Goal: Transaction & Acquisition: Subscribe to service/newsletter

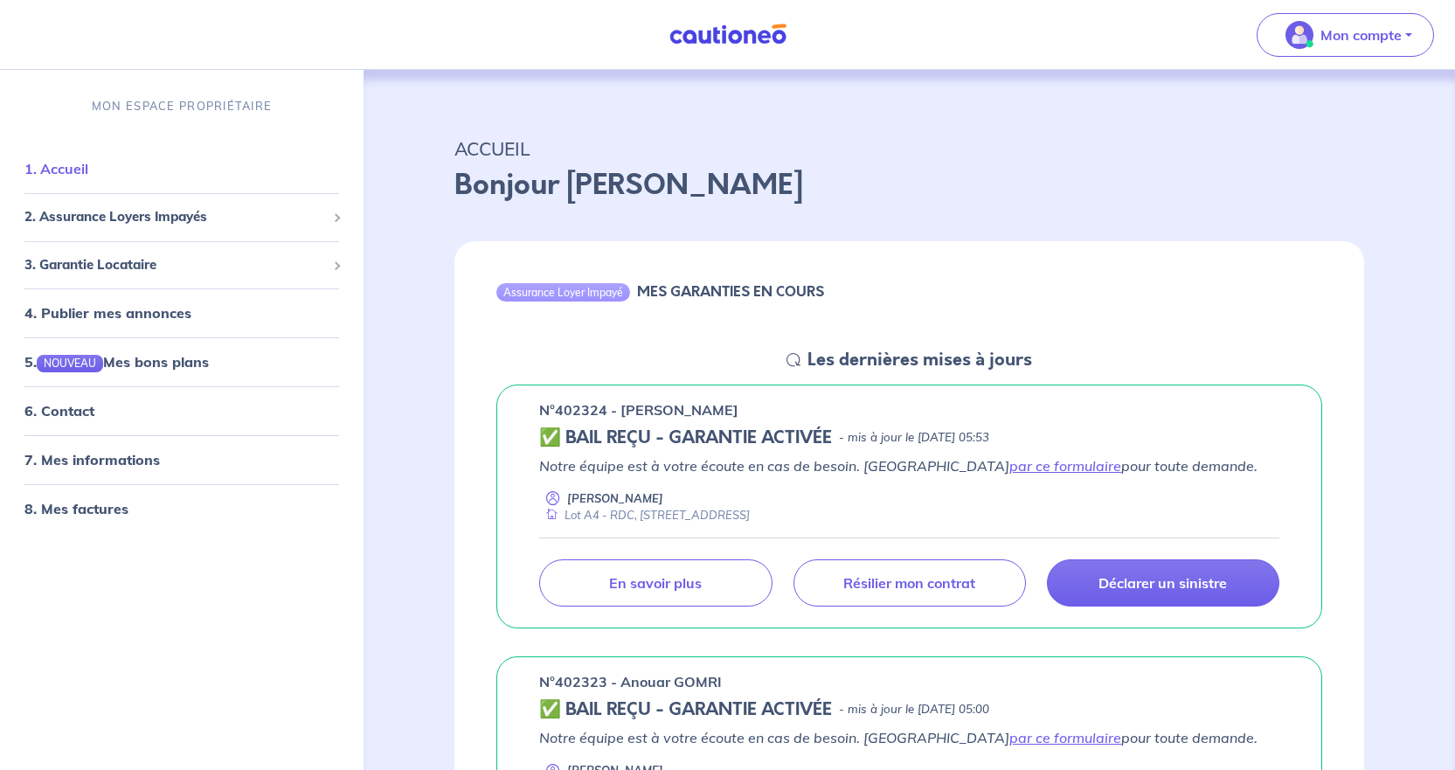
click at [65, 175] on link "1. Accueil" at bounding box center [56, 168] width 64 height 17
click at [87, 218] on span "2. Assurance Loyers Impayés" at bounding box center [175, 217] width 302 height 20
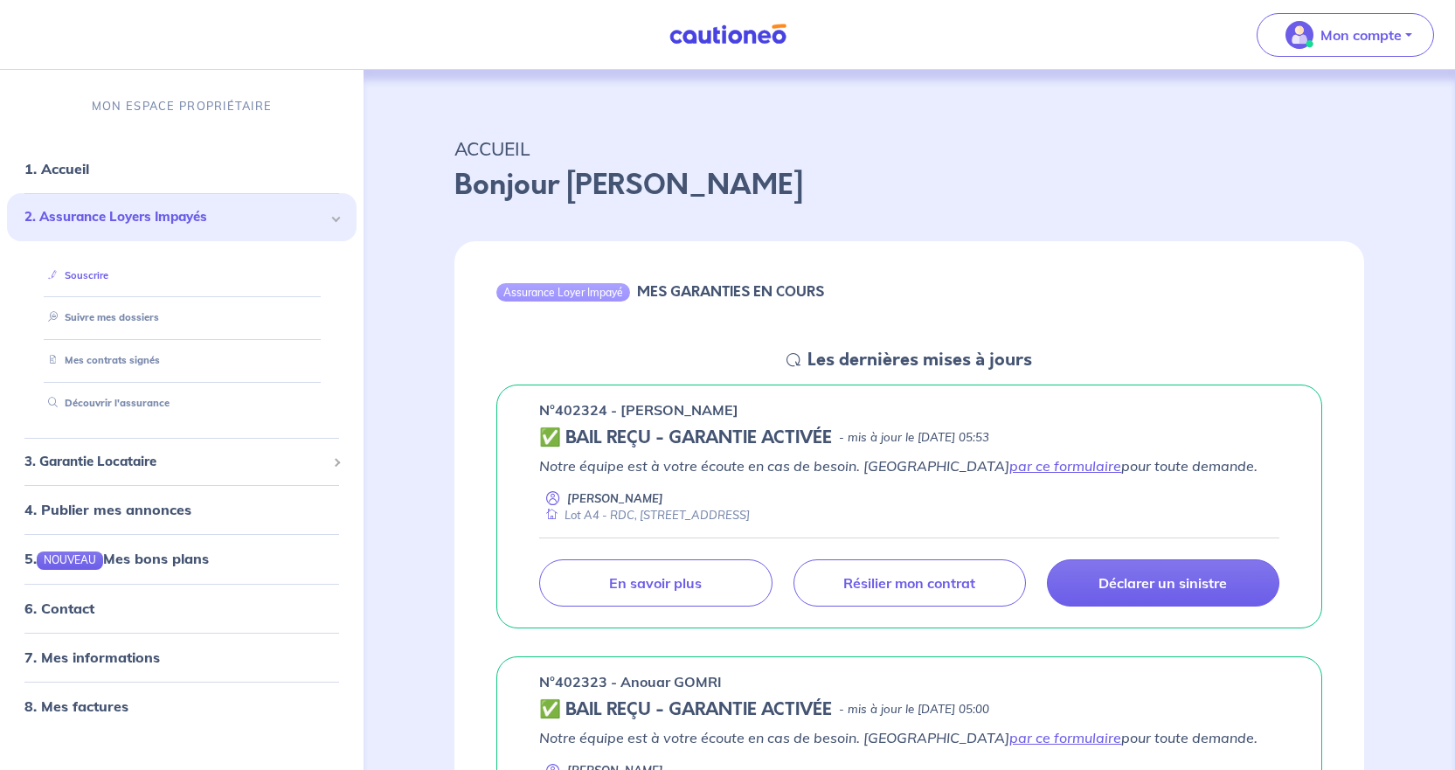
click at [82, 279] on link "Souscrire" at bounding box center [74, 275] width 67 height 12
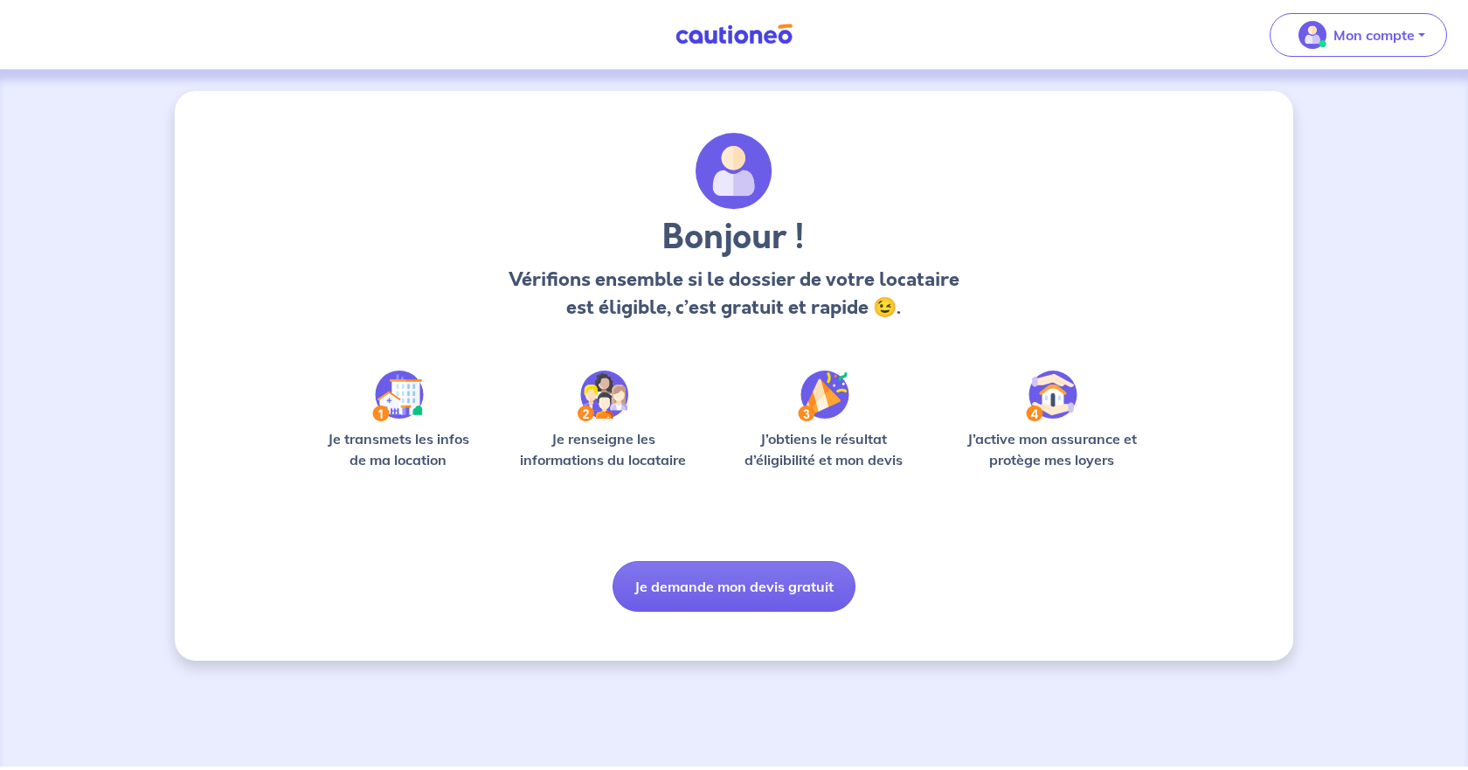
click at [400, 399] on img at bounding box center [398, 396] width 52 height 51
click at [645, 563] on button "Je demande mon devis gratuit" at bounding box center [734, 586] width 243 height 51
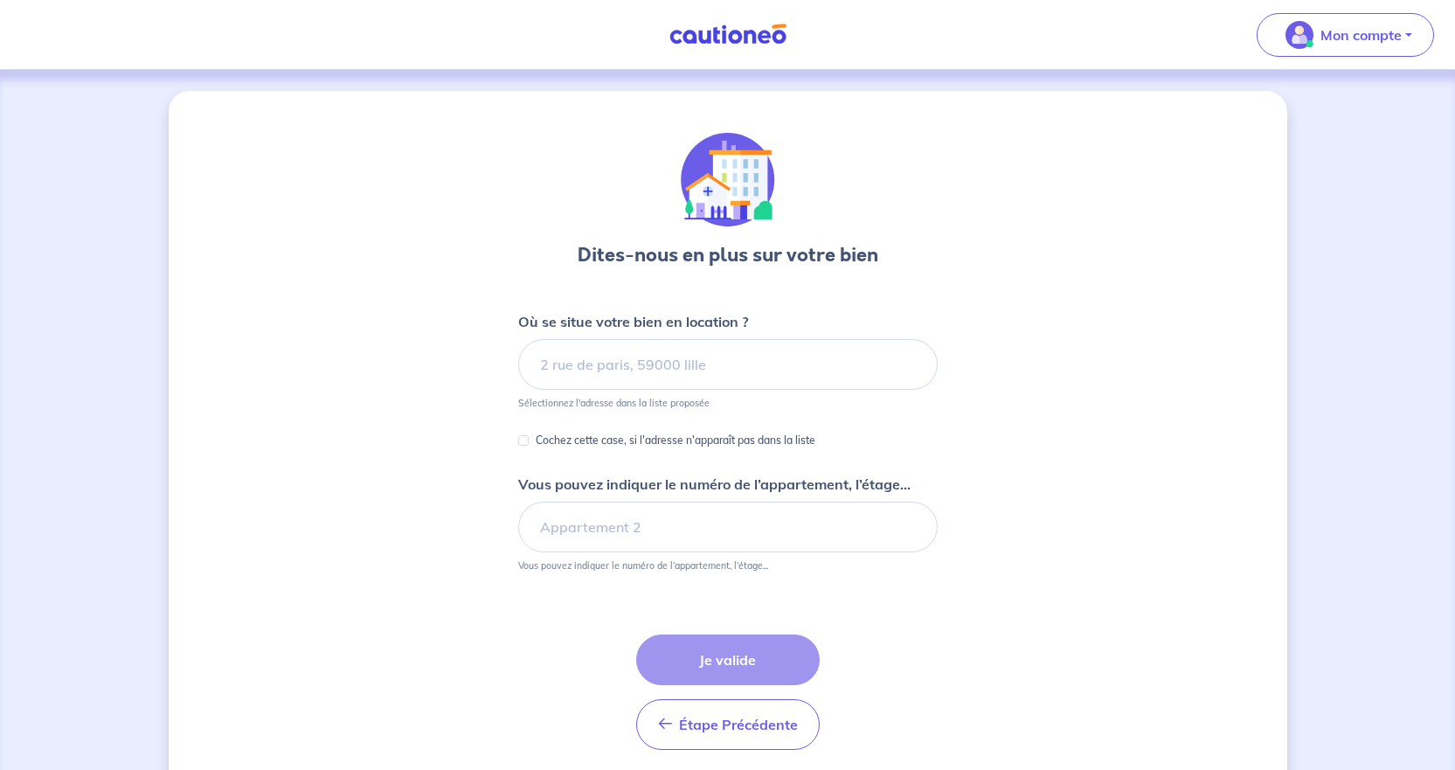
click at [726, 45] on link at bounding box center [727, 34] width 131 height 31
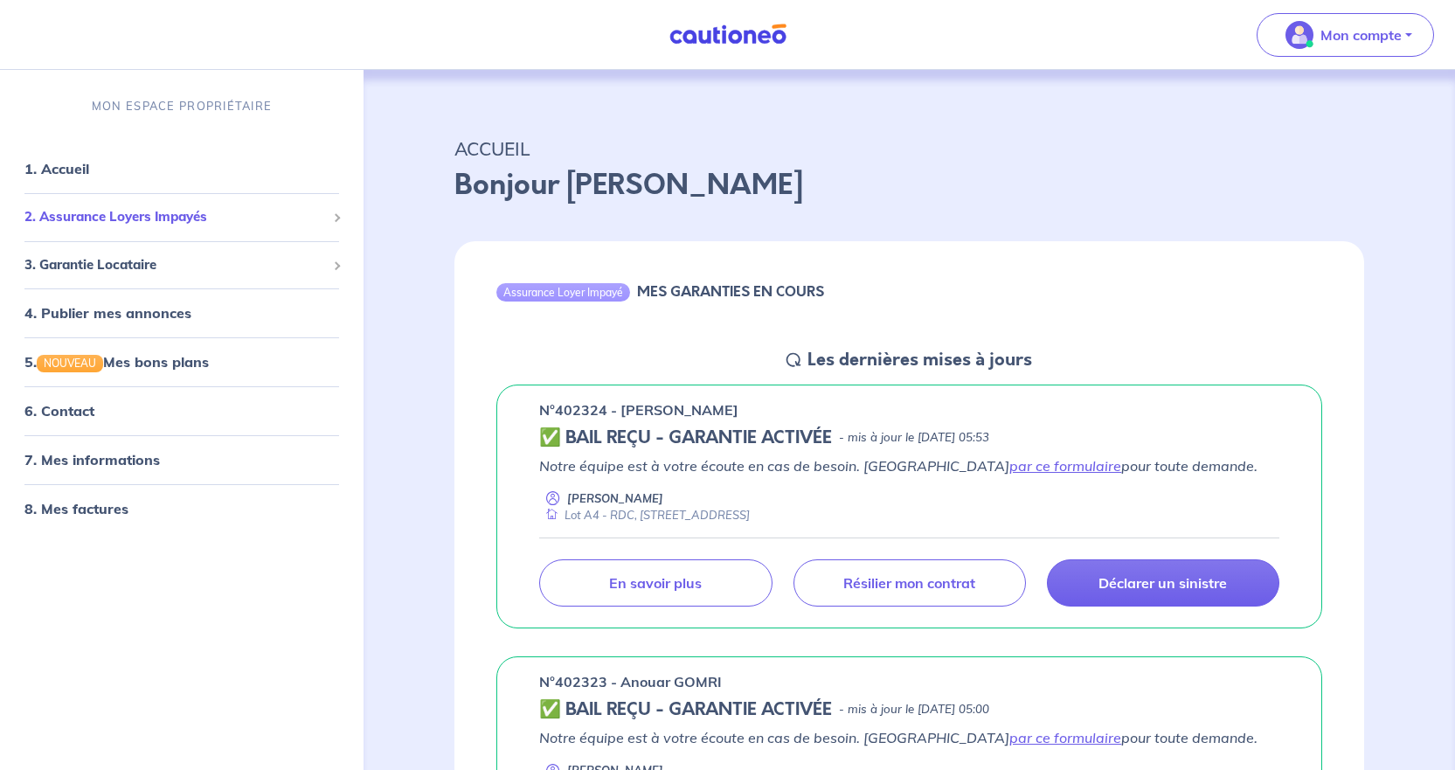
click at [97, 218] on span "2. Assurance Loyers Impayés" at bounding box center [175, 217] width 302 height 20
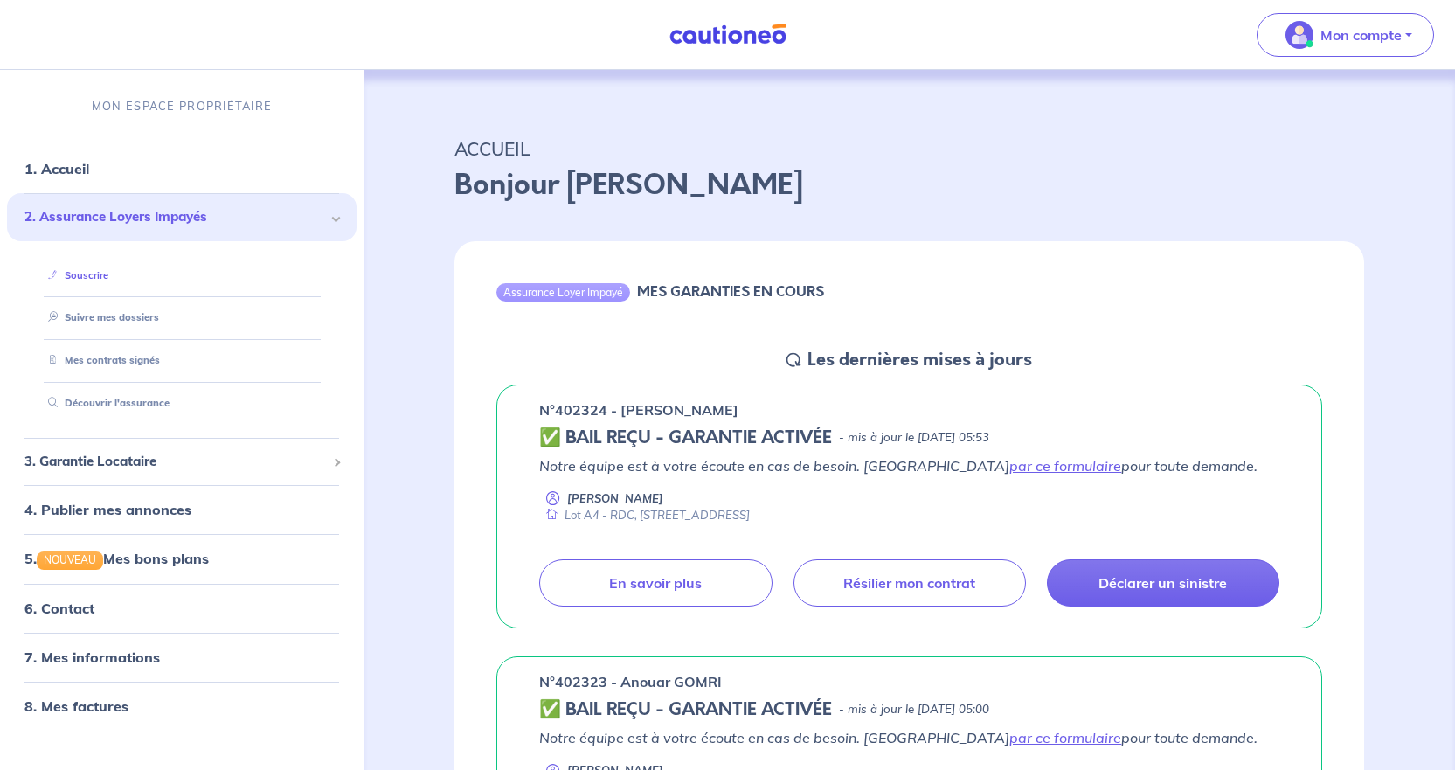
click at [101, 269] on link "Souscrire" at bounding box center [74, 275] width 67 height 12
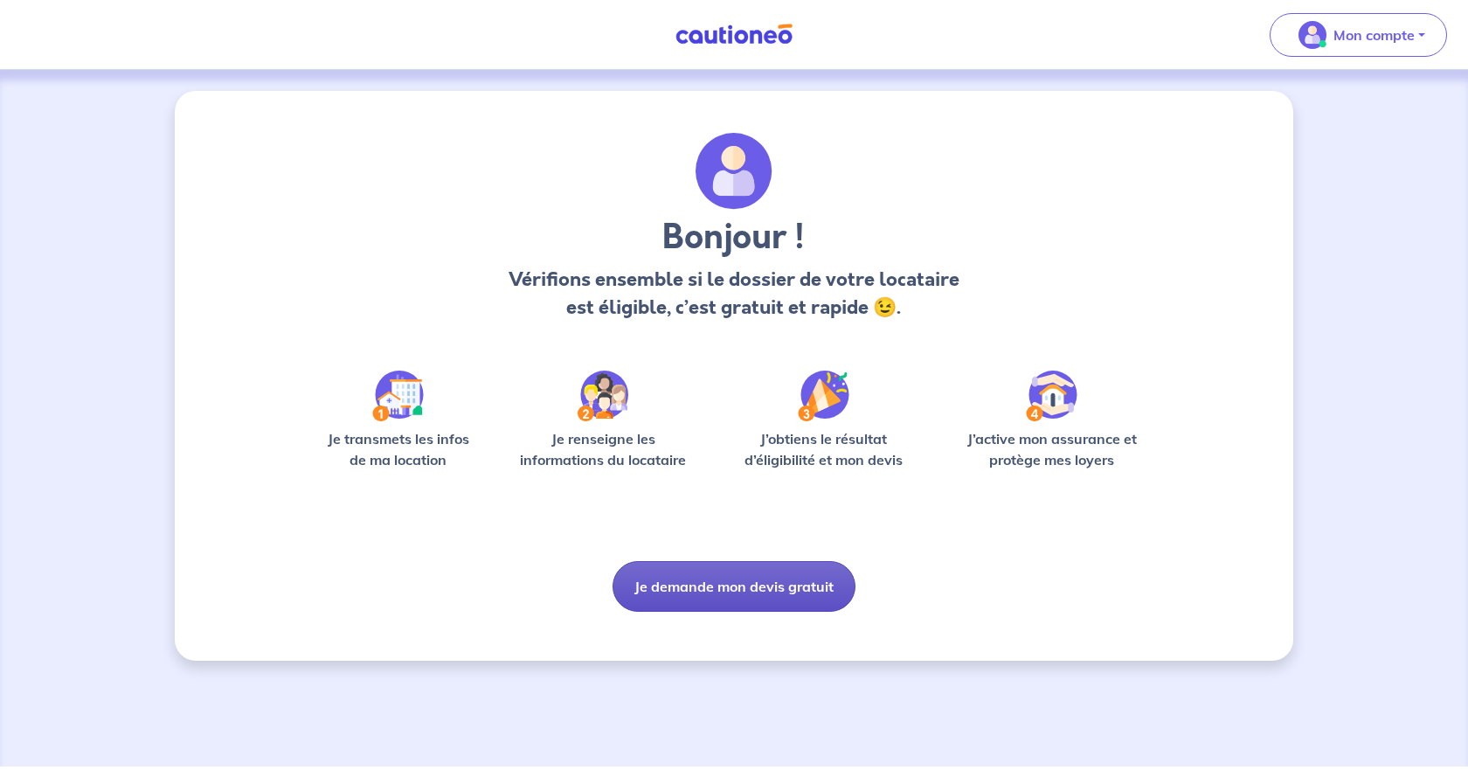
click at [719, 580] on button "Je demande mon devis gratuit" at bounding box center [734, 586] width 243 height 51
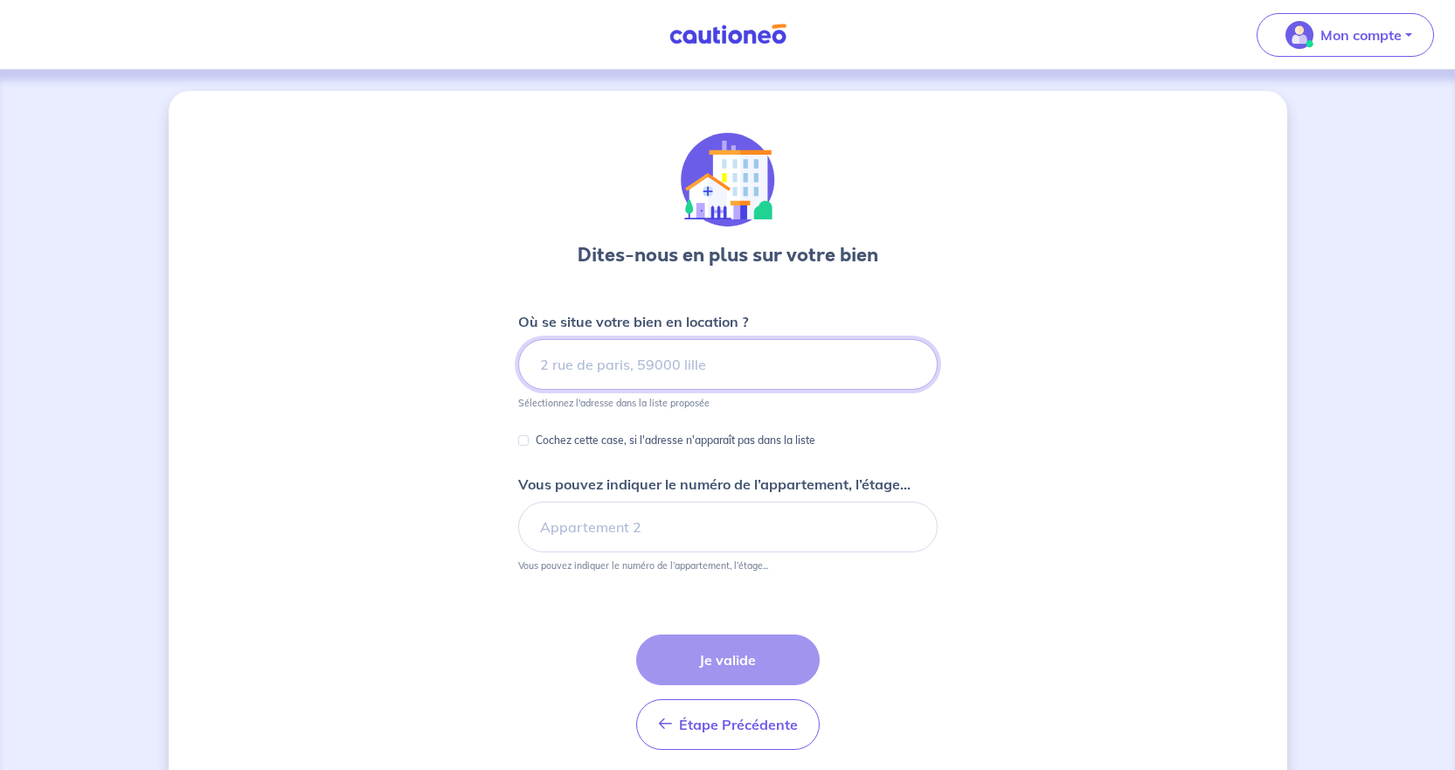
click at [660, 359] on input at bounding box center [727, 364] width 419 height 51
drag, startPoint x: 713, startPoint y: 350, endPoint x: 530, endPoint y: 378, distance: 184.9
click at [530, 378] on input "19PLACE DE L4aBB2 cLIN" at bounding box center [727, 364] width 419 height 51
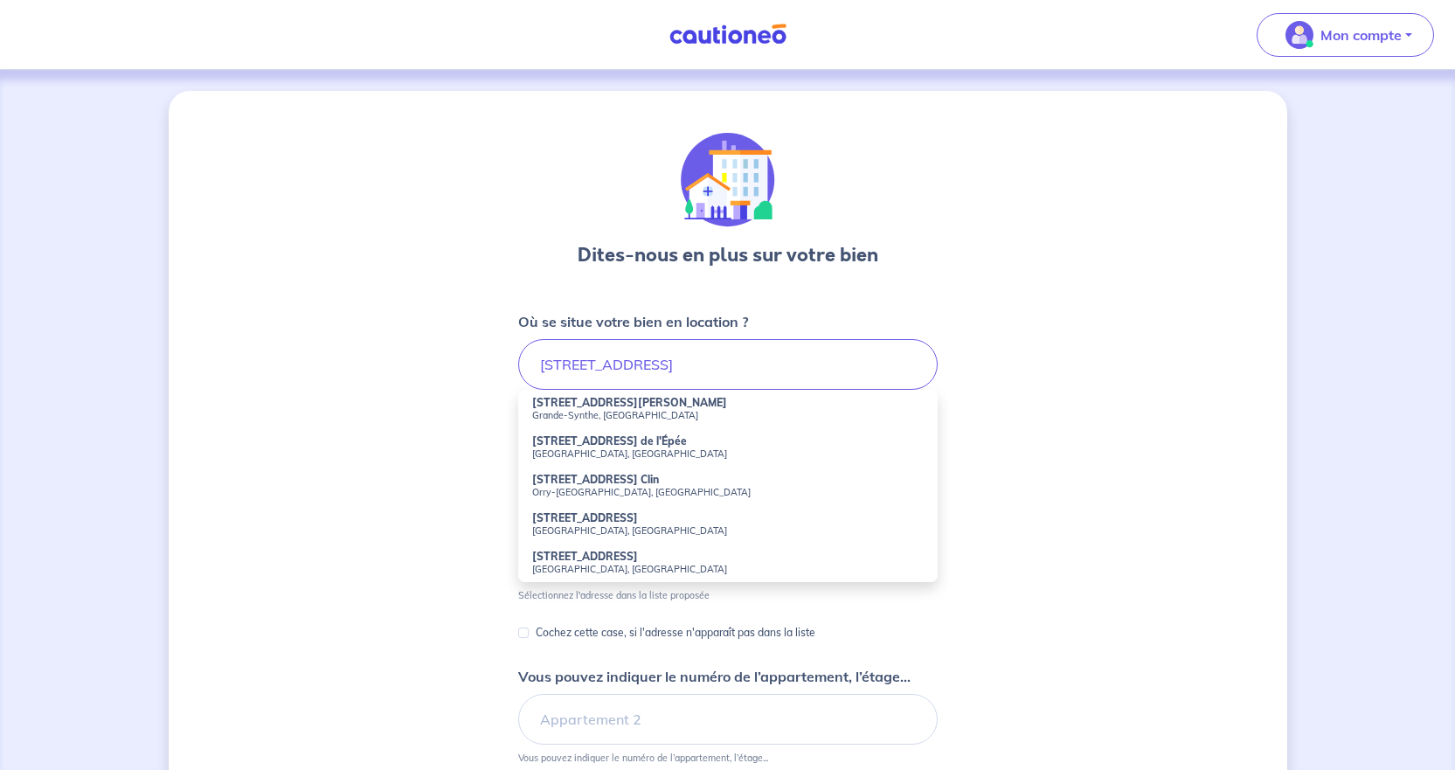
click at [549, 481] on strong "19 Place de l'Abbé Clin" at bounding box center [595, 479] width 127 height 13
type input "19 Place de l'Abbé Clin, Orry-la-Ville, France"
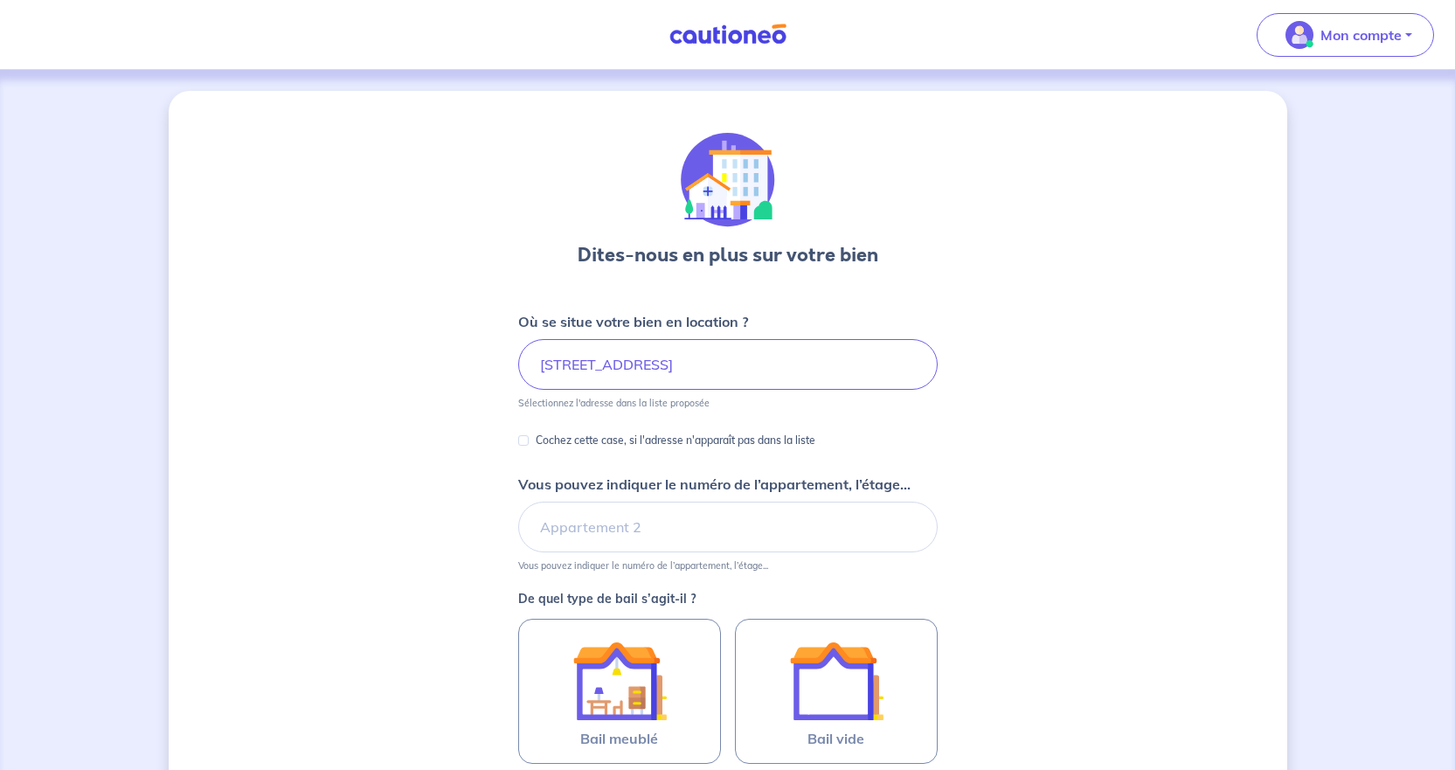
click at [988, 486] on div "Dites-nous en plus sur votre bien Où se situe votre bien en location ? 19 Place…" at bounding box center [728, 549] width 1119 height 916
click at [756, 547] on input "Vous pouvez indiquer le numéro de l’appartement, l’étage..." at bounding box center [727, 527] width 419 height 51
type input "appartement A2"
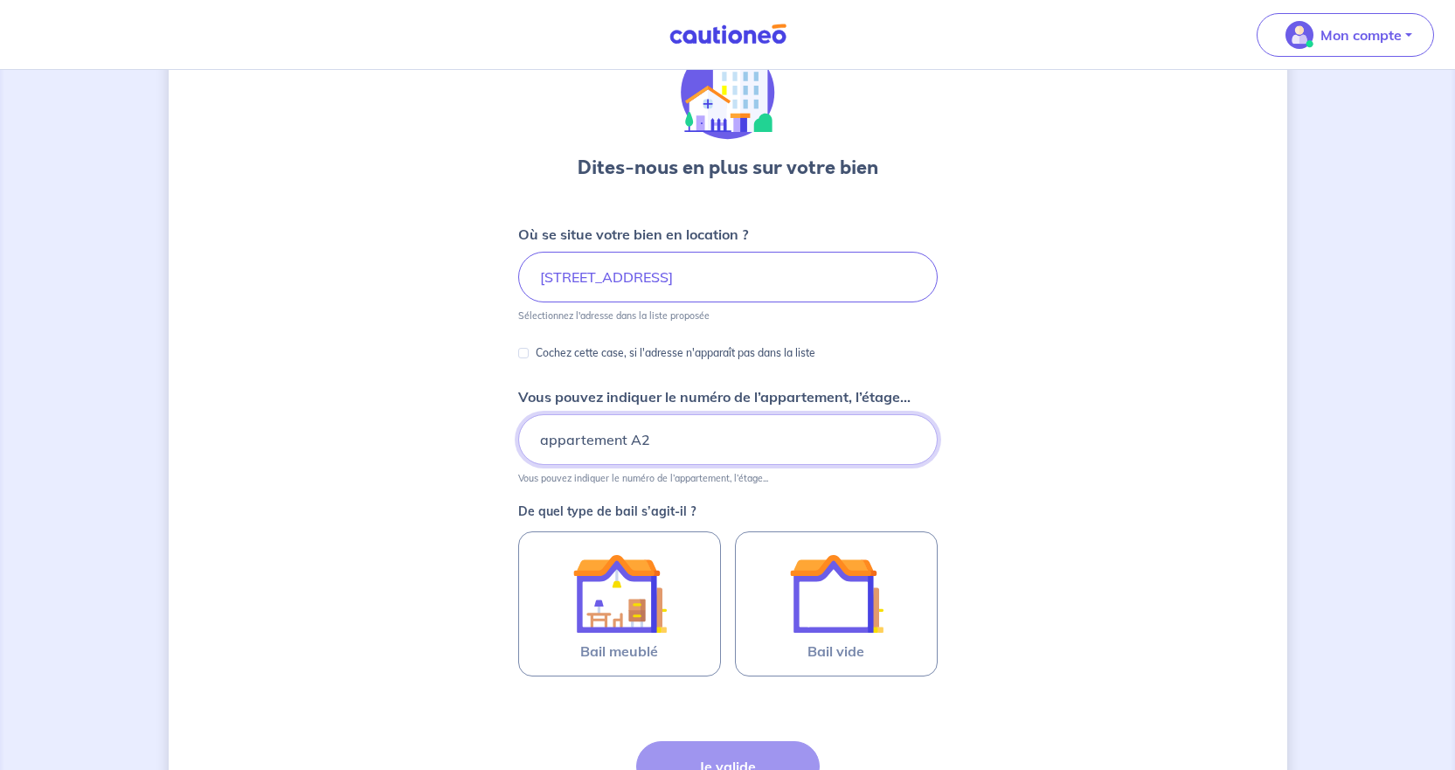
scroll to position [175, 0]
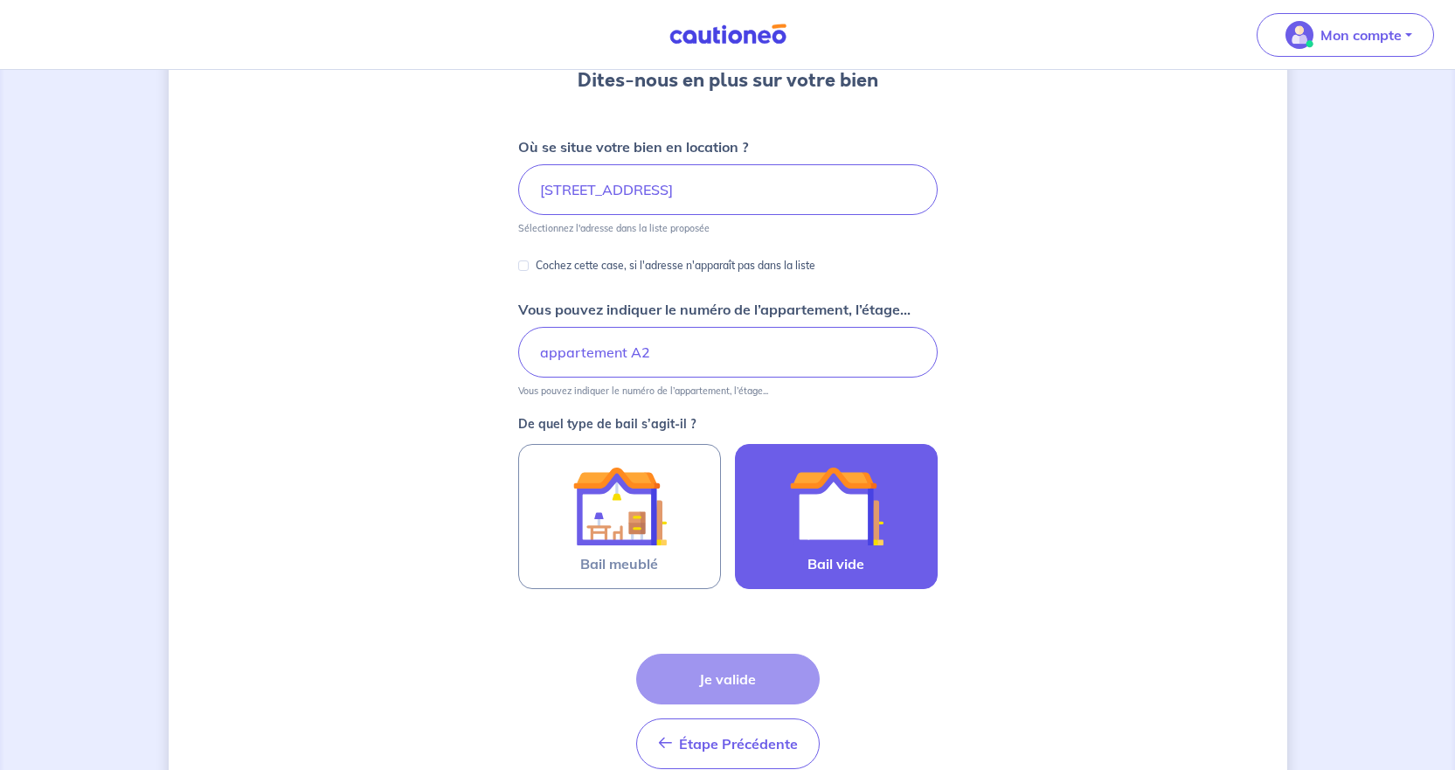
click at [847, 539] on img at bounding box center [836, 506] width 94 height 94
click at [0, 0] on input "Bail vide" at bounding box center [0, 0] width 0 height 0
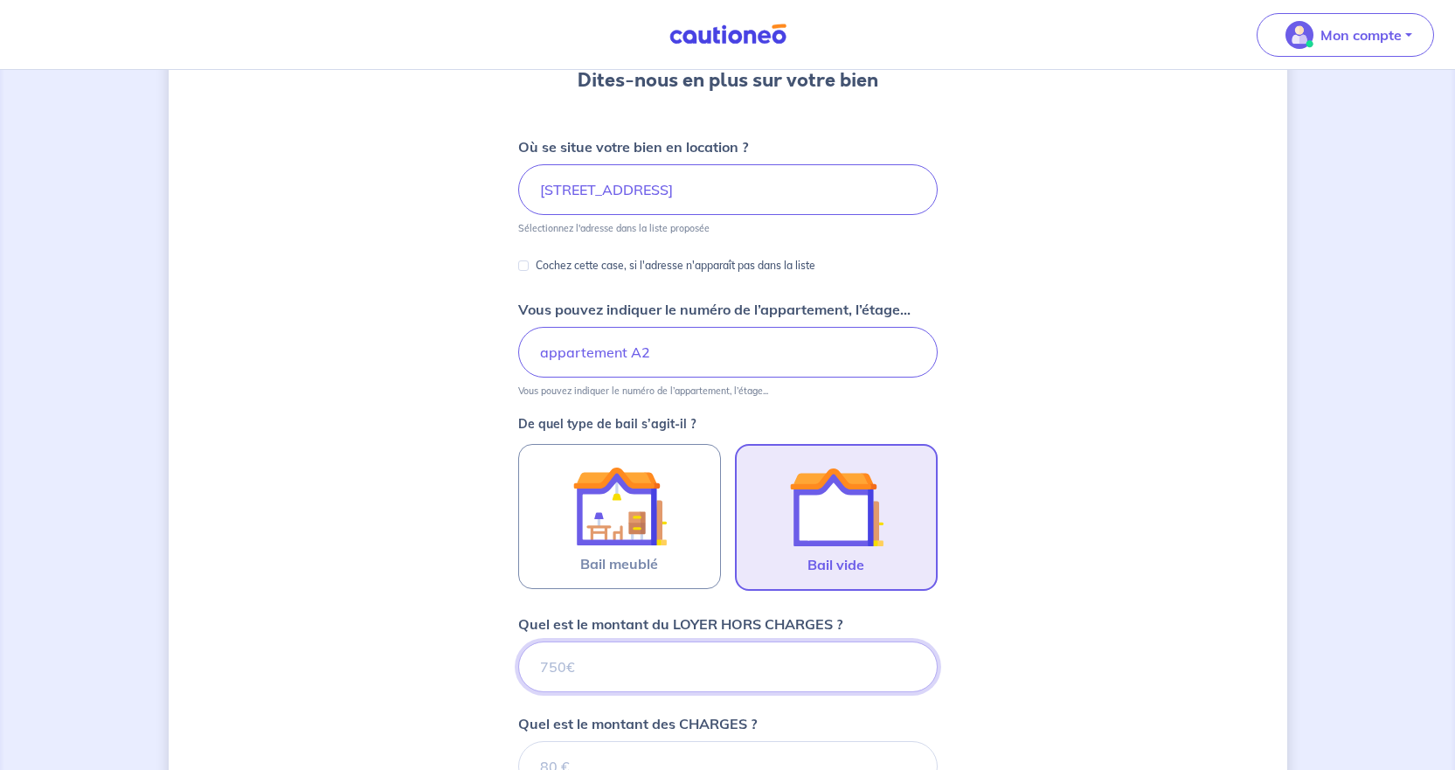
scroll to position [578, 0]
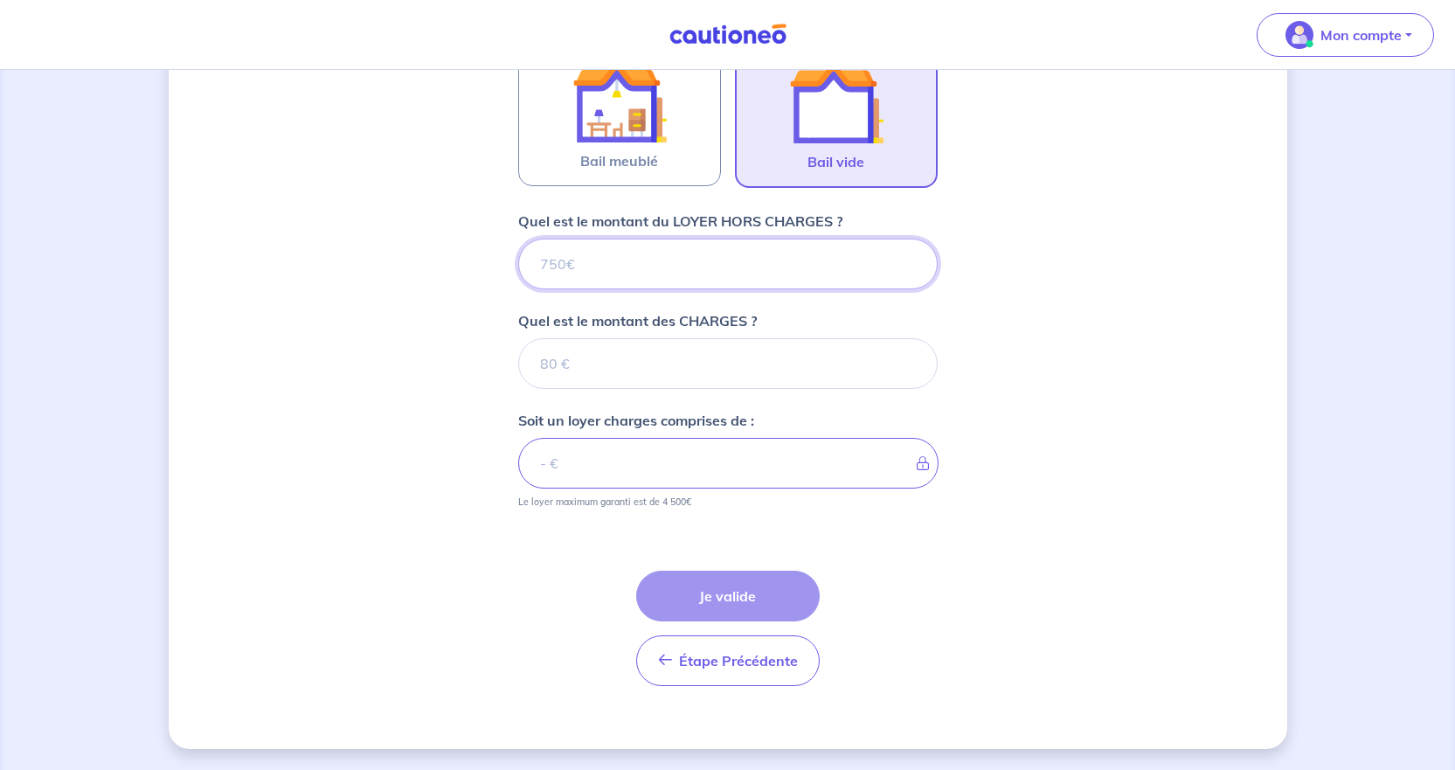
click at [619, 266] on input "Quel est le montant du LOYER HORS CHARGES ?" at bounding box center [727, 264] width 419 height 51
click at [654, 267] on input "Quel est le montant du LOYER HORS CHARGES ?" at bounding box center [727, 264] width 419 height 51
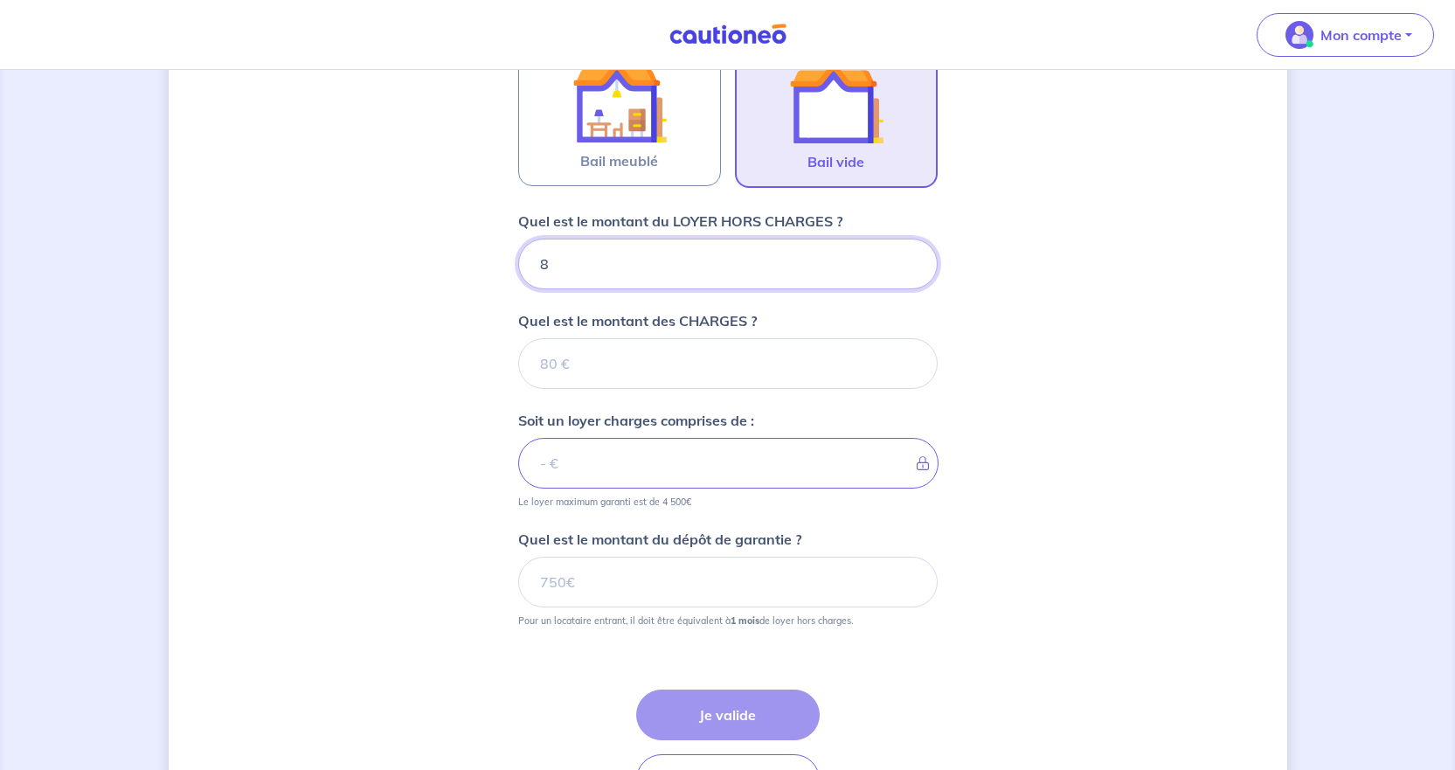
type input "82"
type input "820"
click at [626, 357] on input "Quel est le montant des CHARGES ?" at bounding box center [727, 363] width 419 height 51
type input "40"
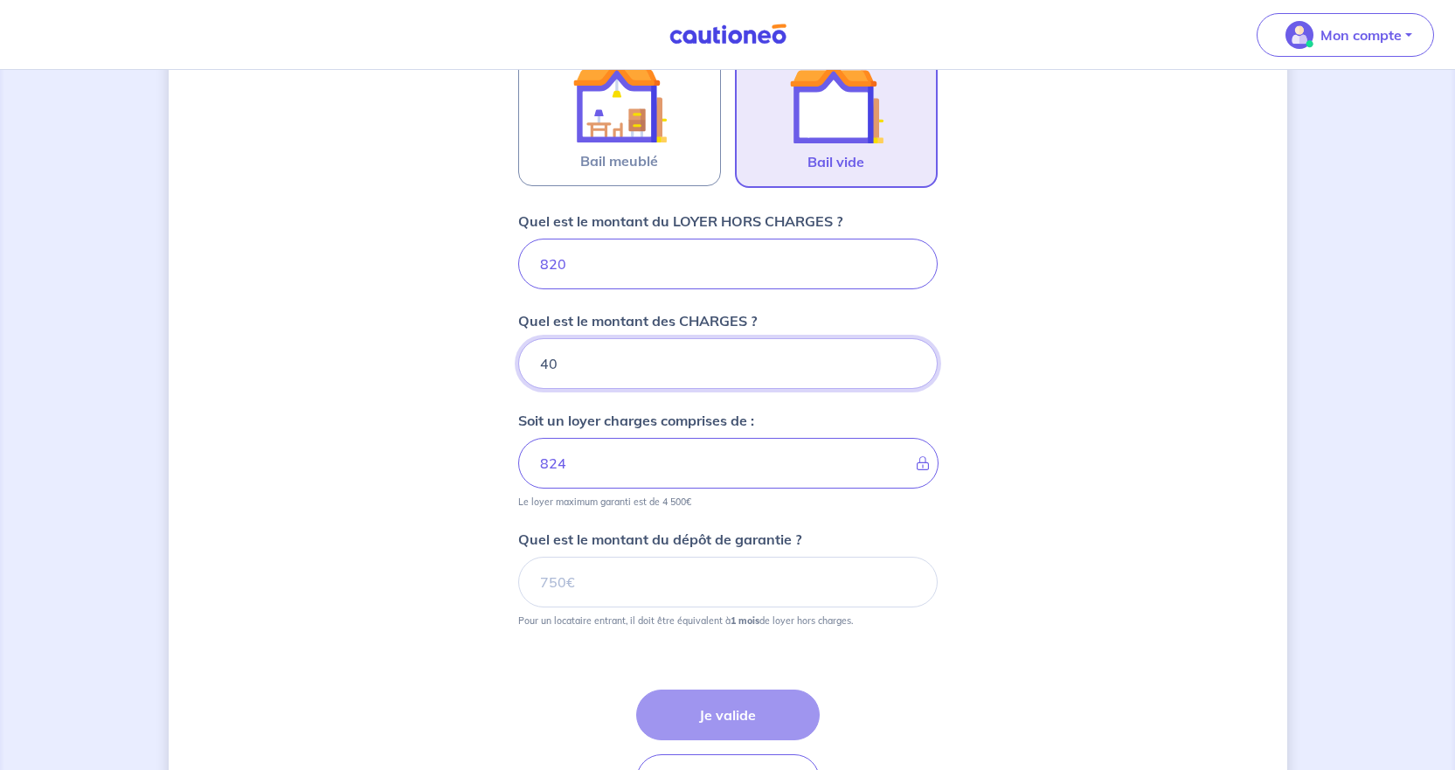
type input "860"
type input "40"
click at [443, 459] on div "Dites-nous en plus sur votre bien Où se situe votre bien en location ? 19 Place…" at bounding box center [728, 190] width 1119 height 1355
click at [567, 581] on input "Quel est le montant du dépôt de garantie ?" at bounding box center [727, 582] width 419 height 51
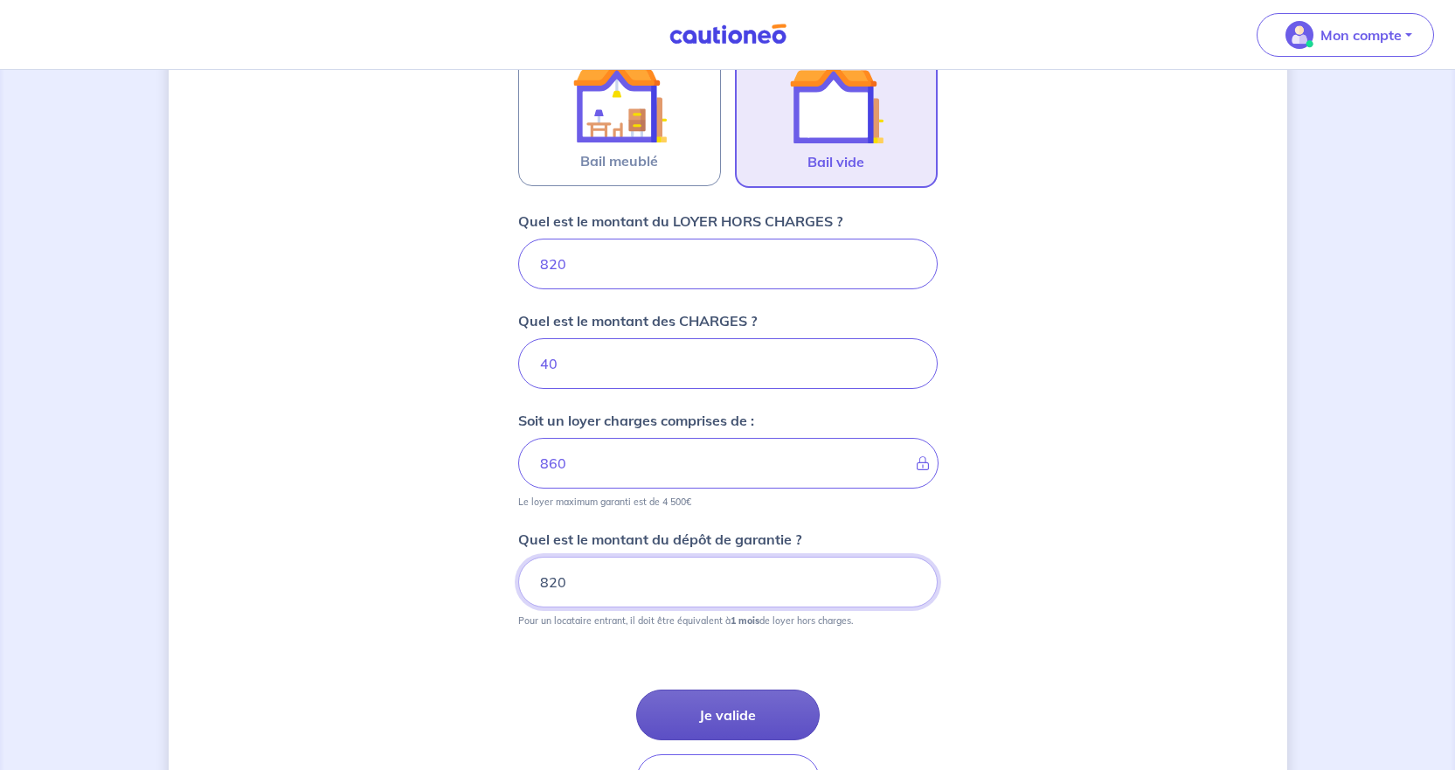
type input "820"
click at [746, 716] on button "Je valide" at bounding box center [728, 715] width 184 height 51
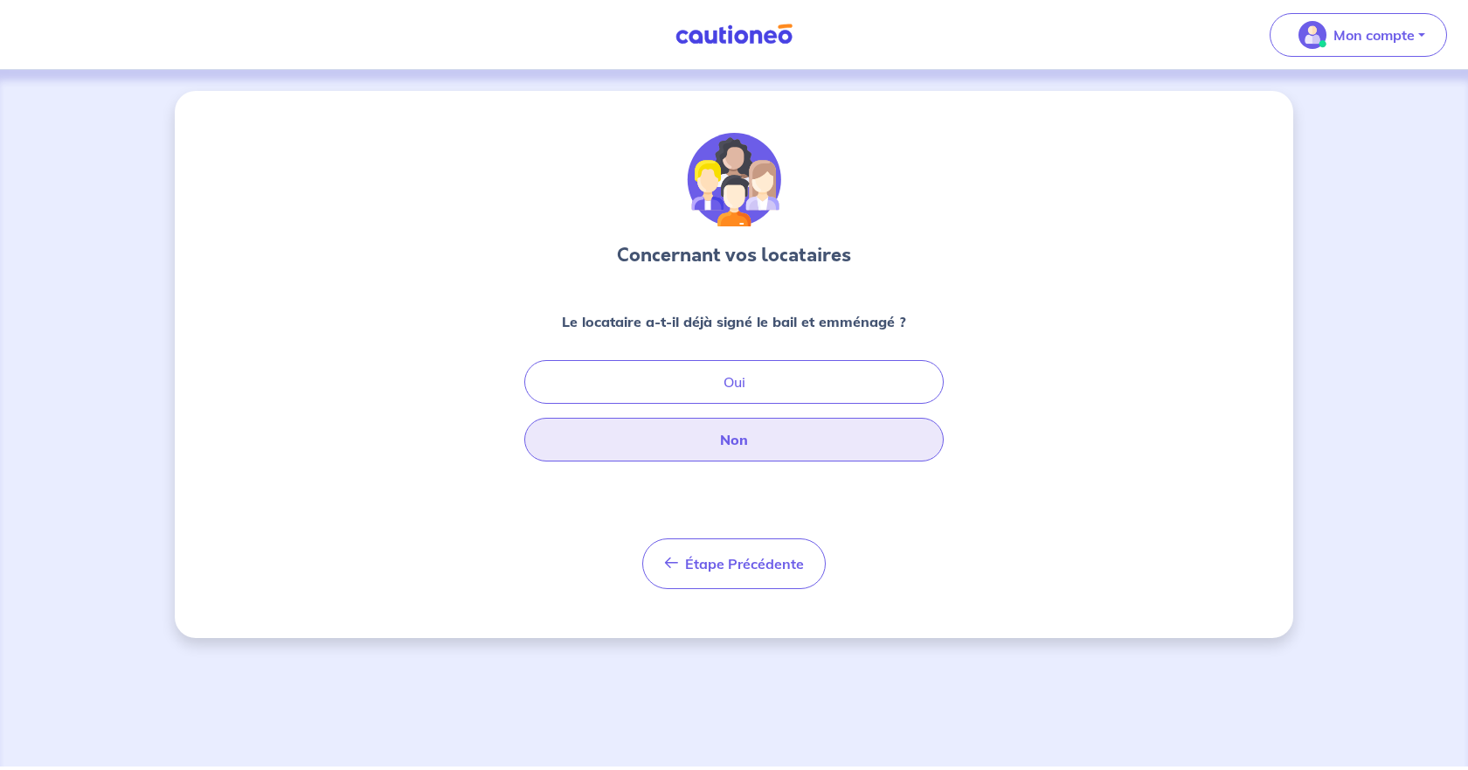
click at [749, 441] on button "Non" at bounding box center [733, 440] width 419 height 44
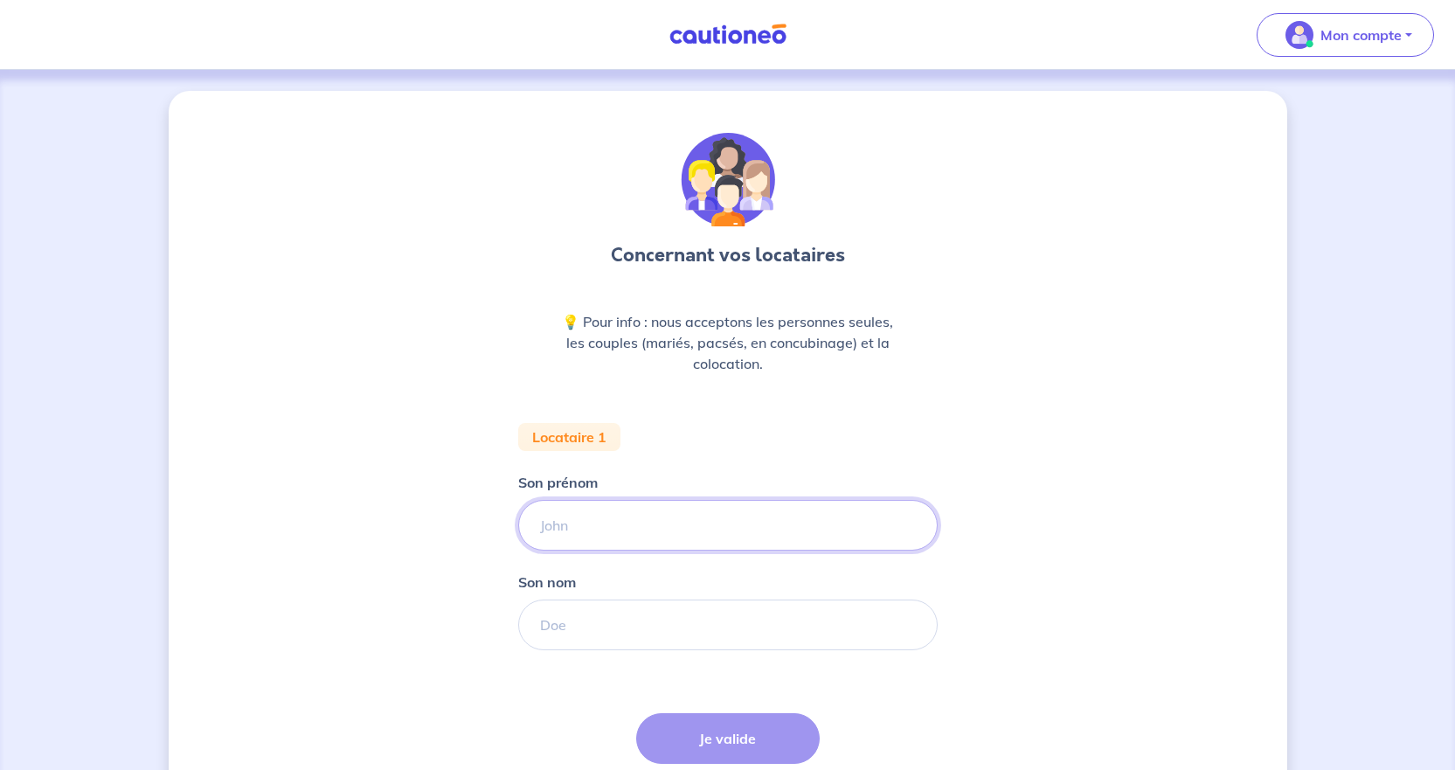
click at [673, 524] on input "Son prénom" at bounding box center [727, 525] width 419 height 51
type input "Awa"
click at [620, 627] on input "Son nom" at bounding box center [727, 625] width 419 height 51
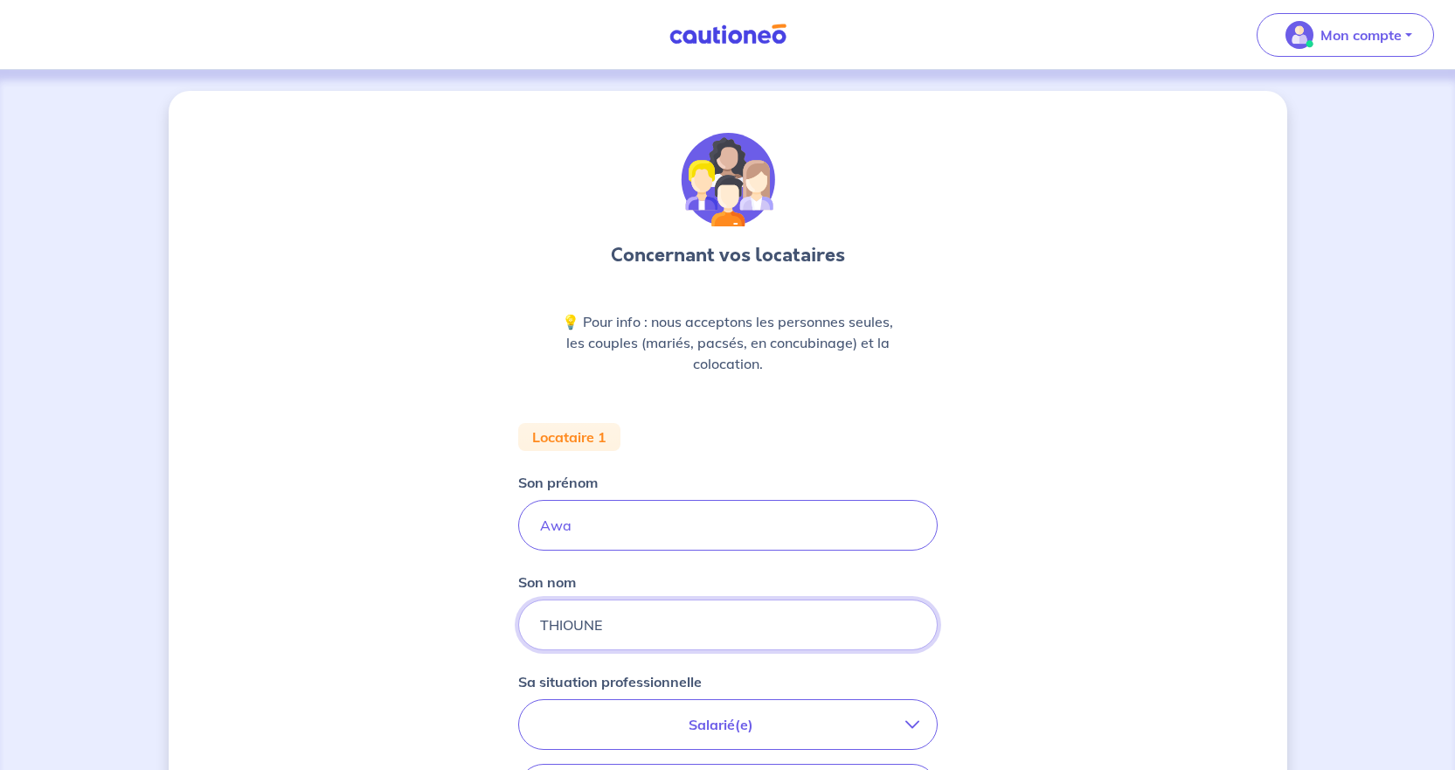
type input "THIOUNE"
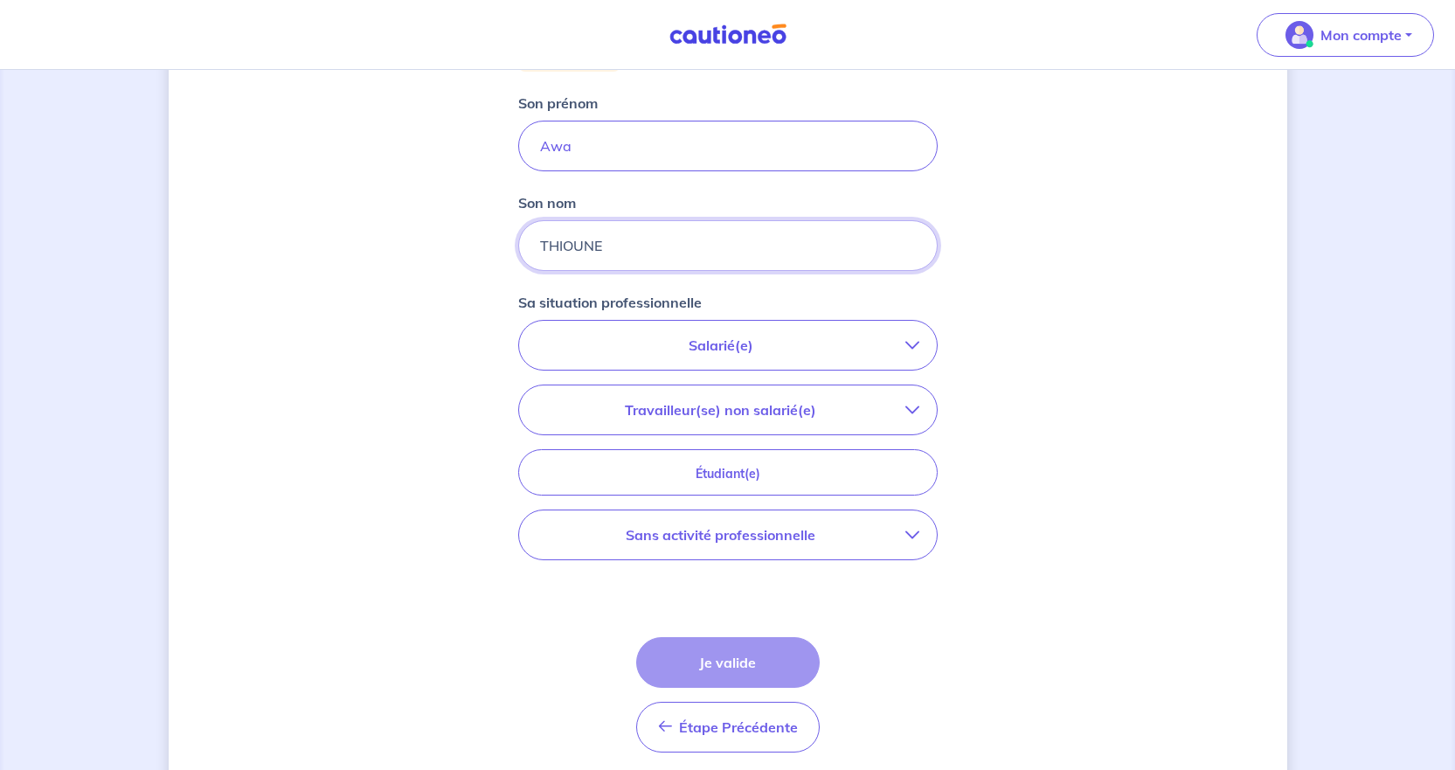
scroll to position [381, 0]
click at [773, 338] on p "Salarié(e)" at bounding box center [721, 343] width 369 height 21
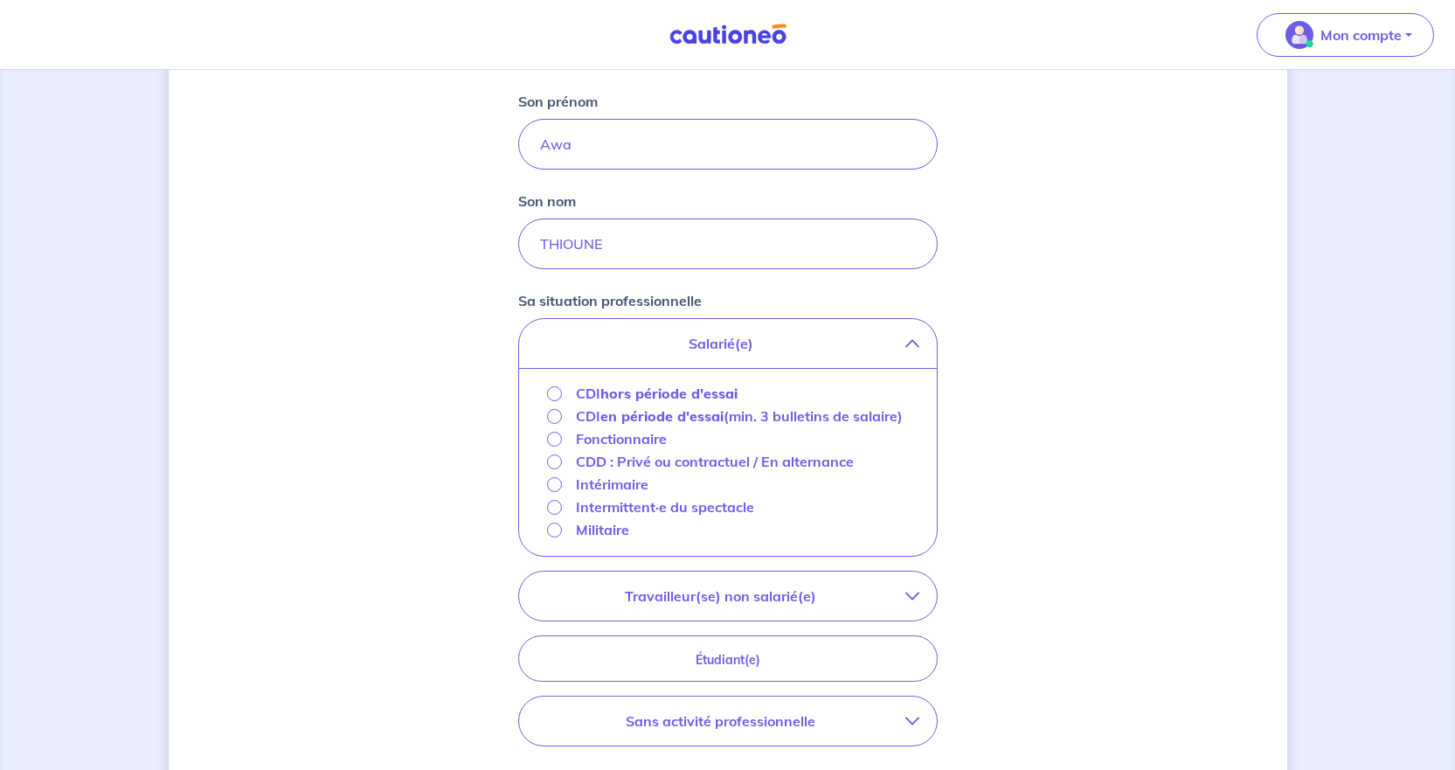
click at [693, 394] on strong "hors période d'essai" at bounding box center [668, 393] width 137 height 17
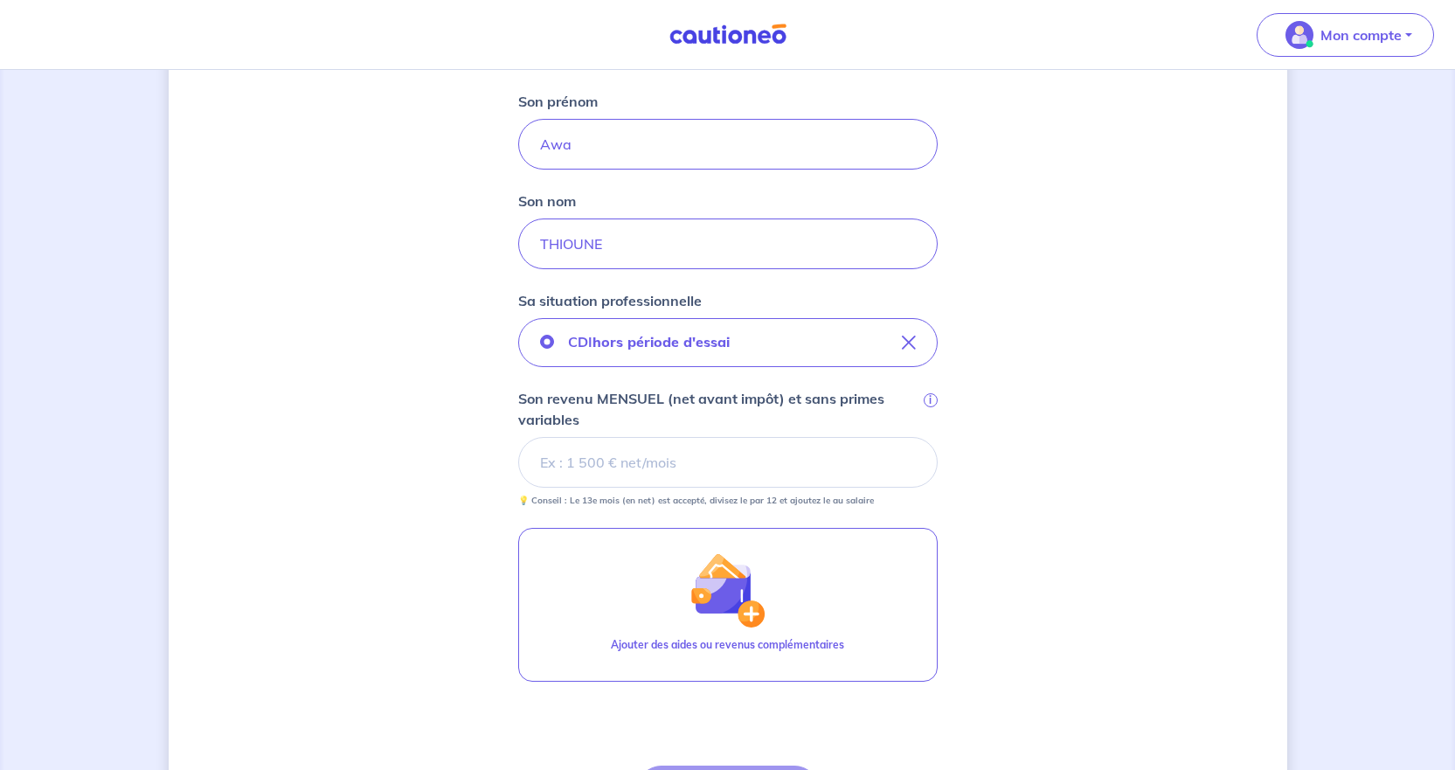
click at [715, 474] on input "Son revenu MENSUEL (net avant impôt) et sans primes variables i" at bounding box center [727, 462] width 419 height 51
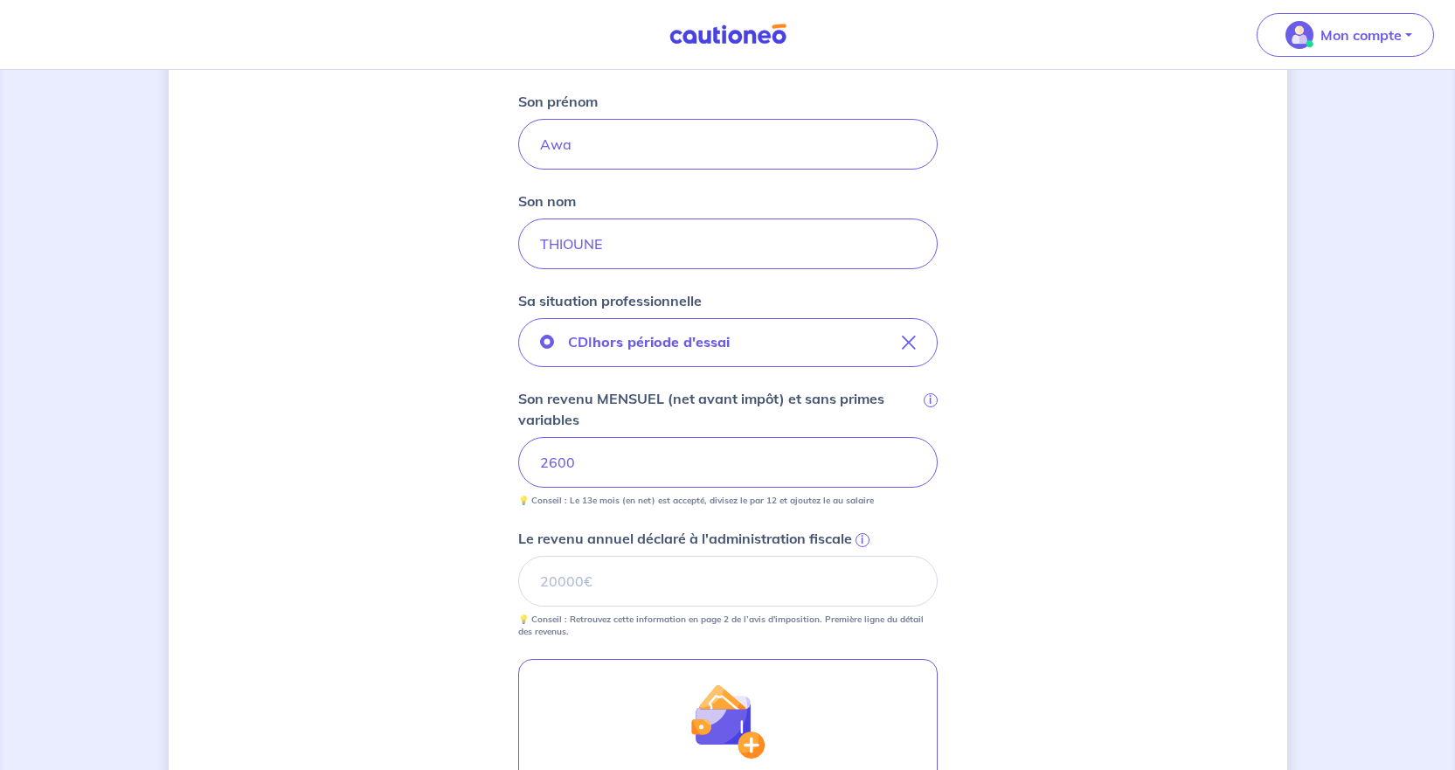
click at [1162, 458] on div "Concernant vos locataires 💡 Pour info : nous acceptons les personnes seules, le…" at bounding box center [728, 392] width 1119 height 1365
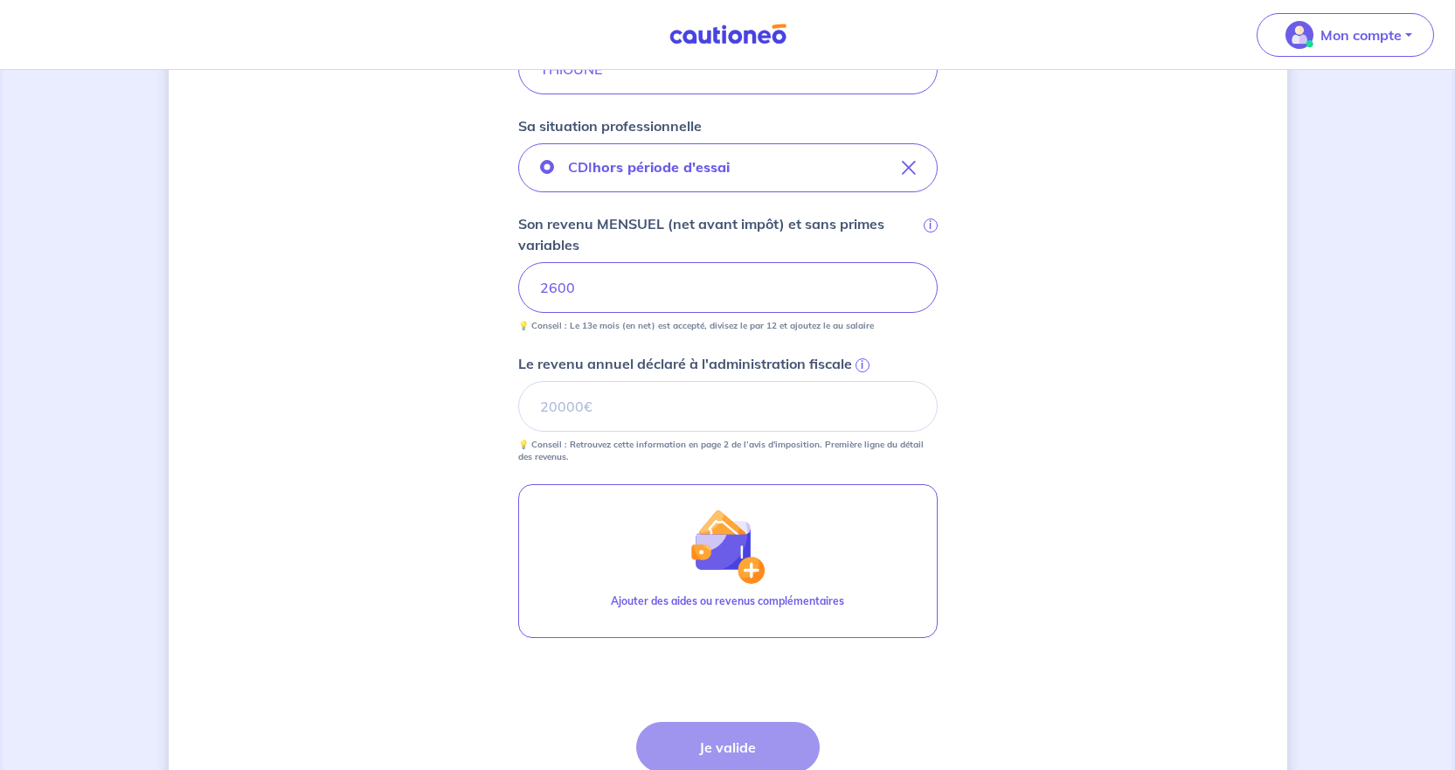
drag, startPoint x: 943, startPoint y: 650, endPoint x: 902, endPoint y: 649, distance: 41.1
click at [943, 649] on div "Concernant vos locataires 💡 Pour info : nous acceptons les personnes seules, le…" at bounding box center [728, 217] width 1119 height 1365
click at [619, 410] on input "Le revenu annuel déclaré à l'administration fiscale i" at bounding box center [727, 406] width 419 height 51
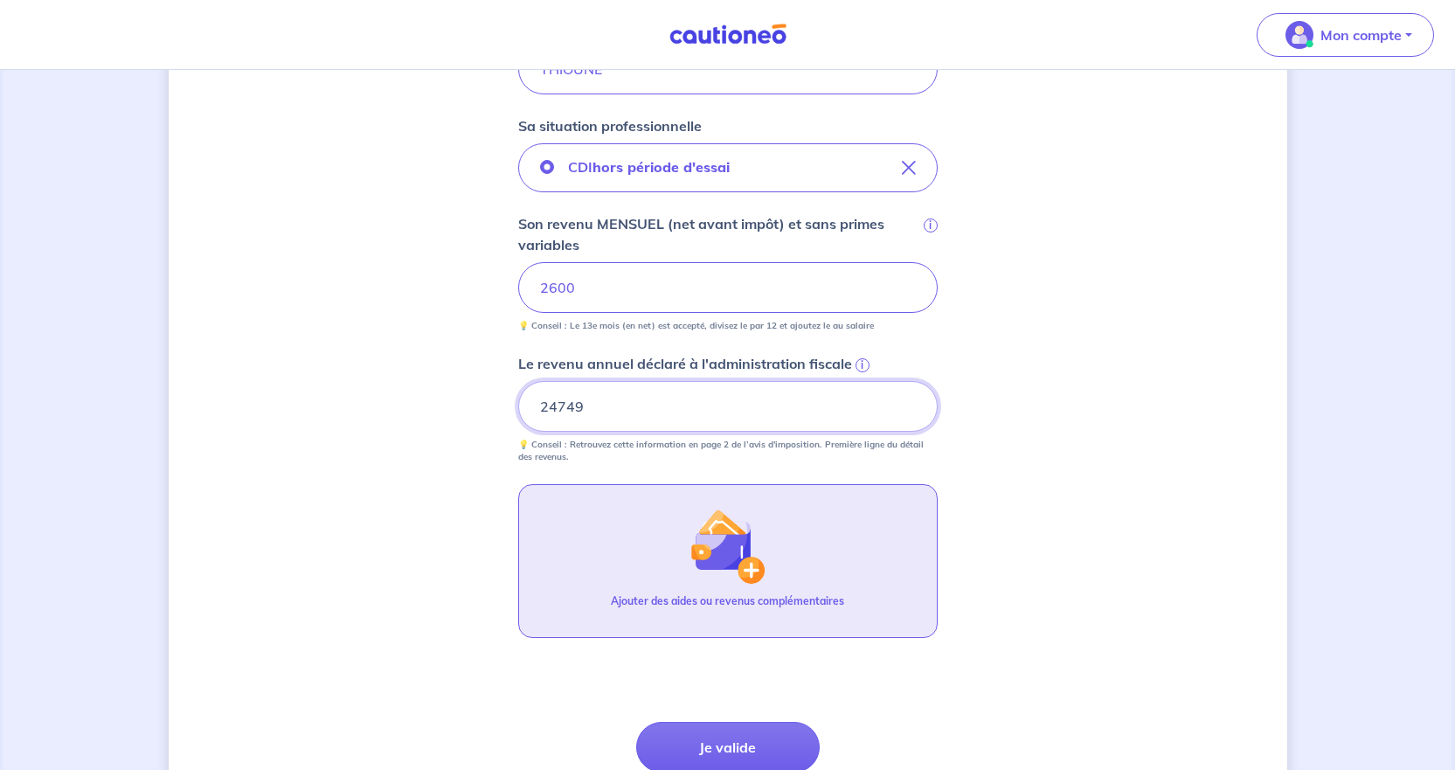
scroll to position [707, 0]
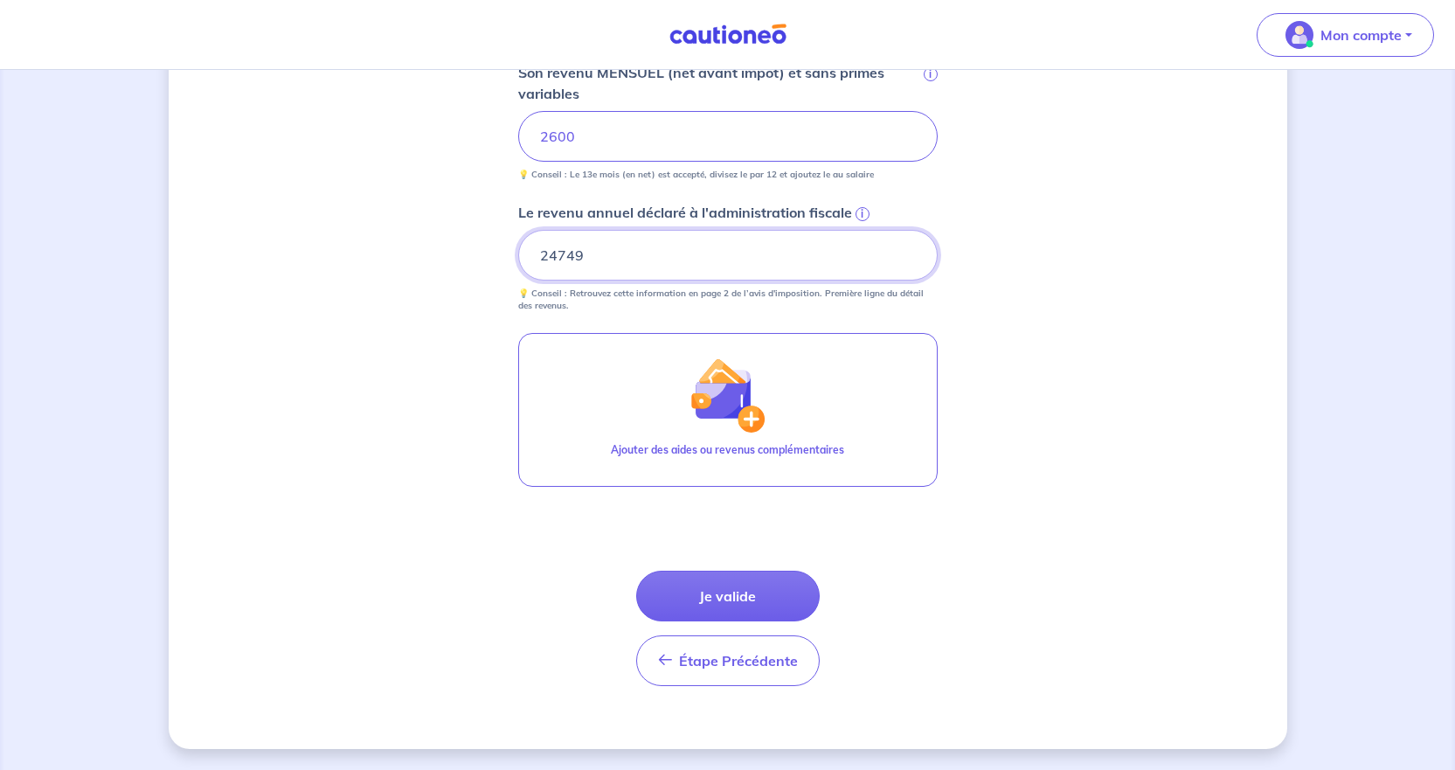
click at [655, 248] on input "24749" at bounding box center [727, 255] width 419 height 51
click at [911, 260] on input "24748.99" at bounding box center [727, 255] width 419 height 51
click at [911, 260] on input "24748.98" at bounding box center [727, 255] width 419 height 51
click at [906, 244] on input "24748.98" at bounding box center [727, 255] width 419 height 51
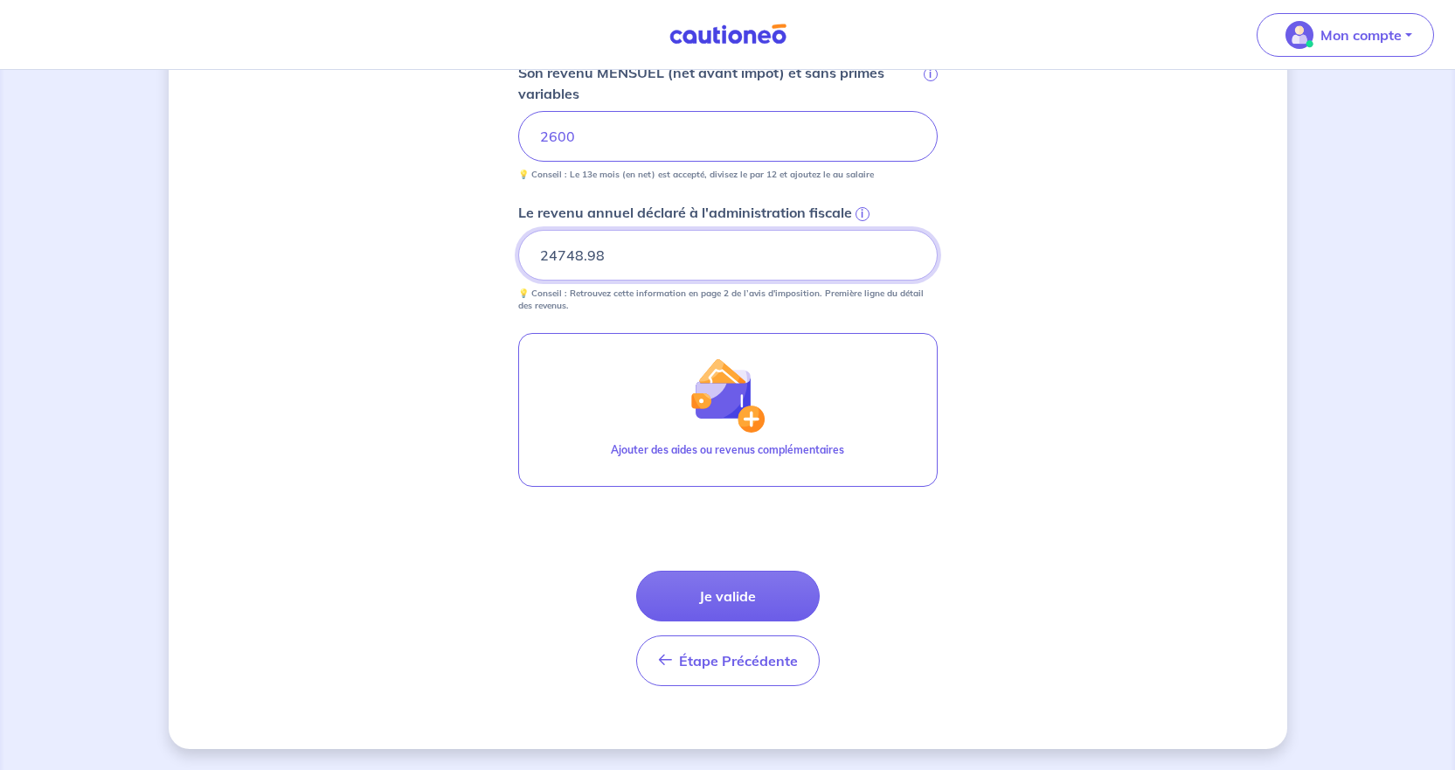
click at [906, 244] on input "24748.98" at bounding box center [727, 255] width 419 height 51
click at [909, 247] on input "24748.99" at bounding box center [727, 255] width 419 height 51
type input "24749"
click at [909, 251] on input "24749" at bounding box center [727, 255] width 419 height 51
click at [784, 593] on button "Je valide" at bounding box center [728, 596] width 184 height 51
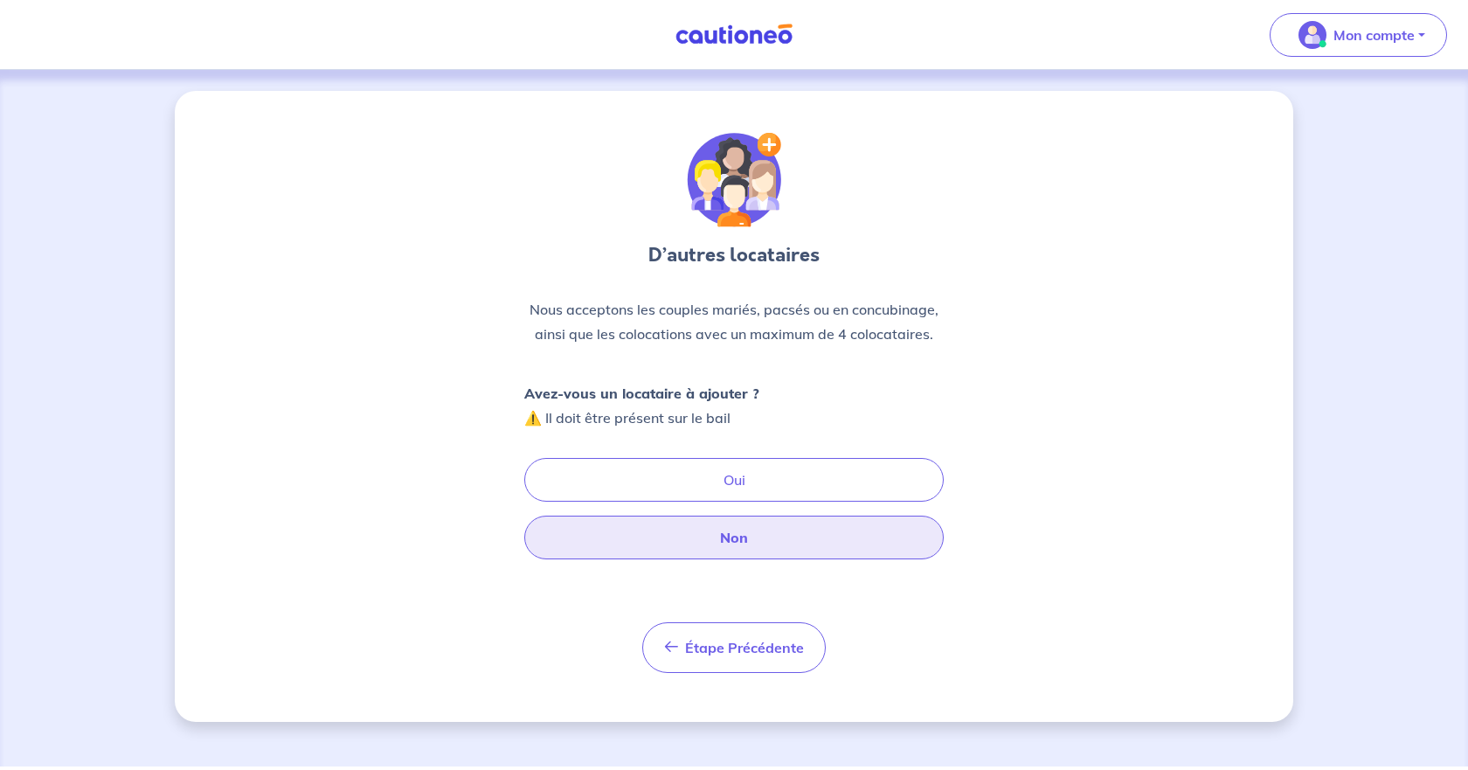
click at [776, 540] on button "Non" at bounding box center [733, 538] width 419 height 44
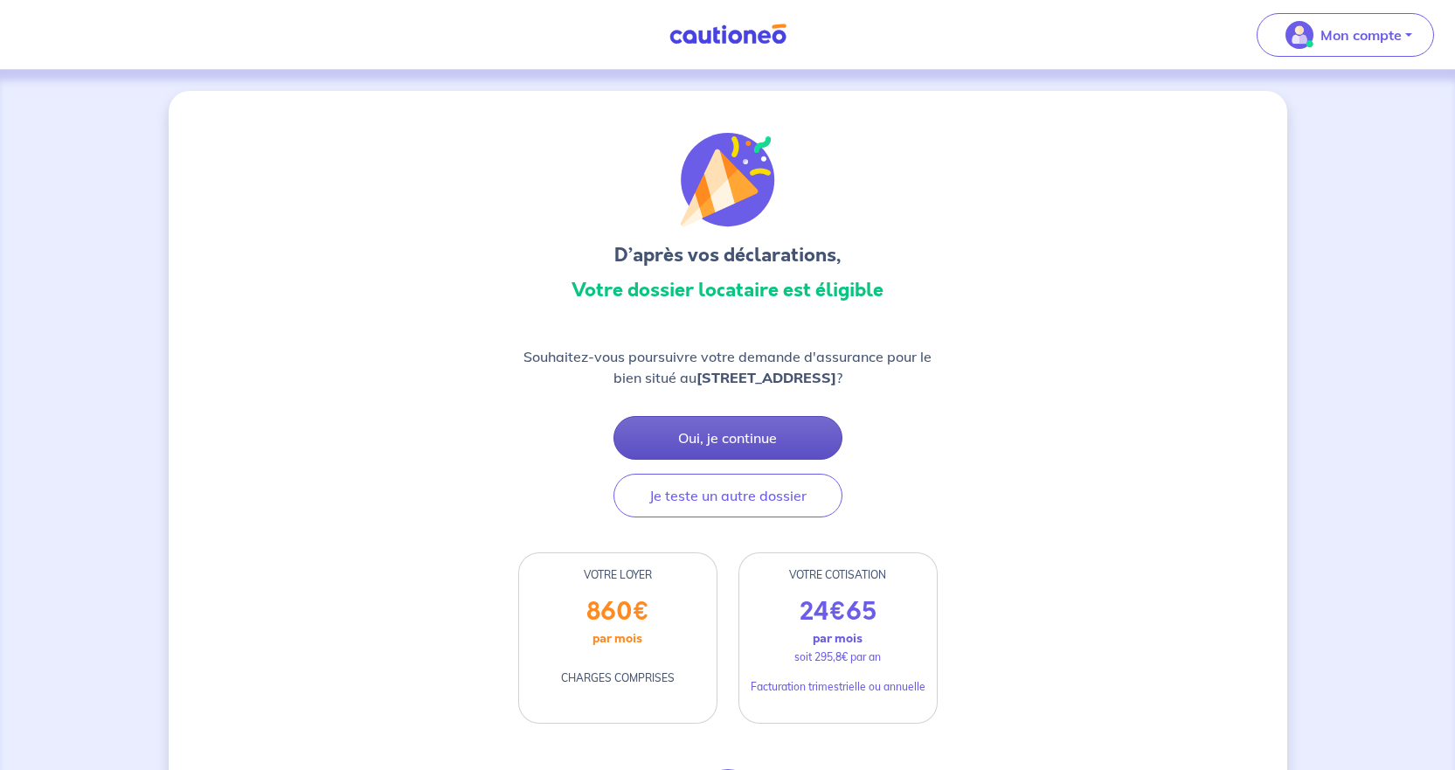
click at [759, 449] on button "Oui, je continue" at bounding box center [728, 438] width 229 height 44
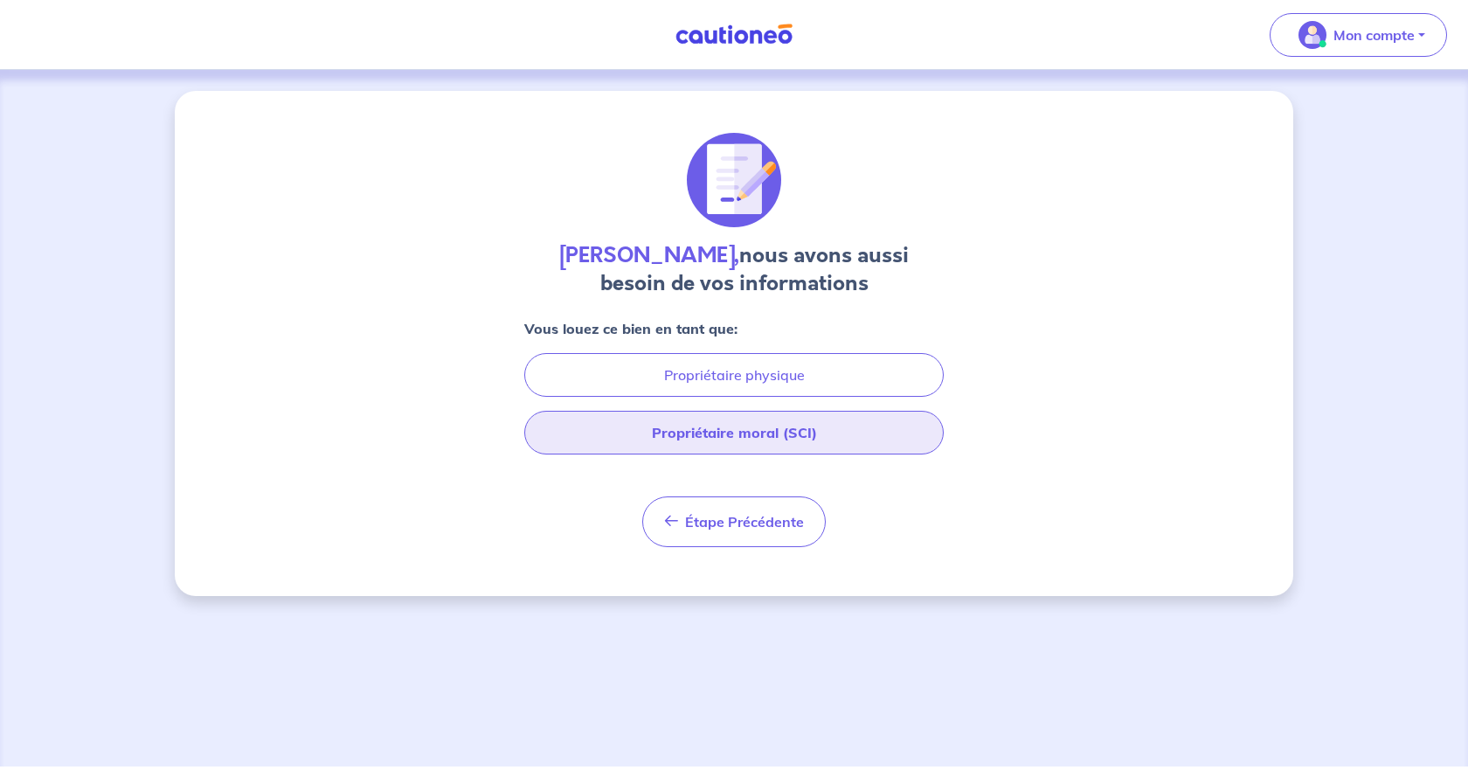
click at [810, 440] on button "Propriétaire moral (SCI)" at bounding box center [733, 433] width 419 height 44
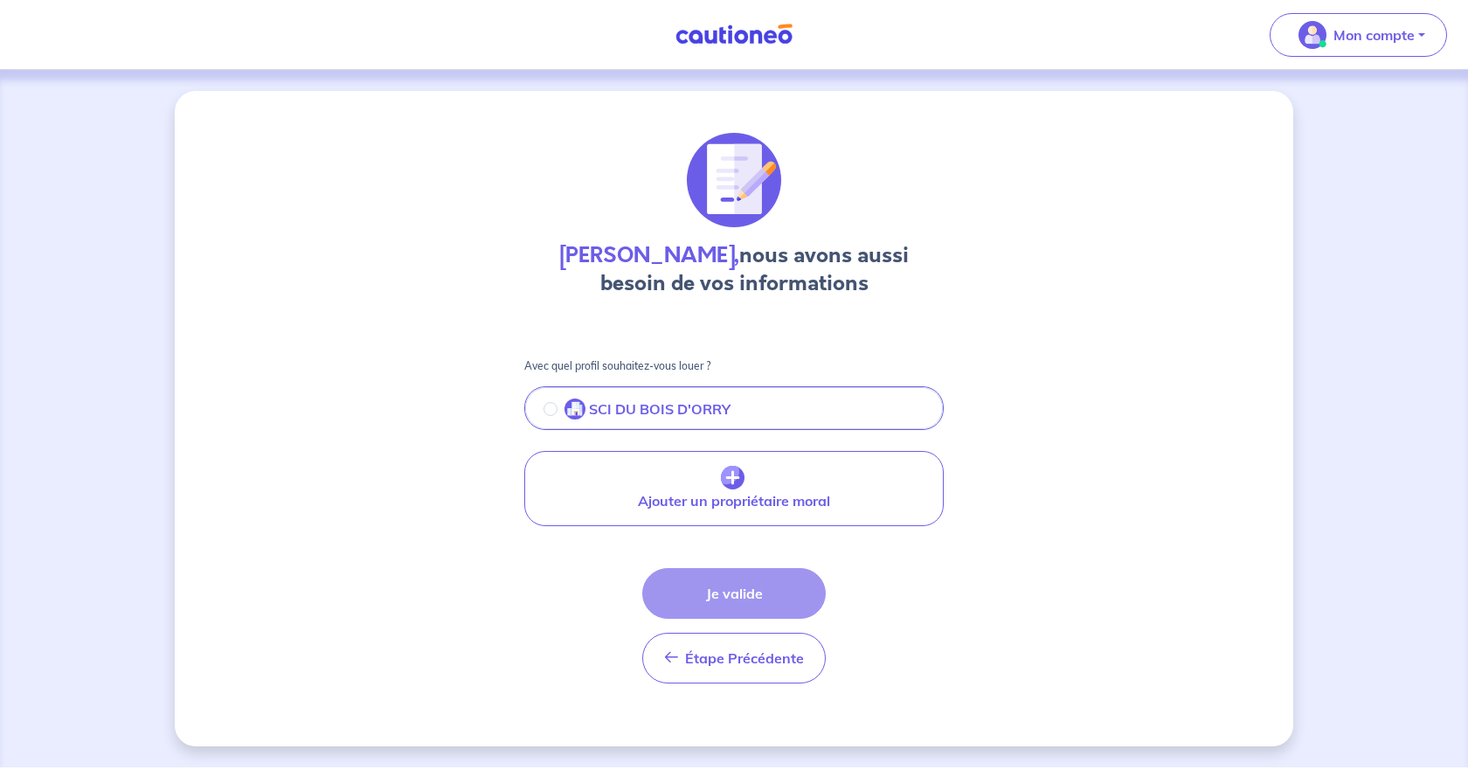
click at [542, 405] on button "SCI DU BOIS D'ORRY" at bounding box center [734, 410] width 416 height 37
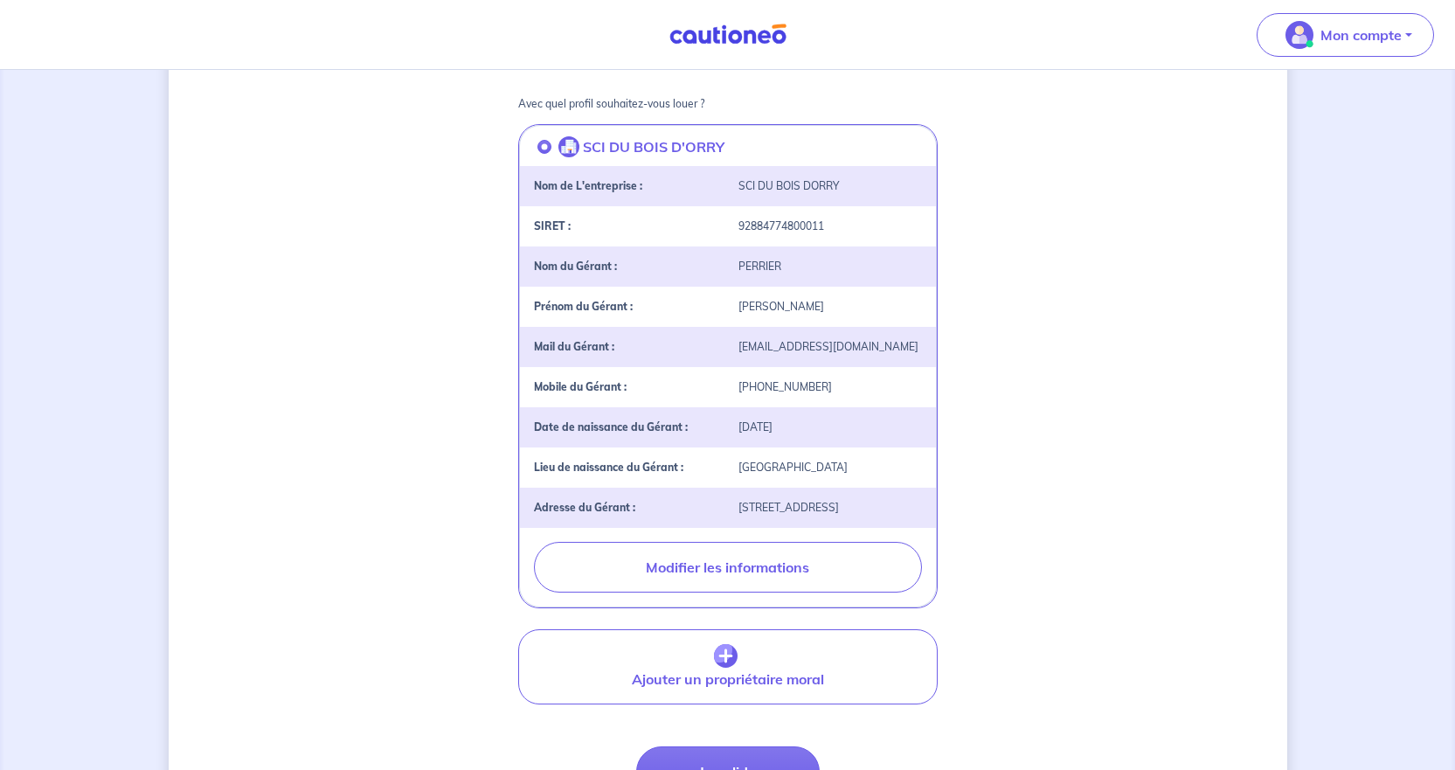
scroll to position [450, 0]
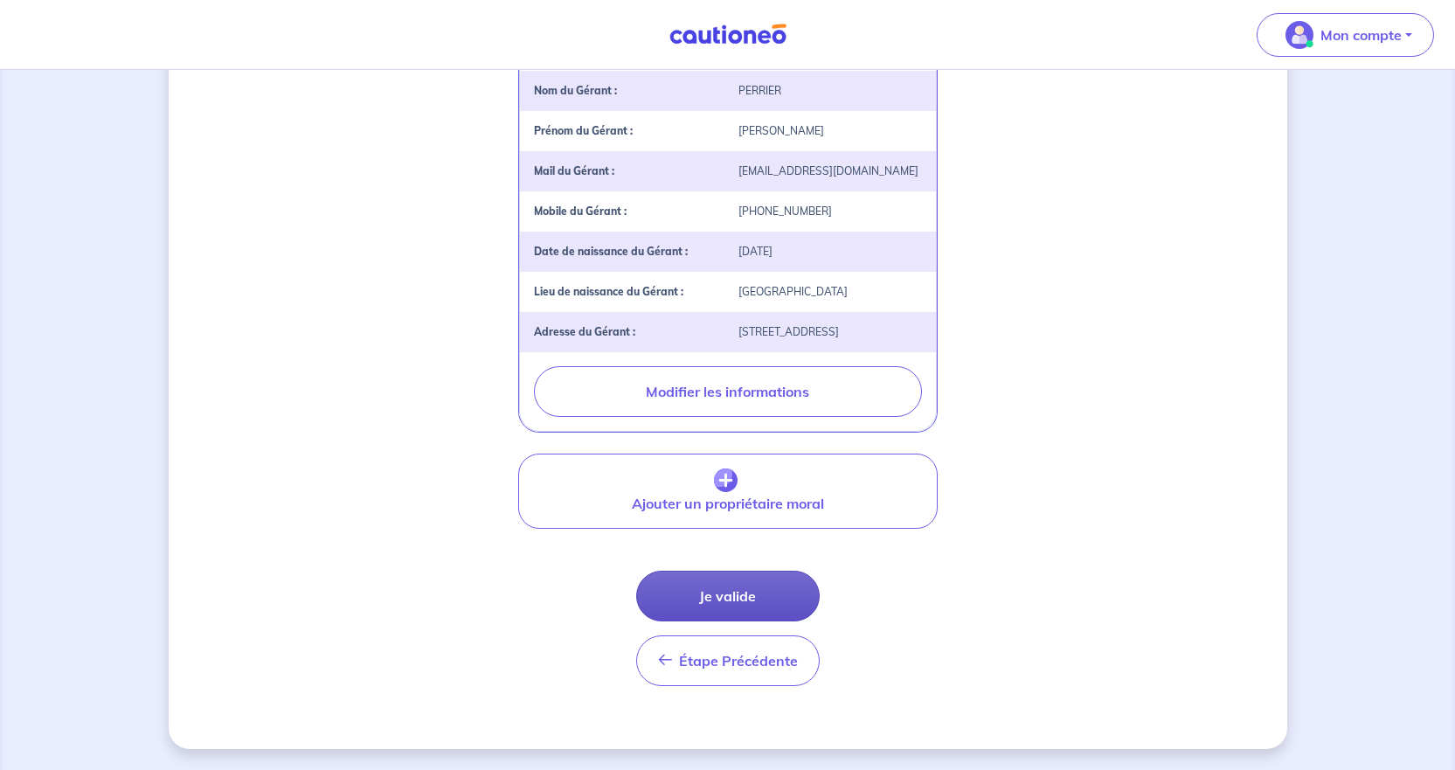
click at [766, 592] on button "Je valide" at bounding box center [728, 596] width 184 height 51
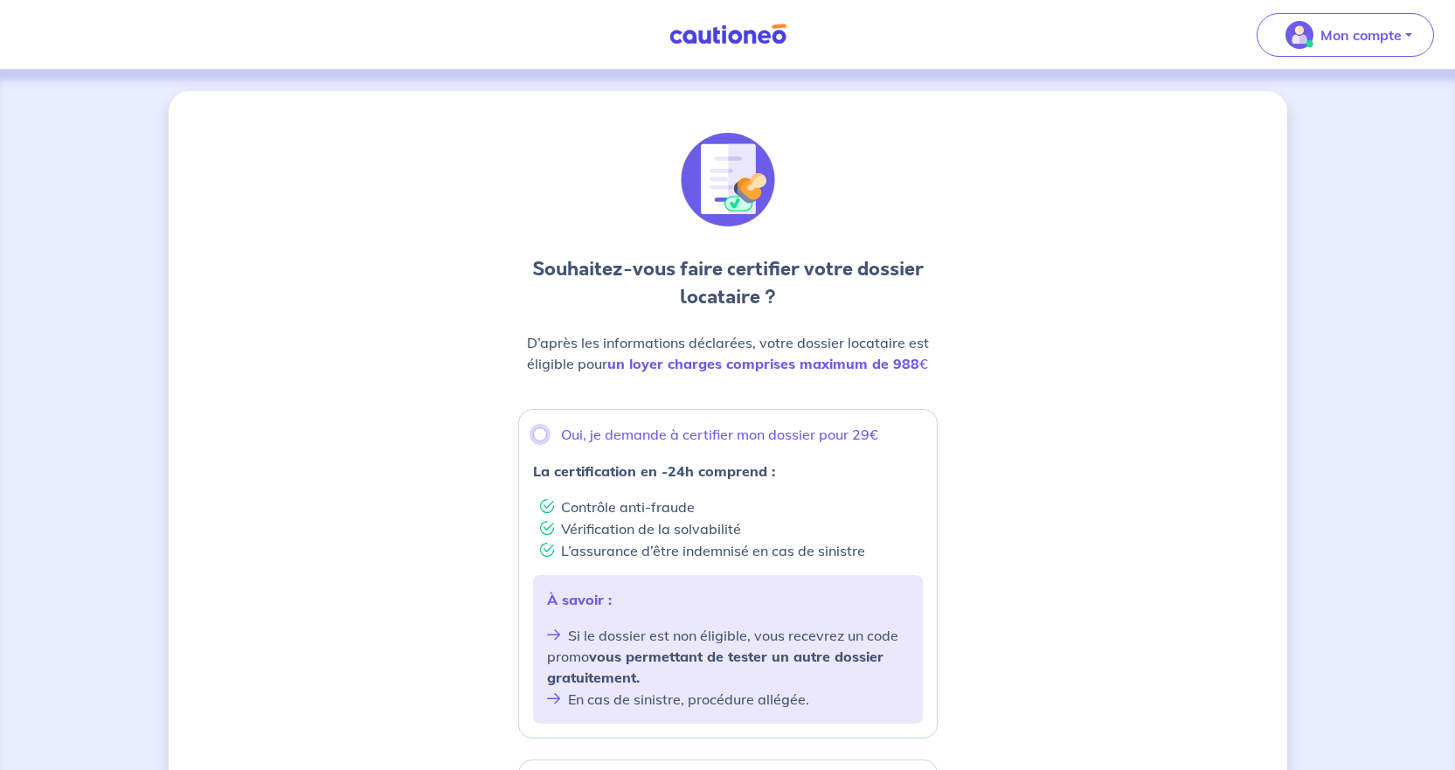
click at [539, 428] on input "Oui, je demande à certifier mon dossier pour 29€" at bounding box center [540, 434] width 14 height 14
radio input "true"
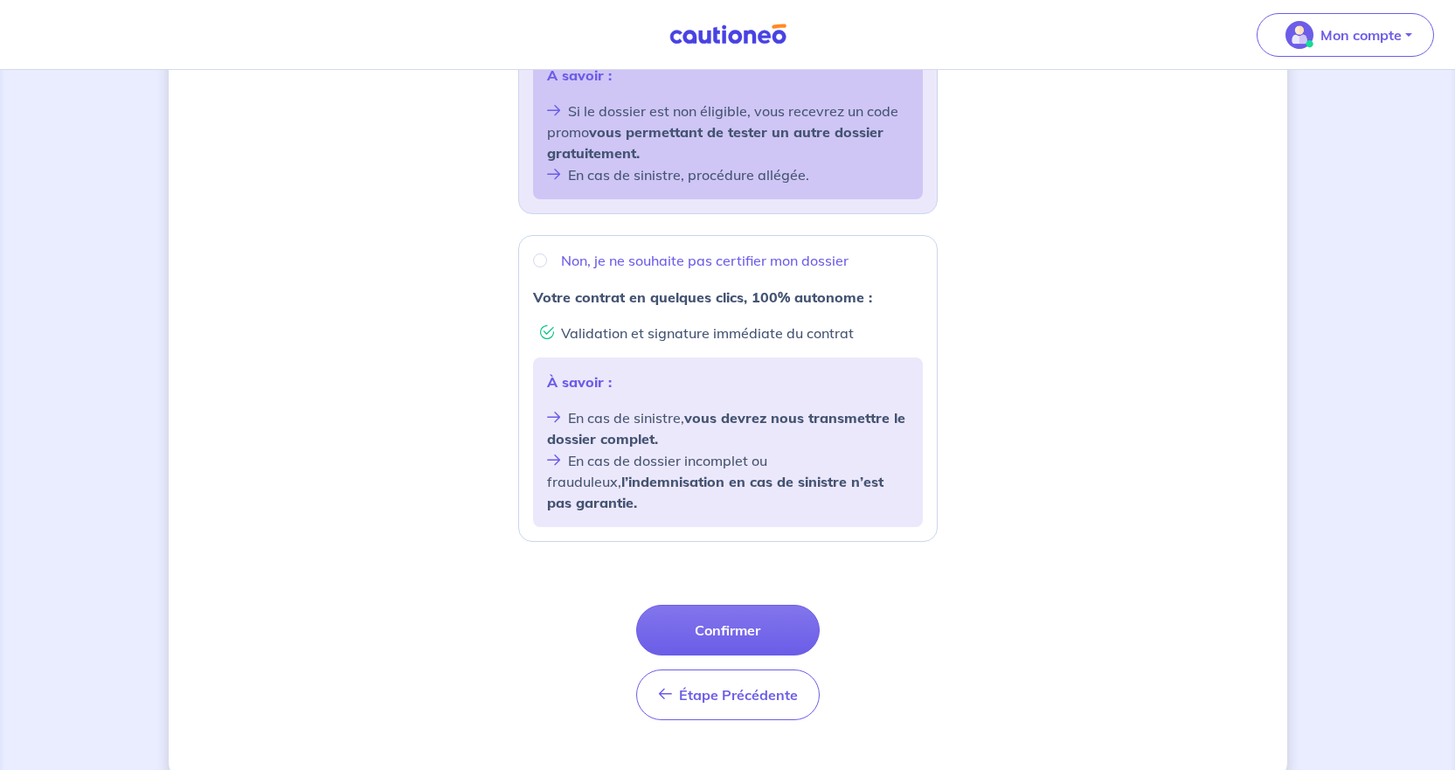
scroll to position [537, 0]
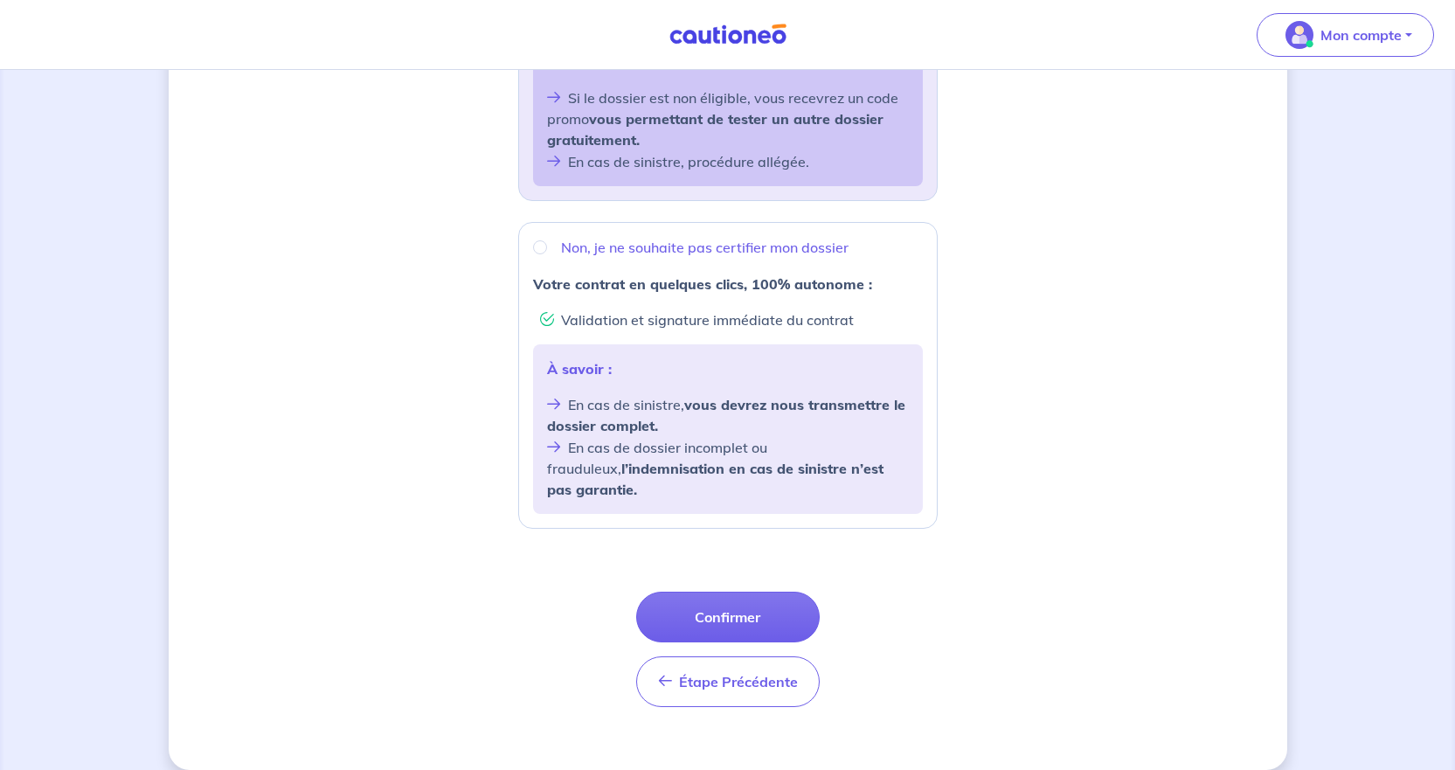
click at [756, 592] on button "Confirmer" at bounding box center [728, 617] width 184 height 51
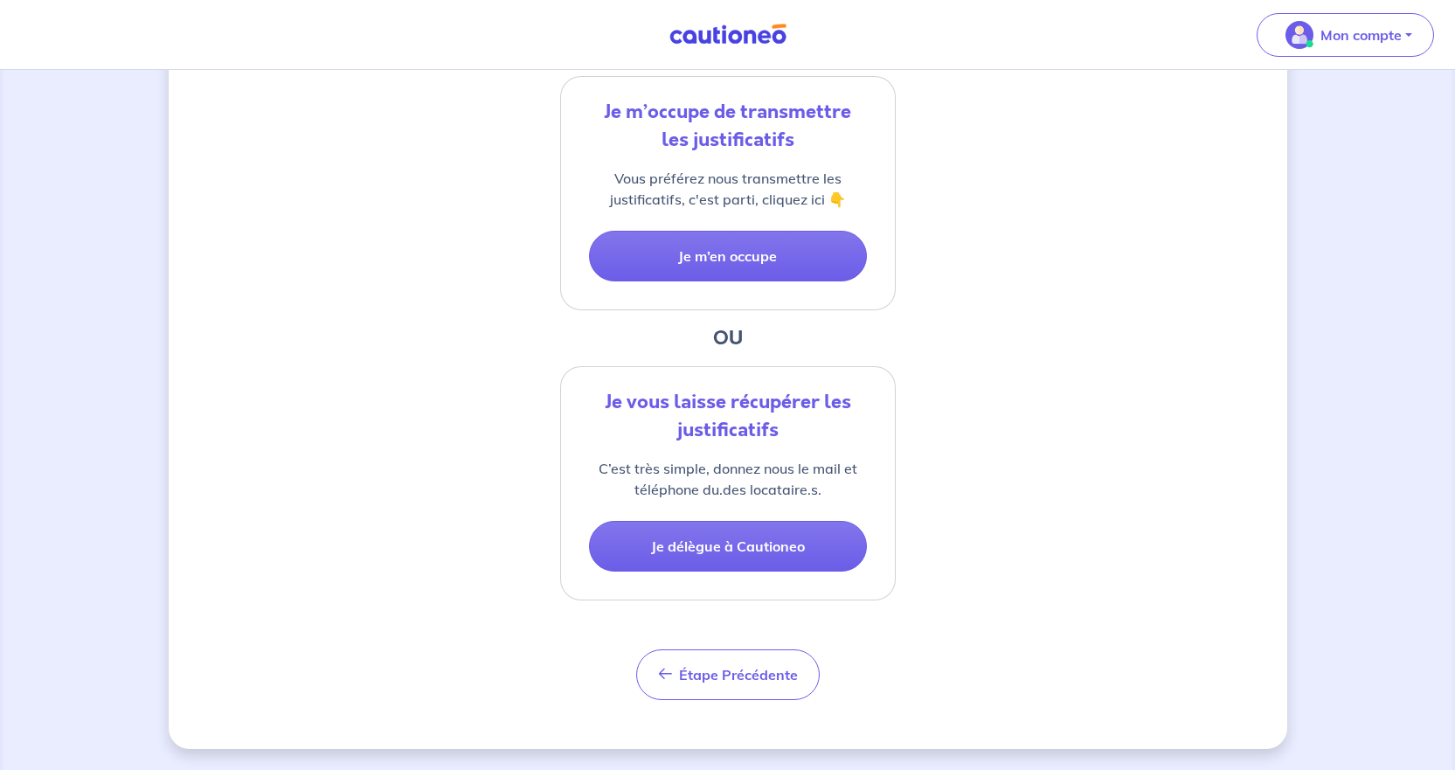
scroll to position [151, 0]
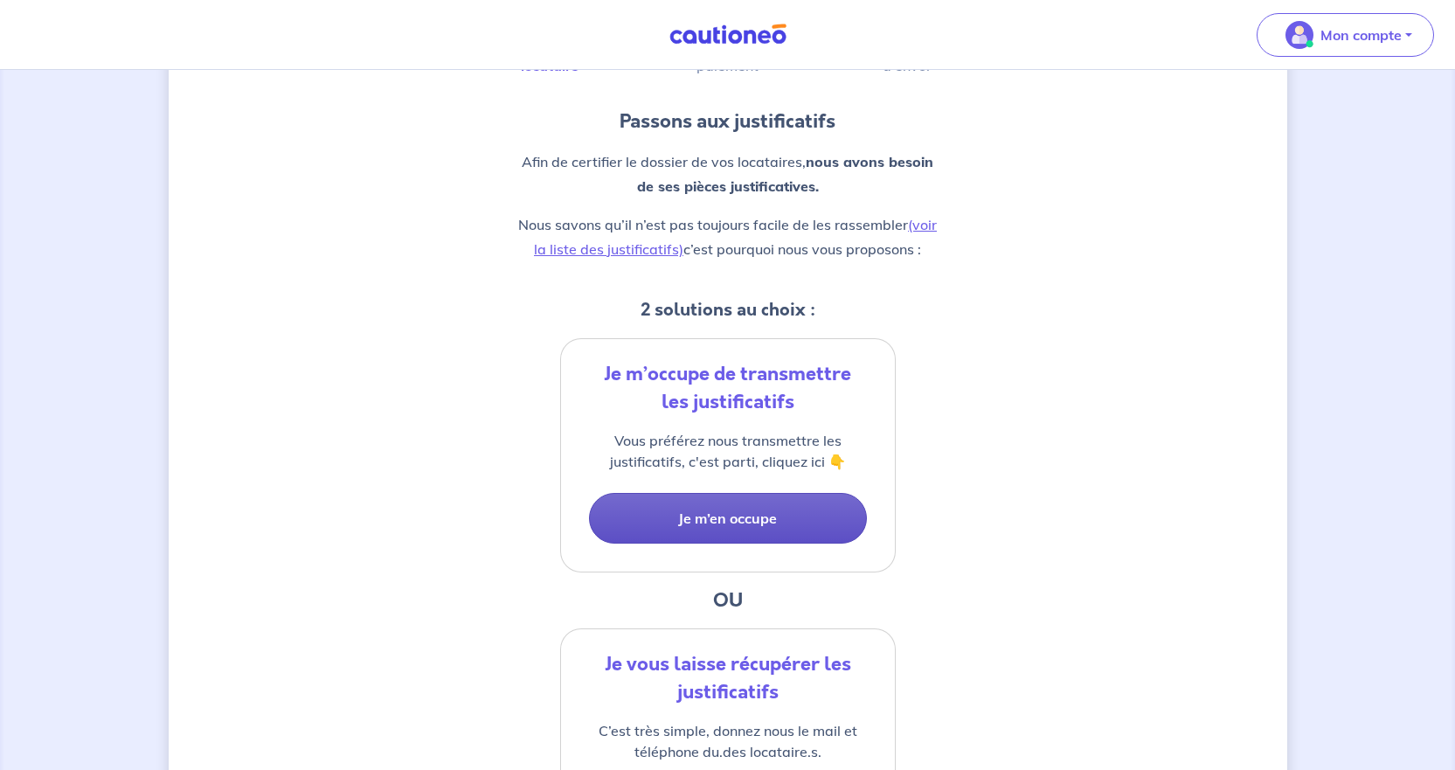
click at [773, 522] on button "Je m’en occupe" at bounding box center [728, 518] width 278 height 51
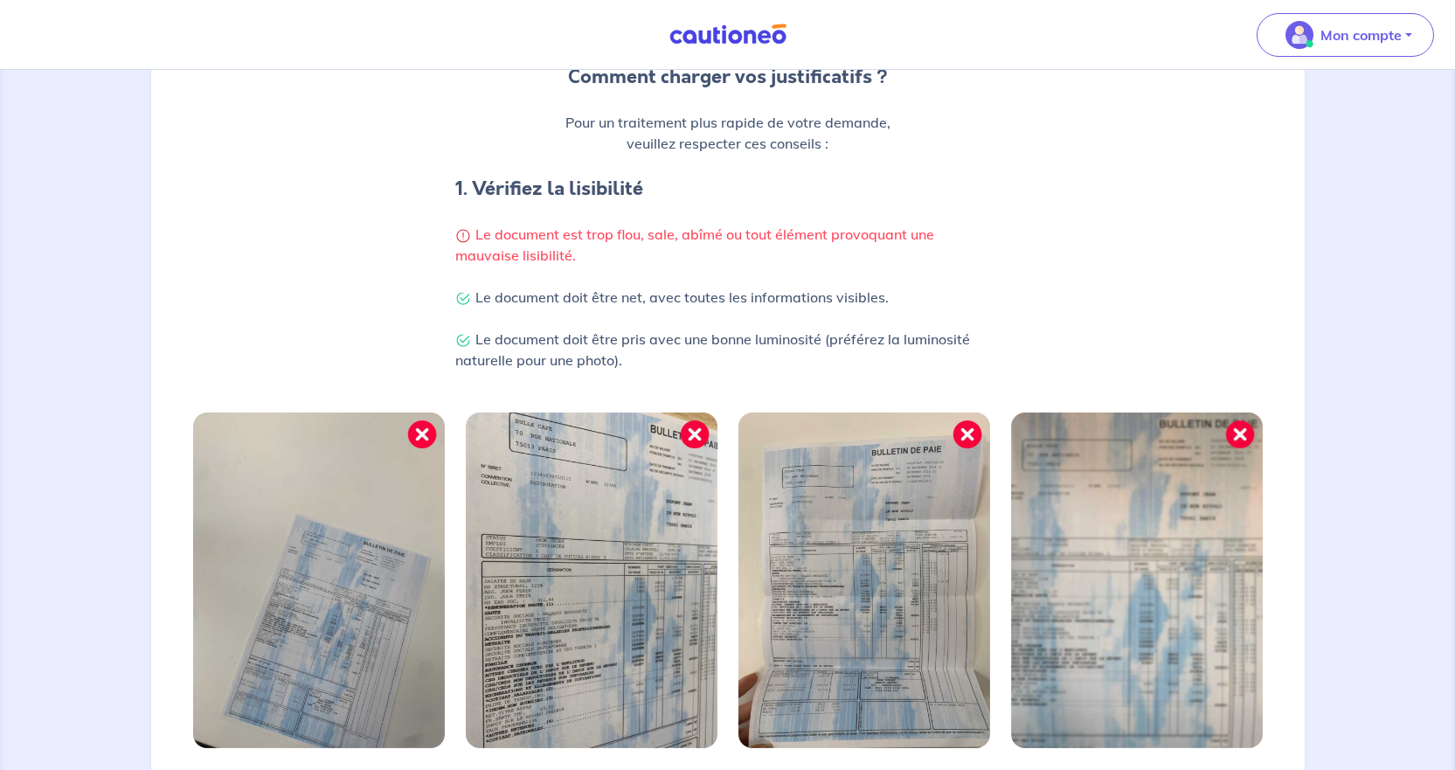
scroll to position [482, 0]
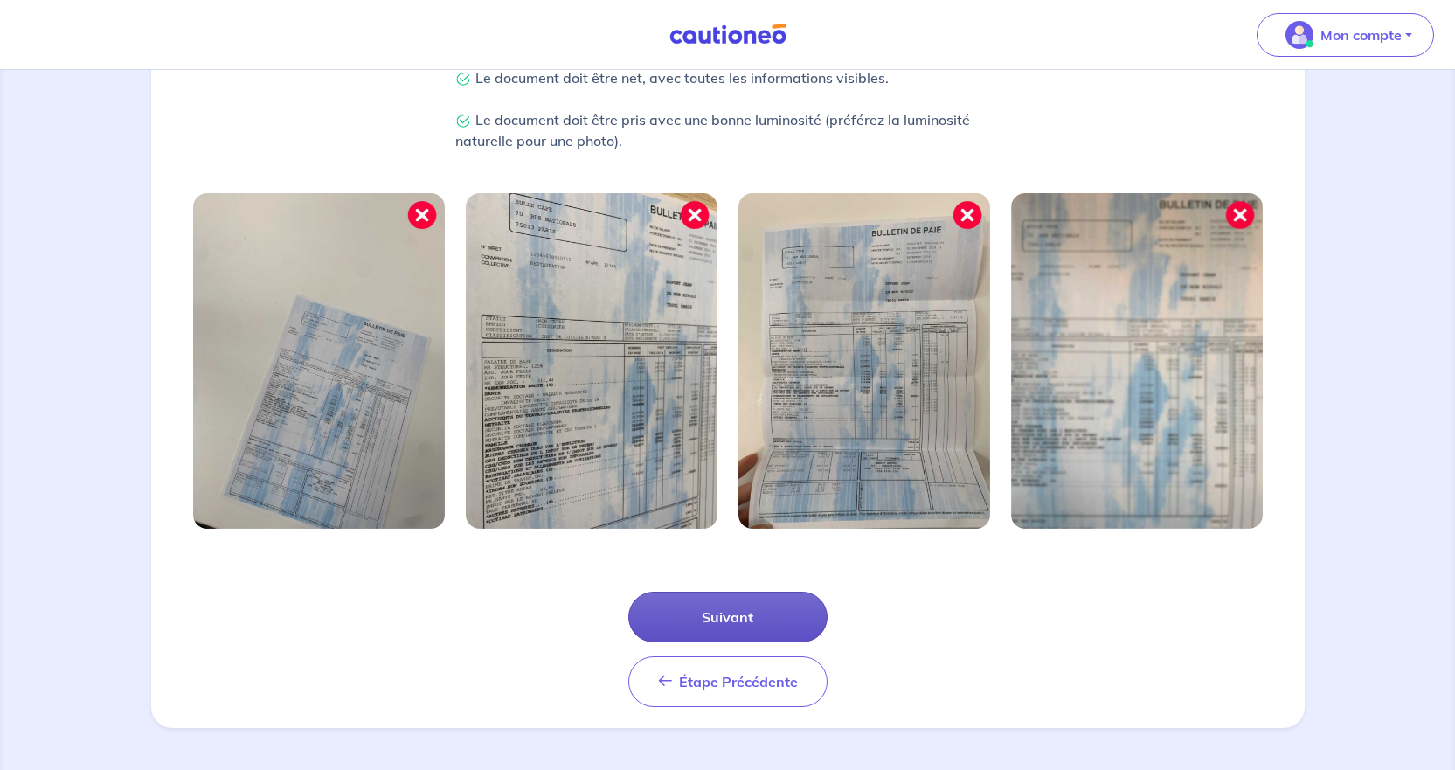
click at [796, 617] on button "Suivant" at bounding box center [727, 617] width 199 height 51
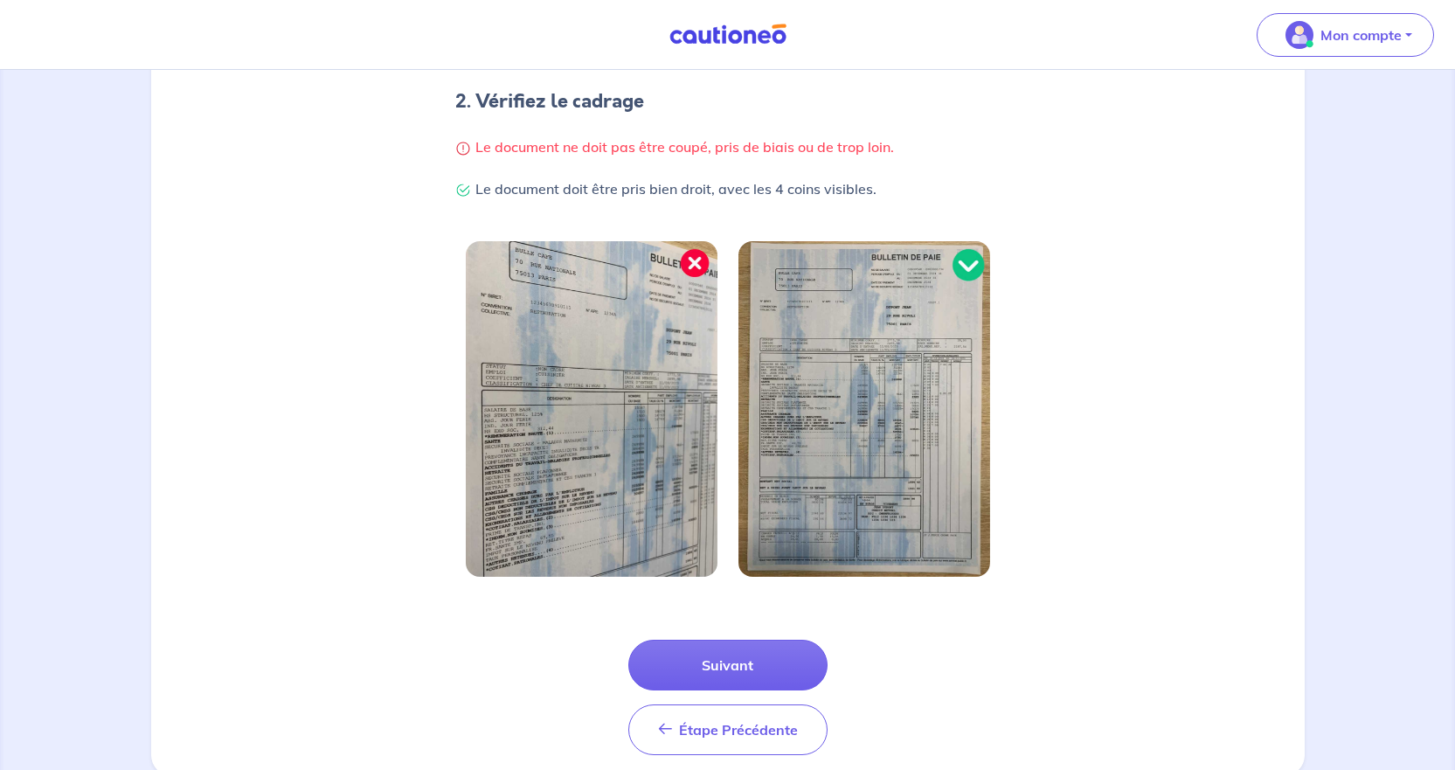
scroll to position [398, 0]
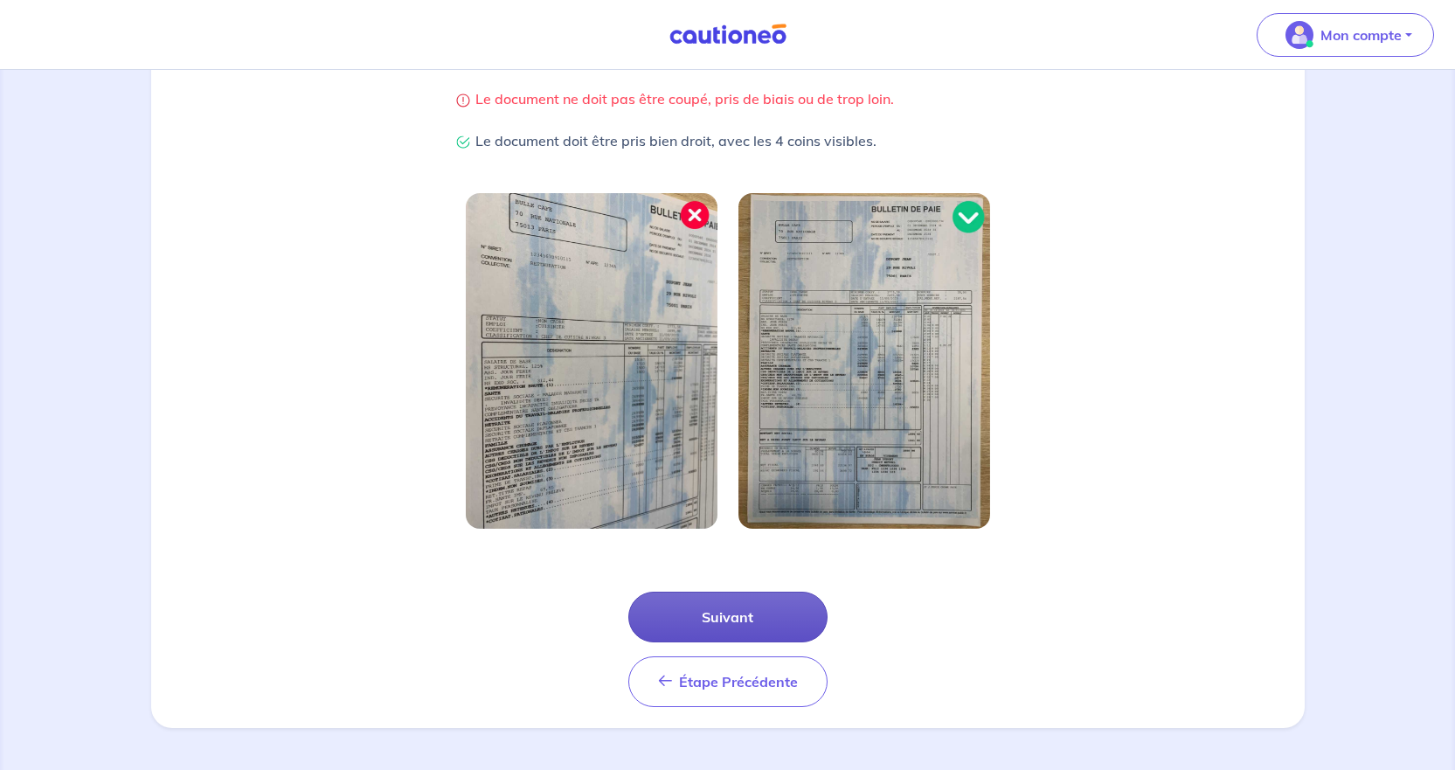
click at [757, 617] on button "Suivant" at bounding box center [727, 617] width 199 height 51
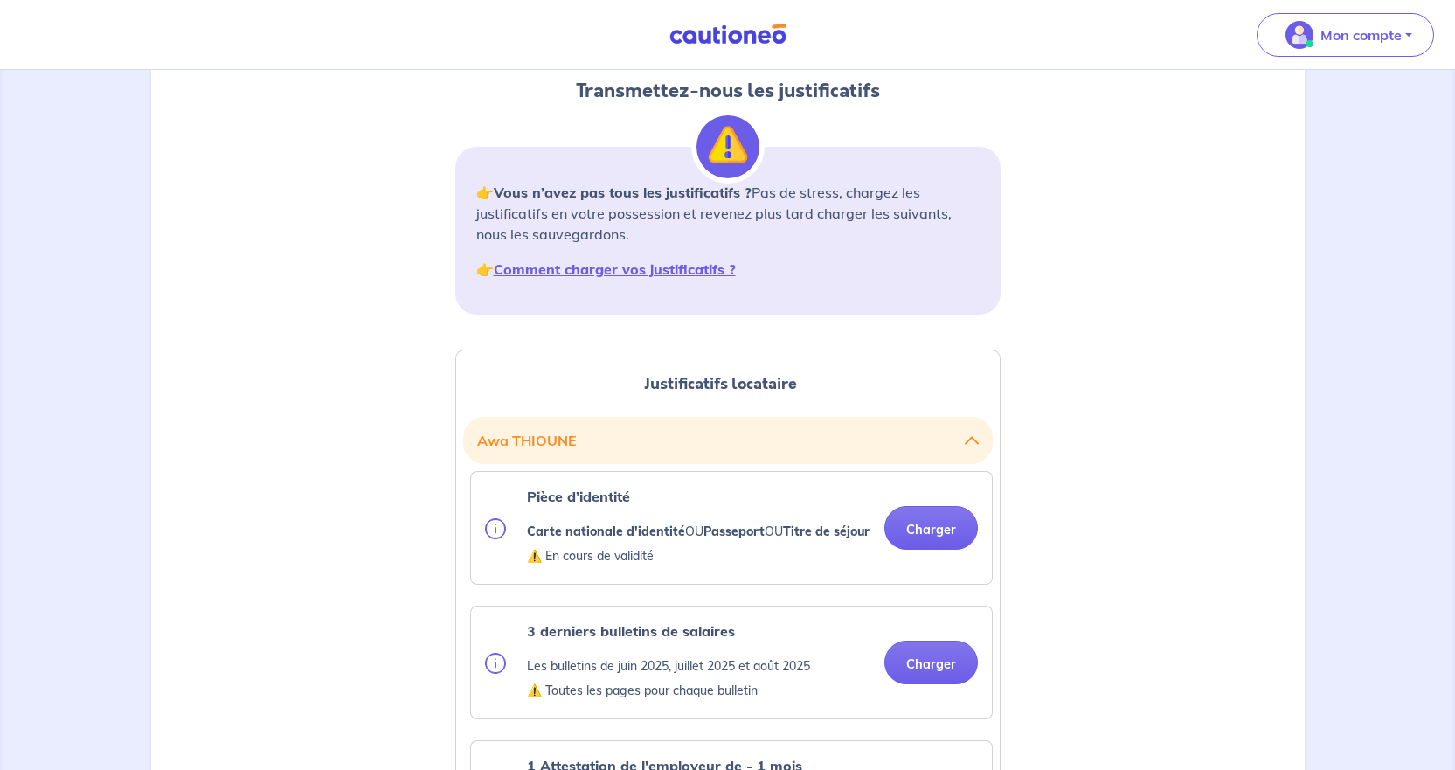
scroll to position [350, 0]
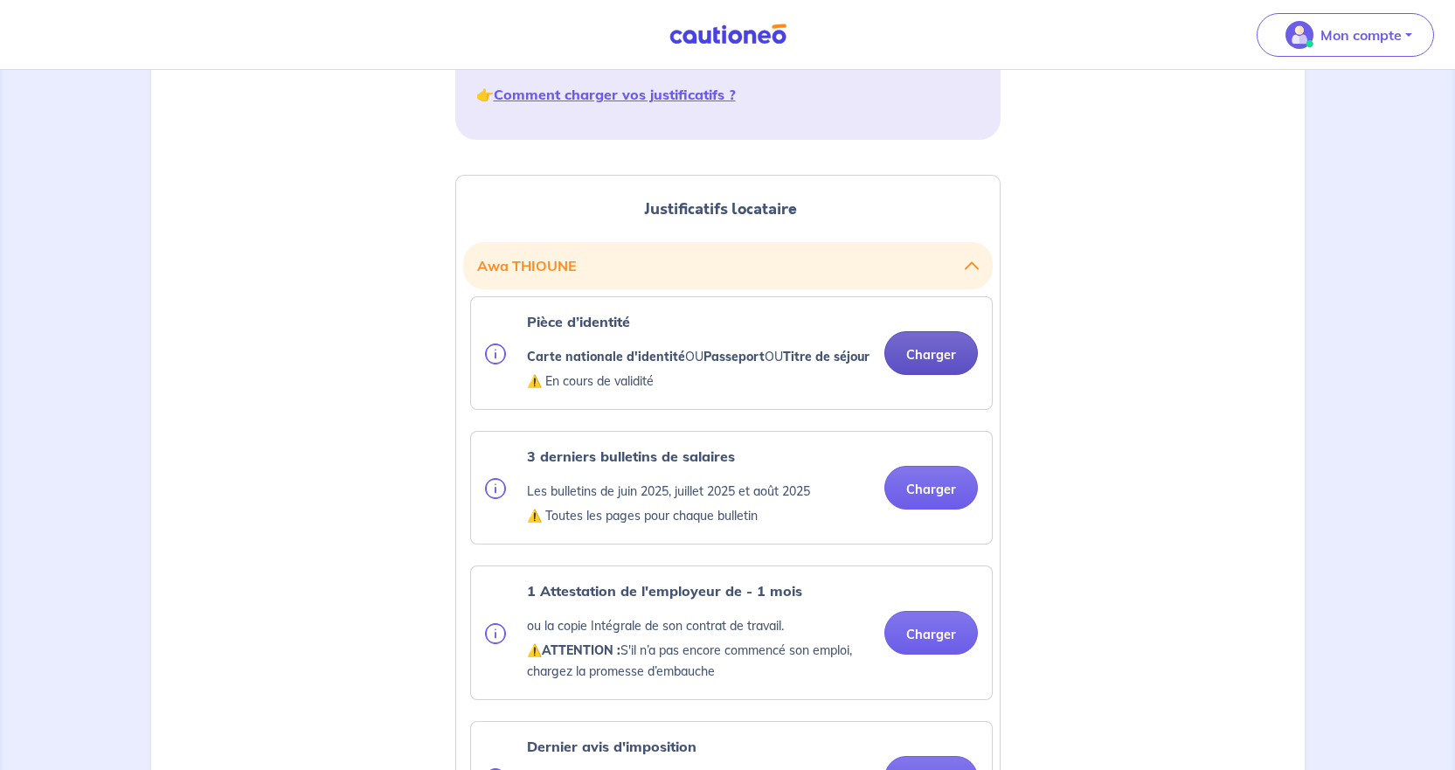
click at [933, 358] on button "Charger" at bounding box center [931, 353] width 94 height 44
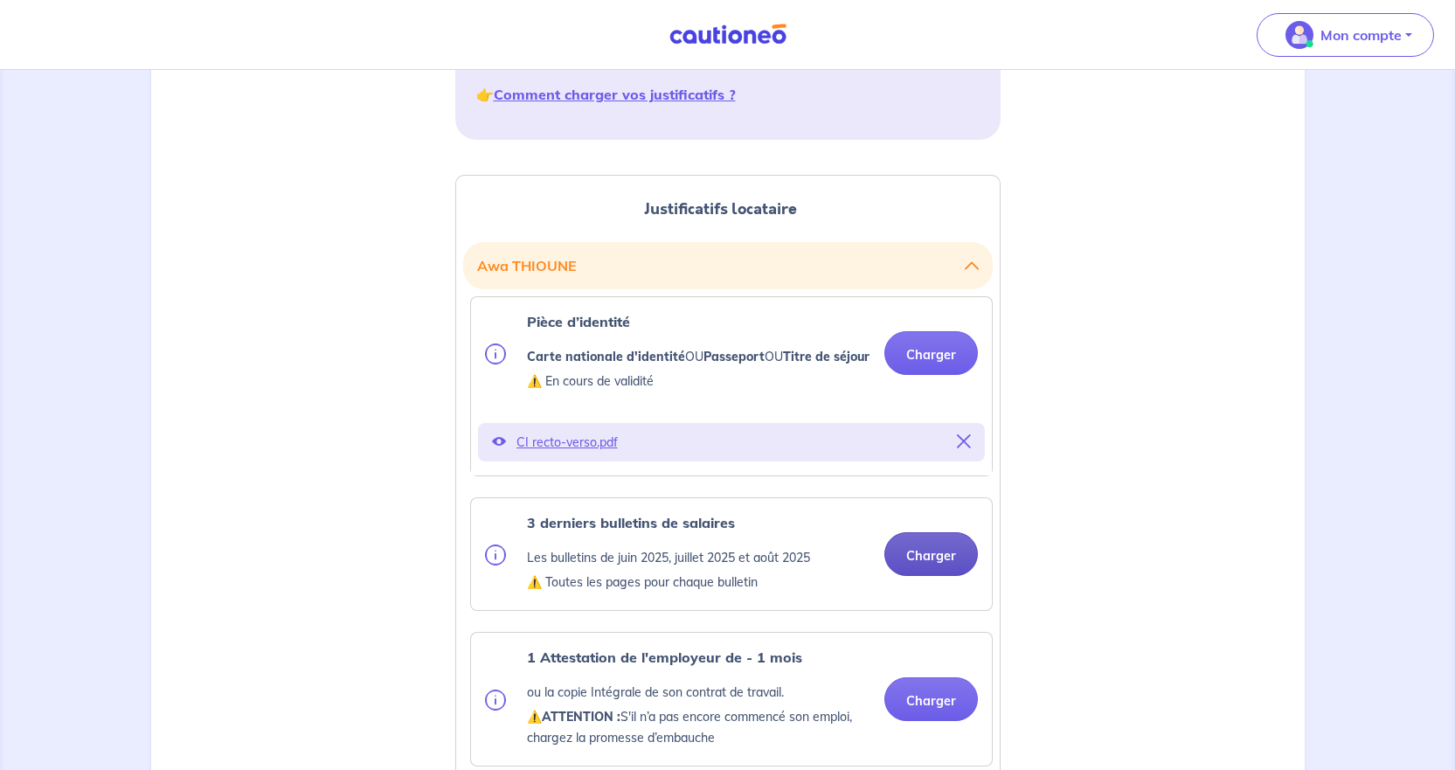
click at [956, 576] on button "Charger" at bounding box center [931, 554] width 94 height 44
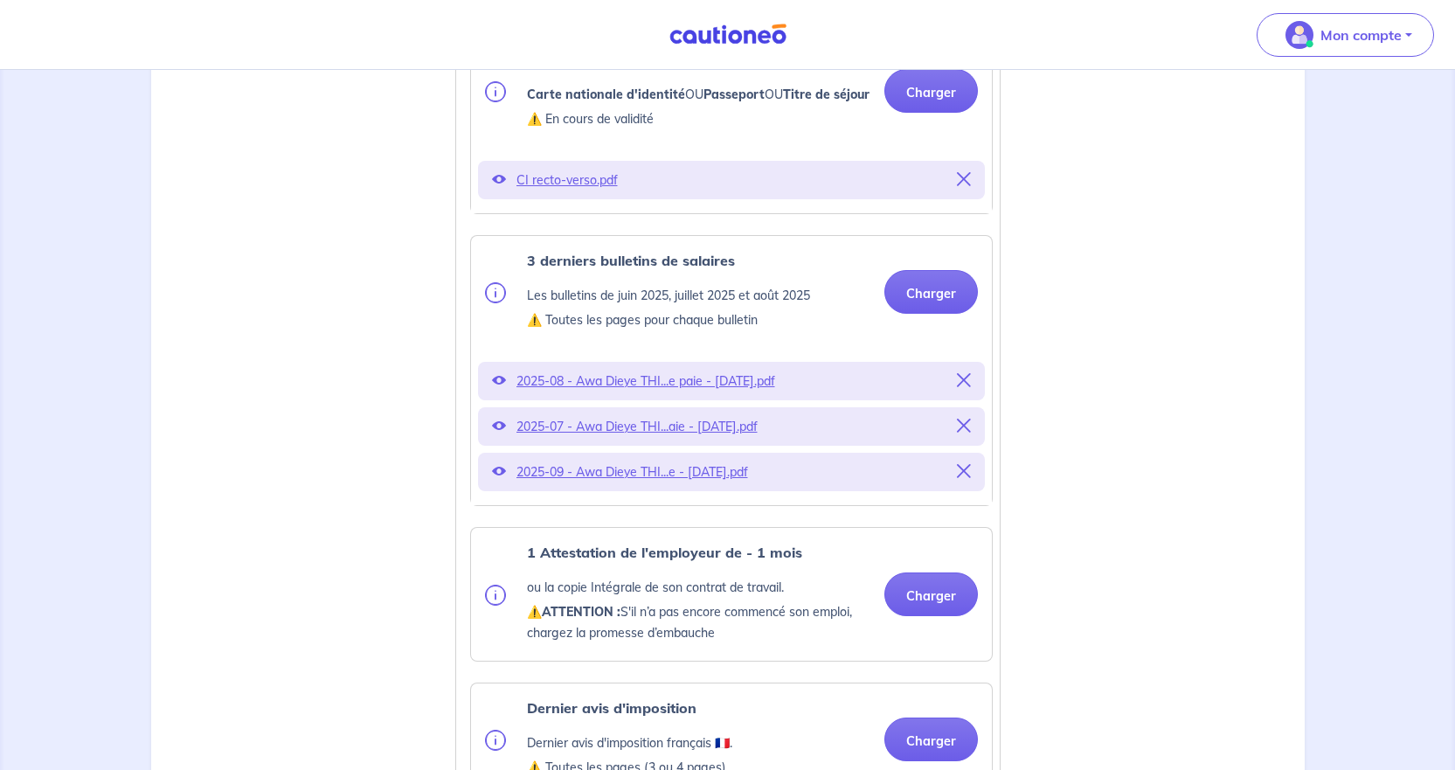
scroll to position [699, 0]
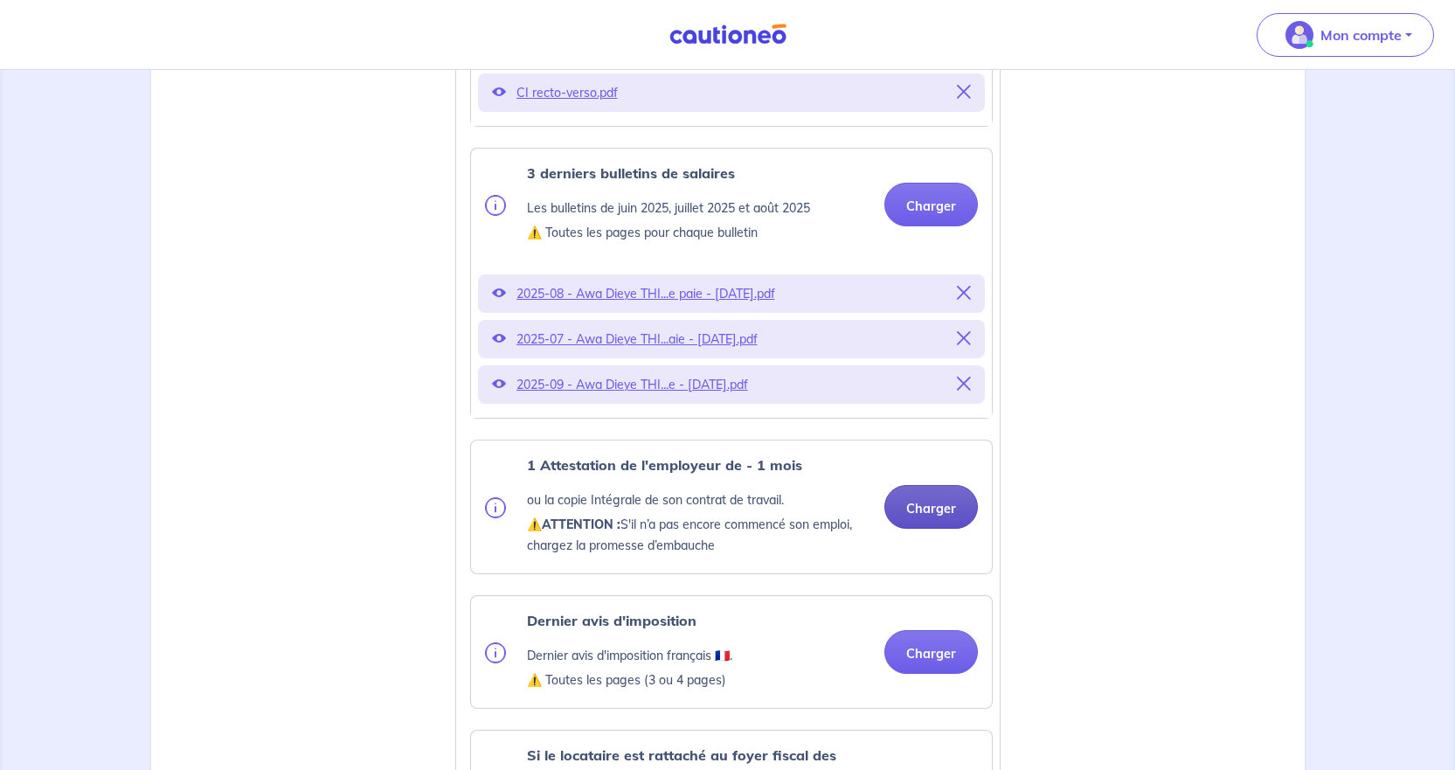
click at [951, 526] on button "Charger" at bounding box center [931, 507] width 94 height 44
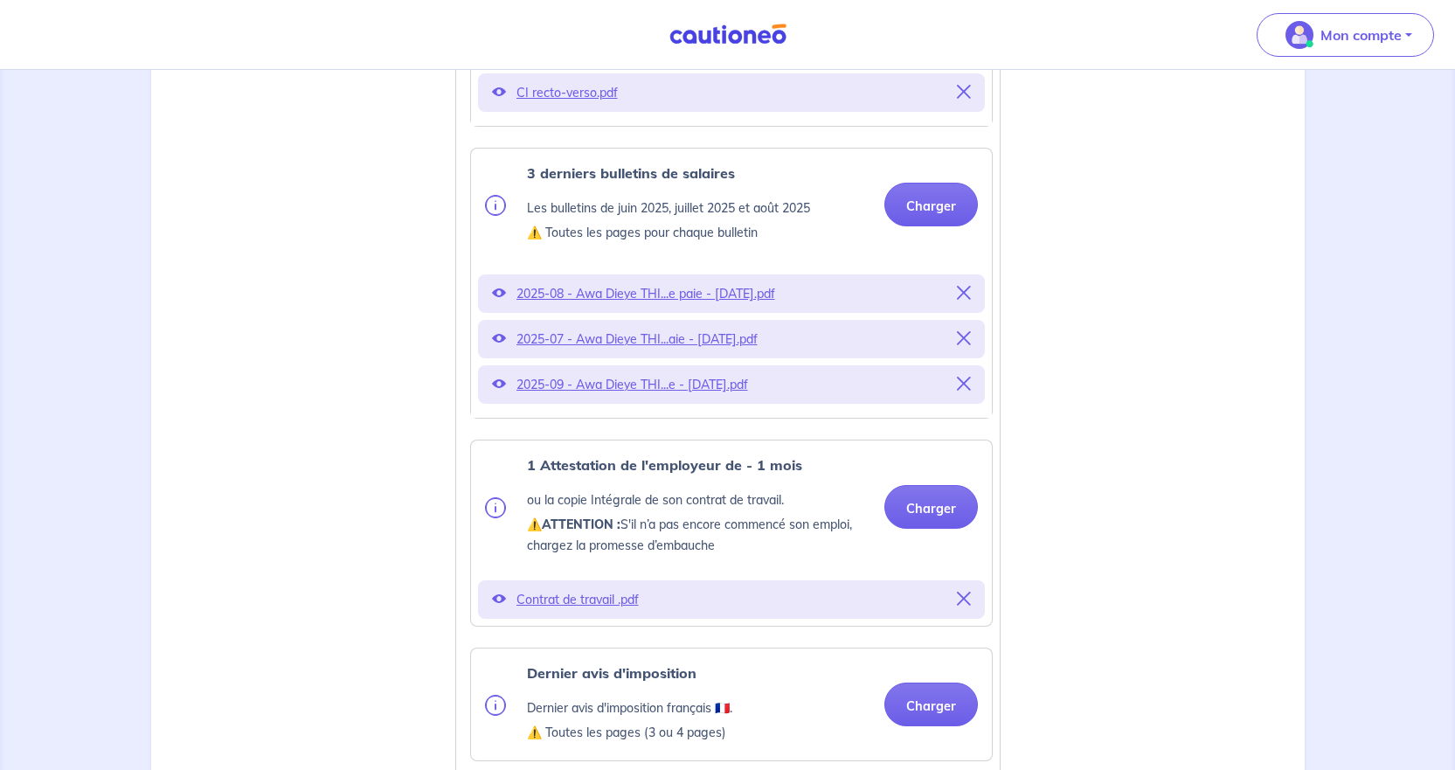
scroll to position [874, 0]
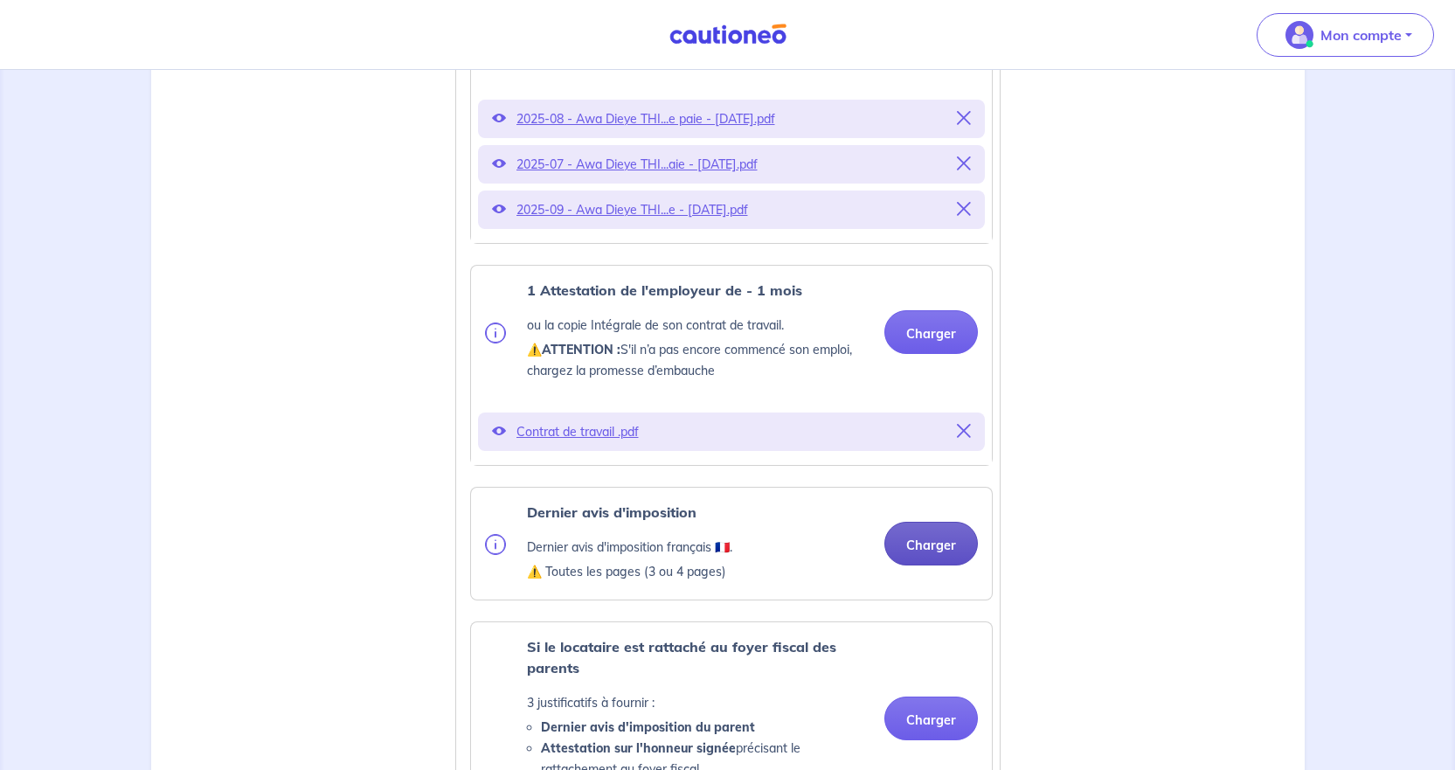
click at [950, 565] on button "Charger" at bounding box center [931, 544] width 94 height 44
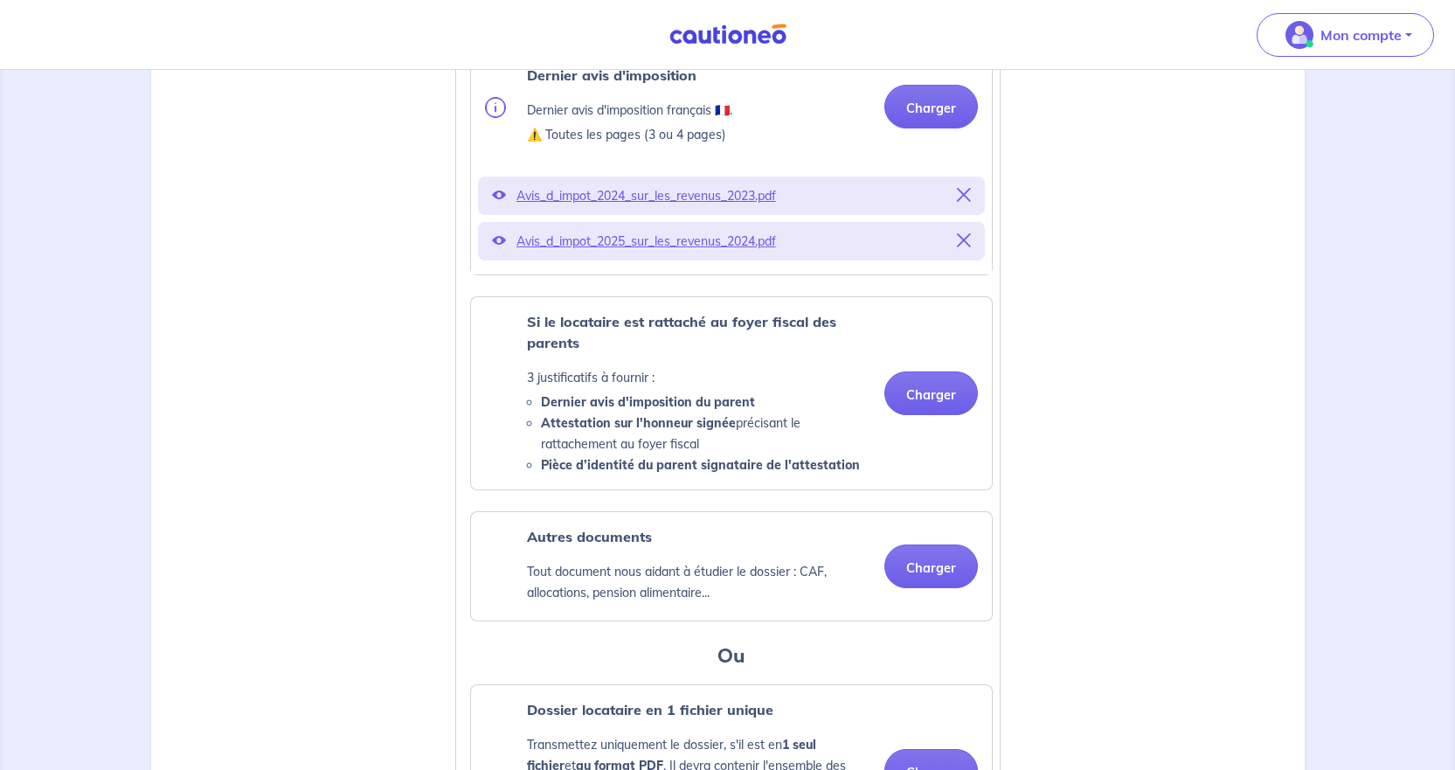
scroll to position [1398, 0]
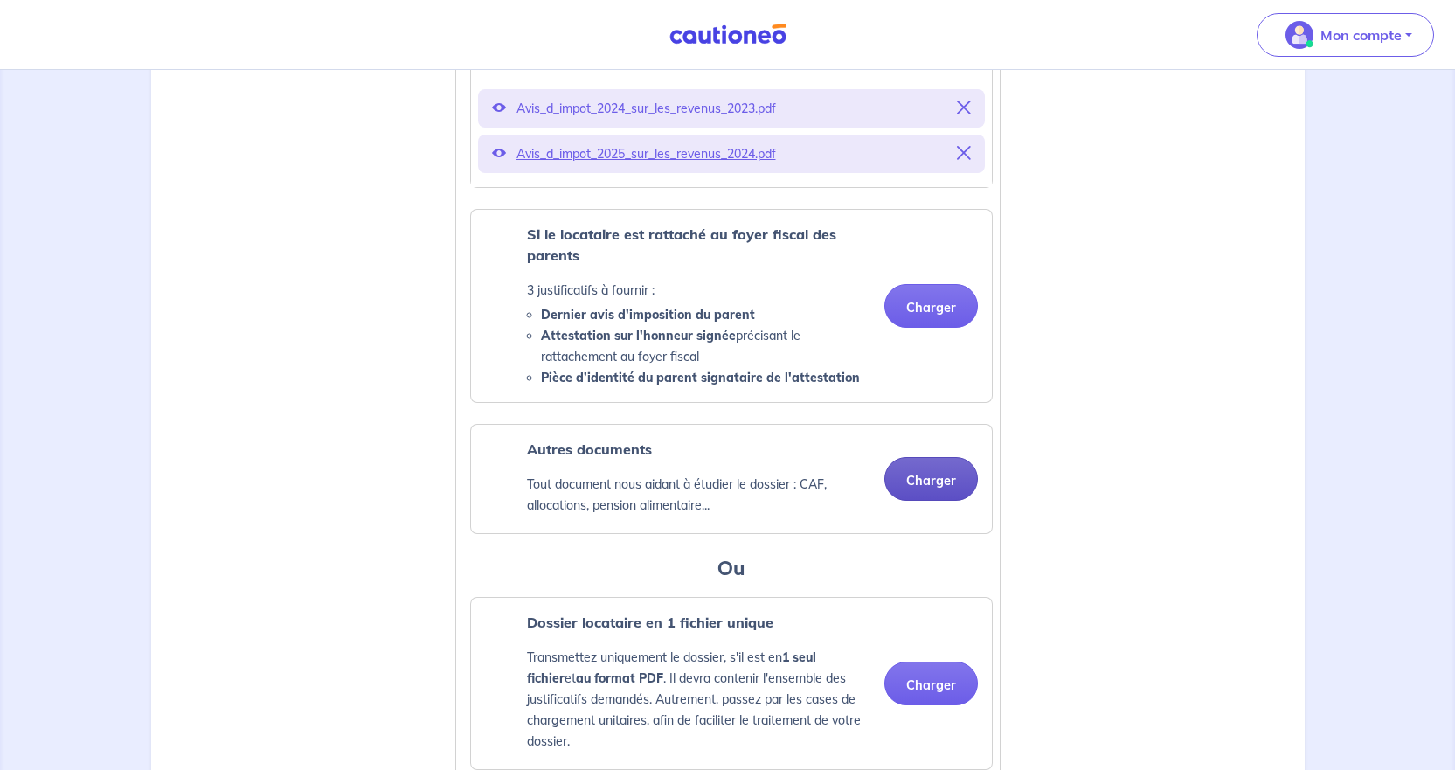
click at [934, 495] on button "Charger" at bounding box center [931, 479] width 94 height 44
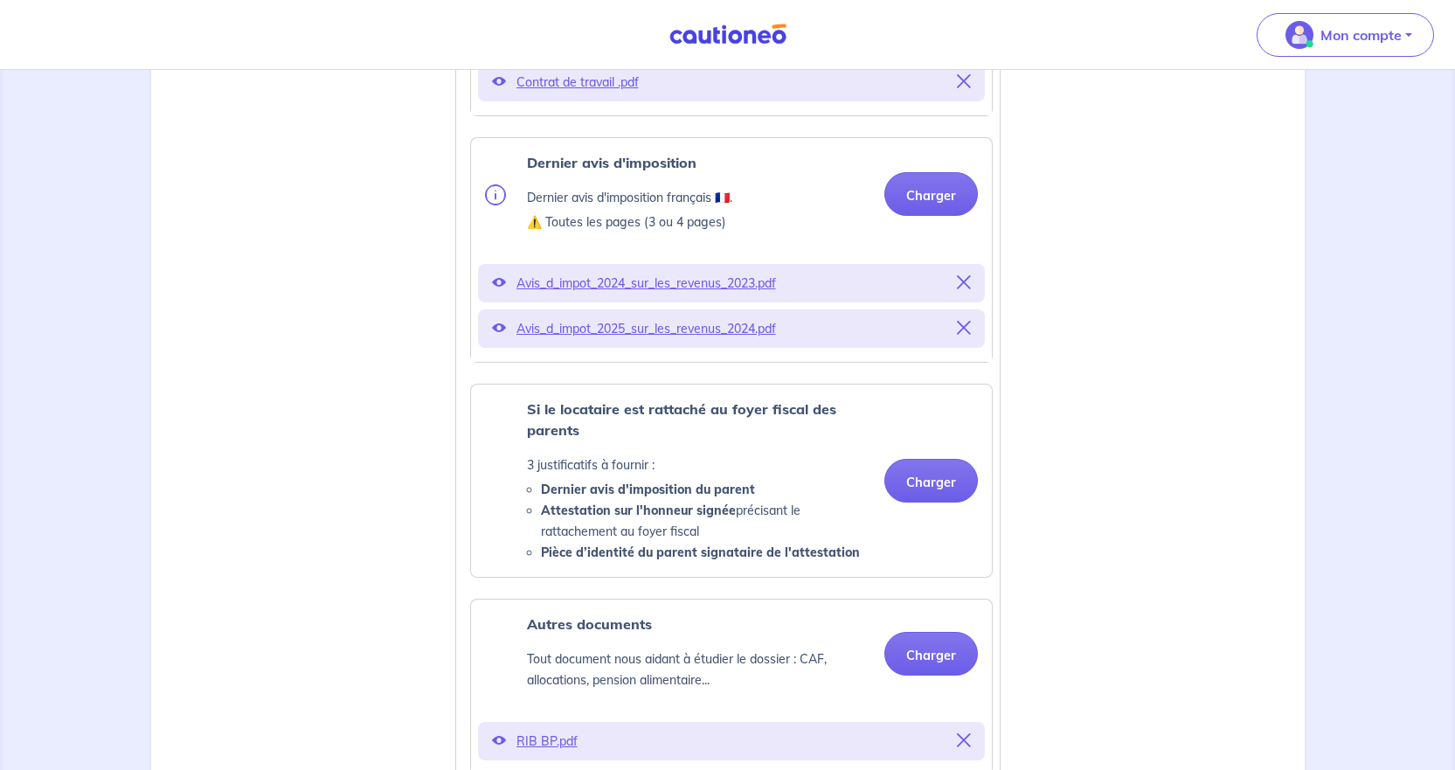
scroll to position [1311, 0]
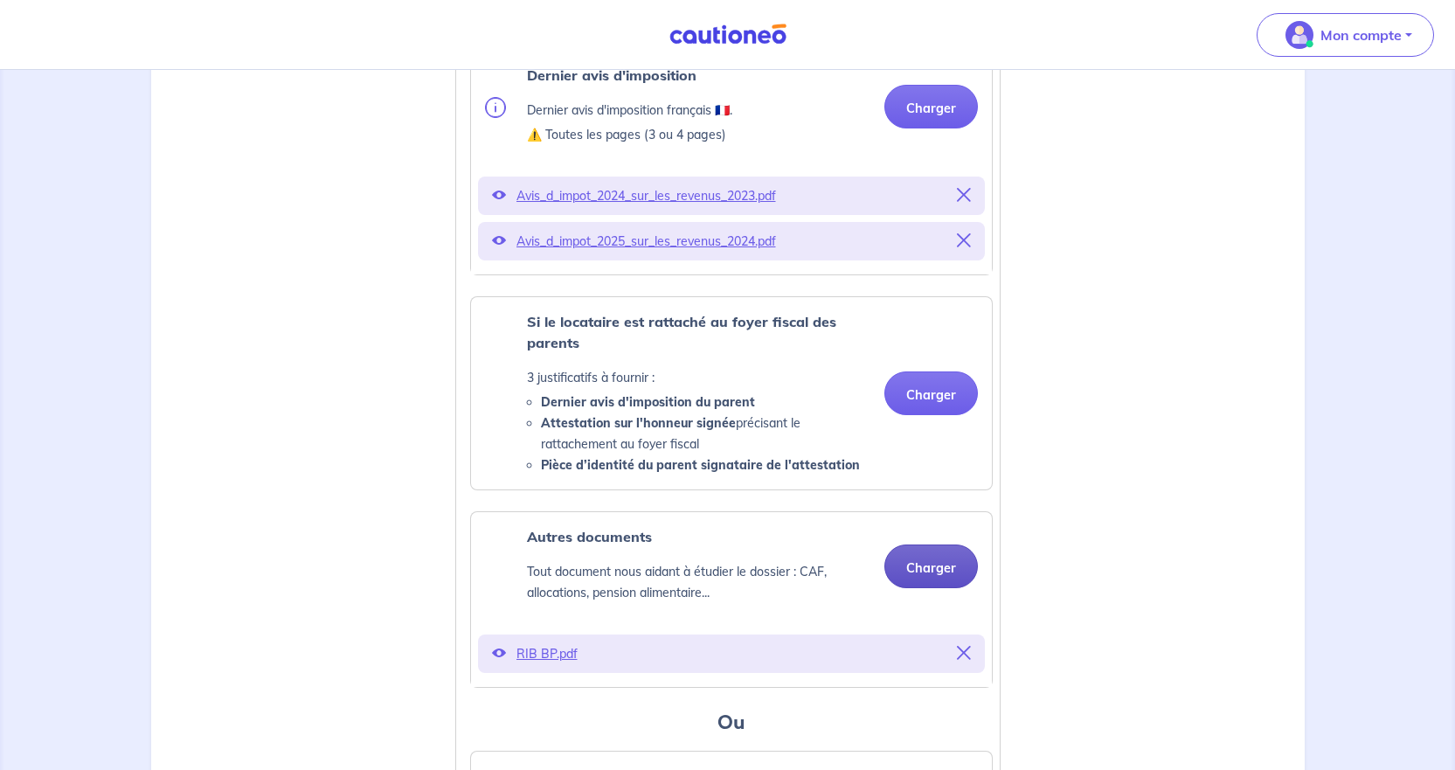
click at [918, 586] on button "Charger" at bounding box center [931, 566] width 94 height 44
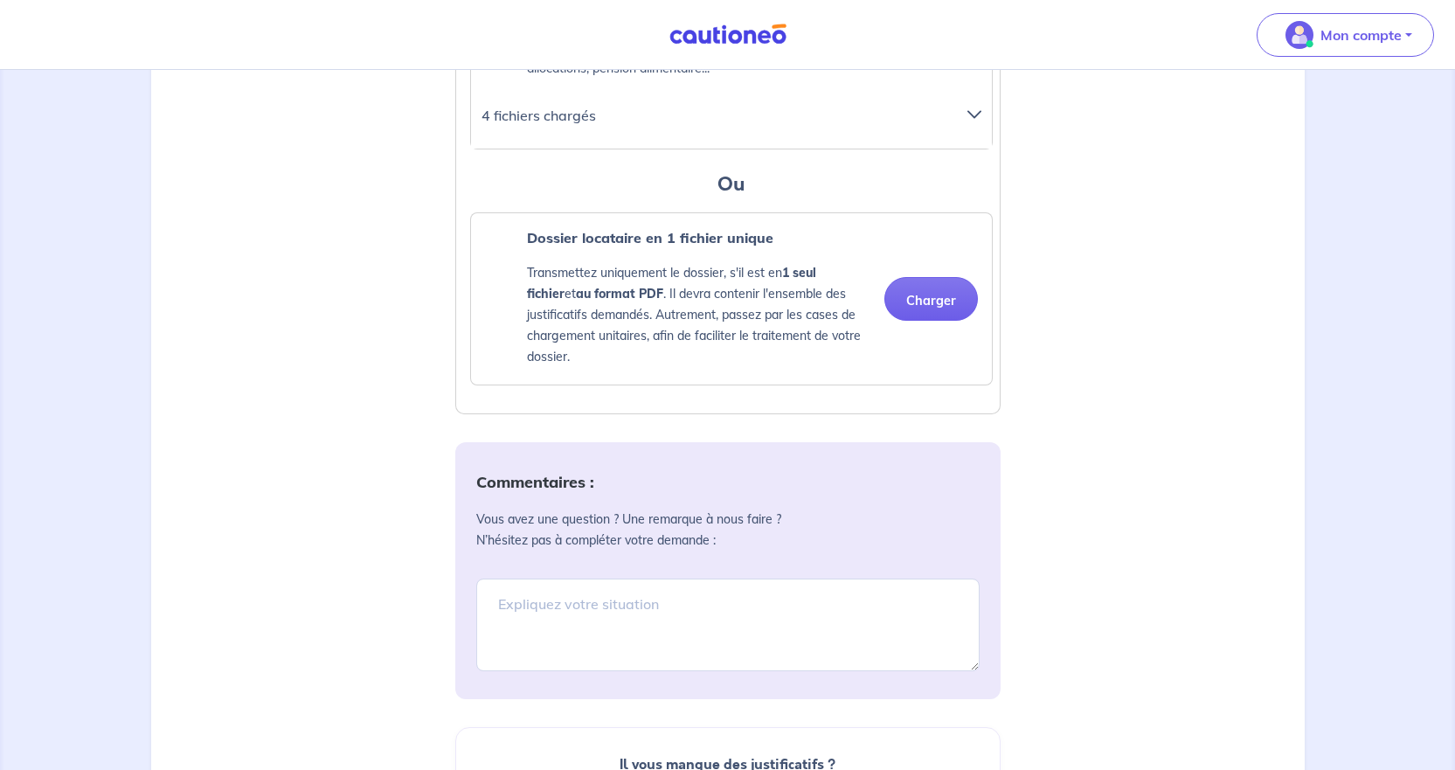
scroll to position [1923, 0]
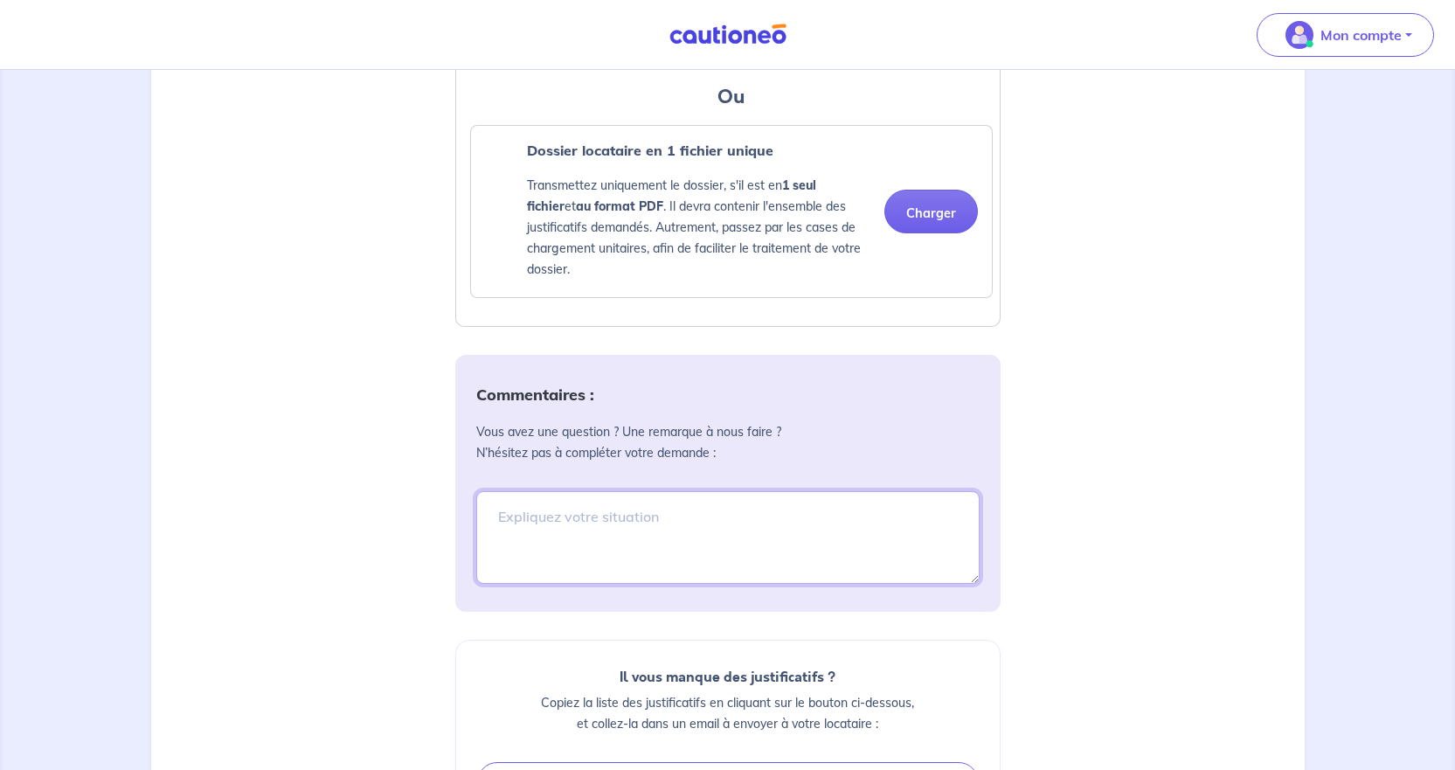
click at [731, 532] on textarea at bounding box center [727, 537] width 503 height 93
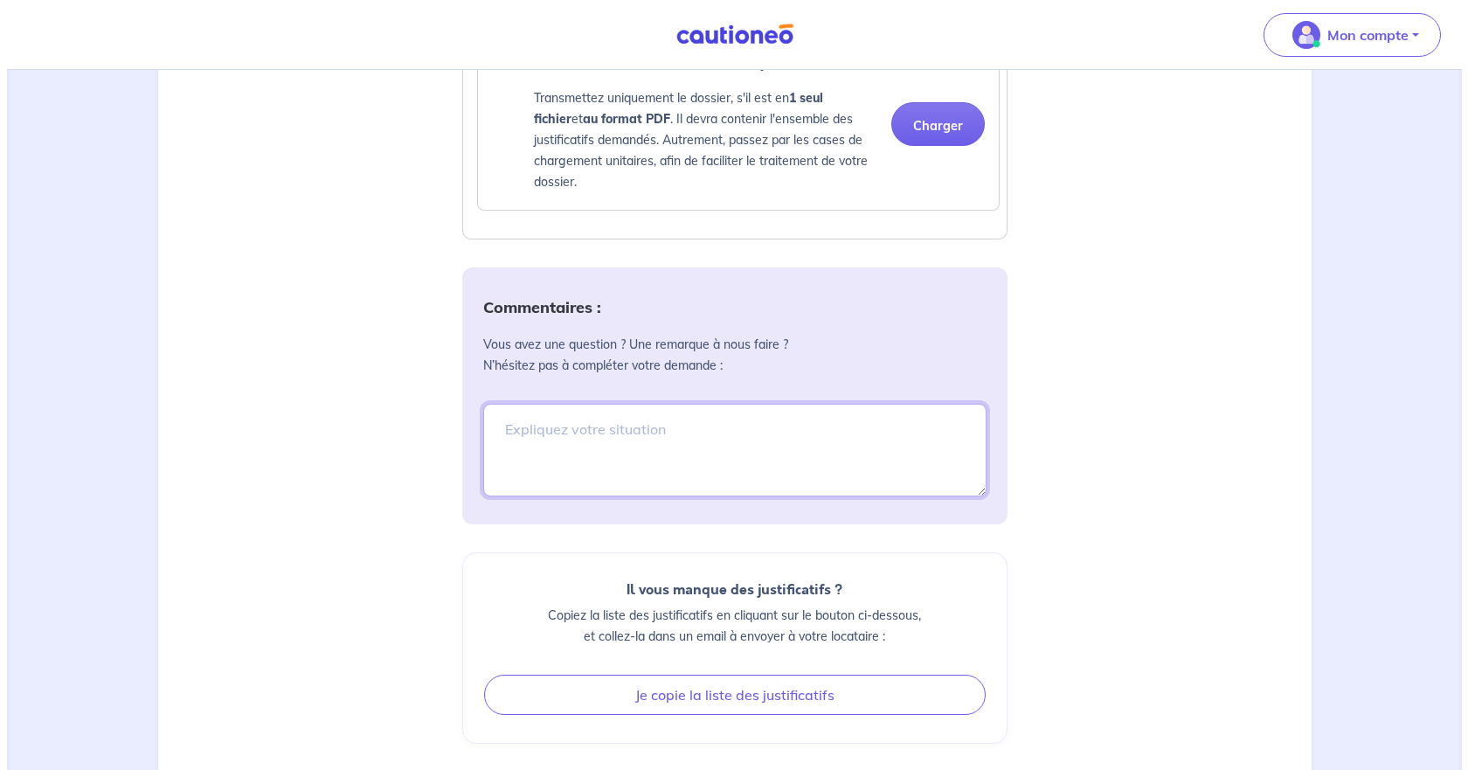
scroll to position [2204, 0]
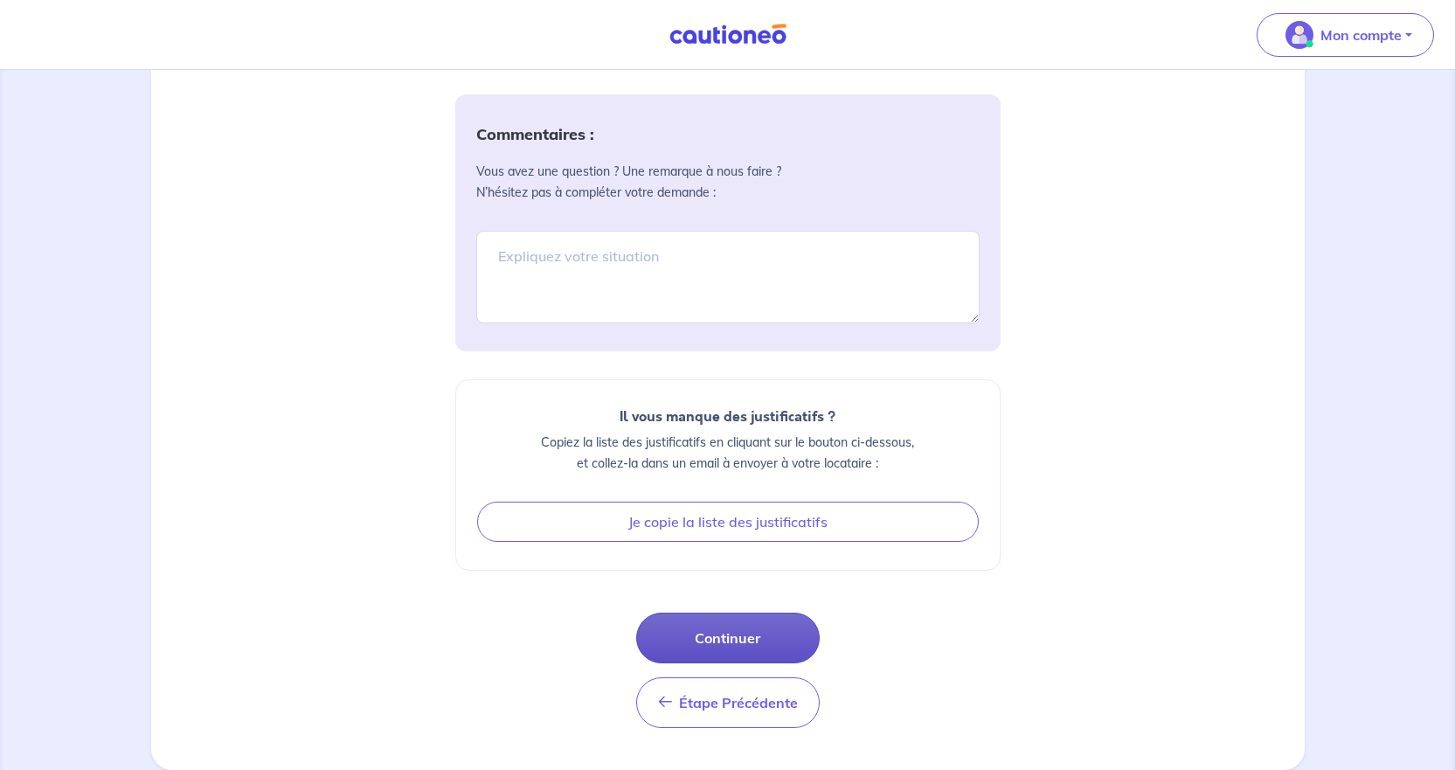
click at [765, 639] on button "Continuer" at bounding box center [728, 638] width 184 height 51
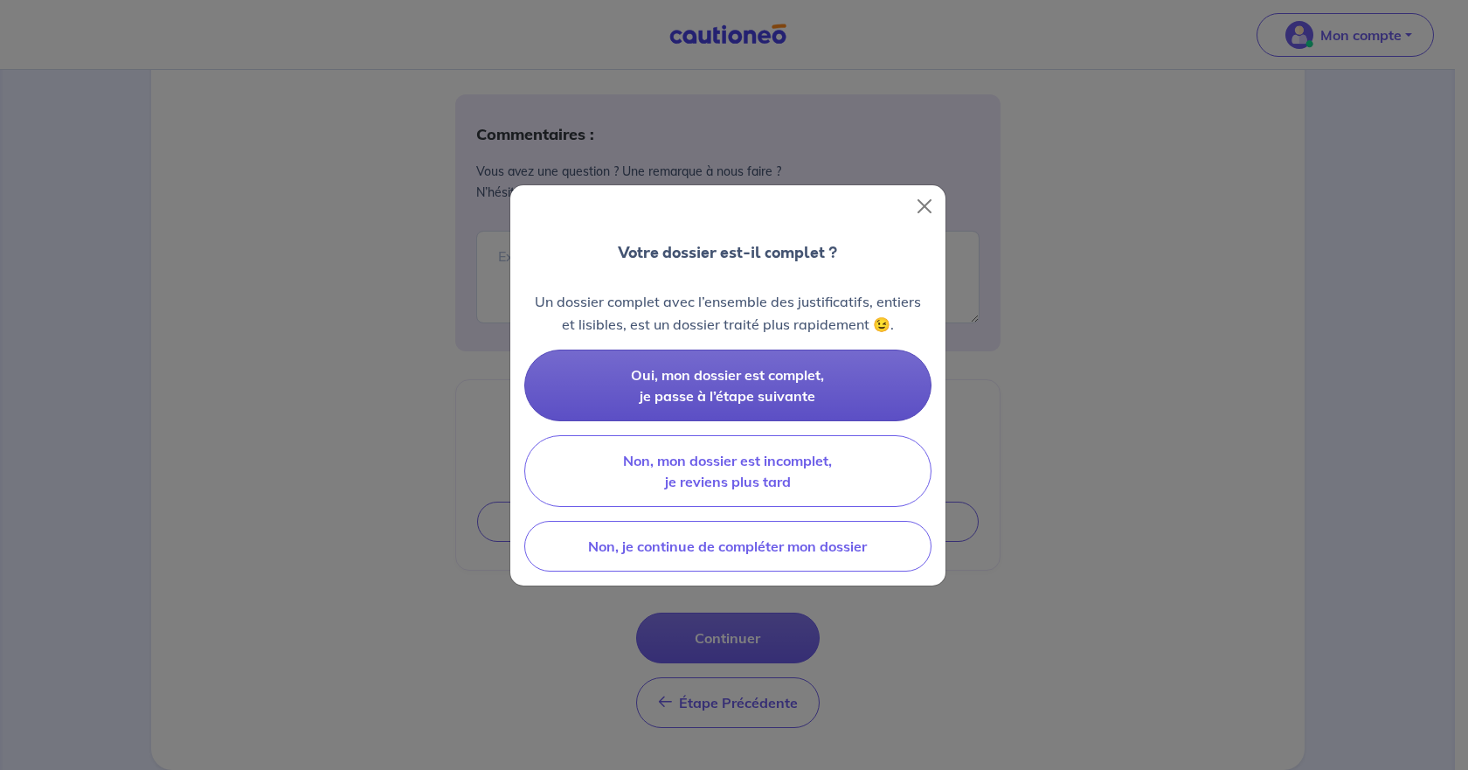
click at [685, 379] on span "Oui, mon dossier est complet, je passe à l’étape suivante" at bounding box center [727, 385] width 193 height 38
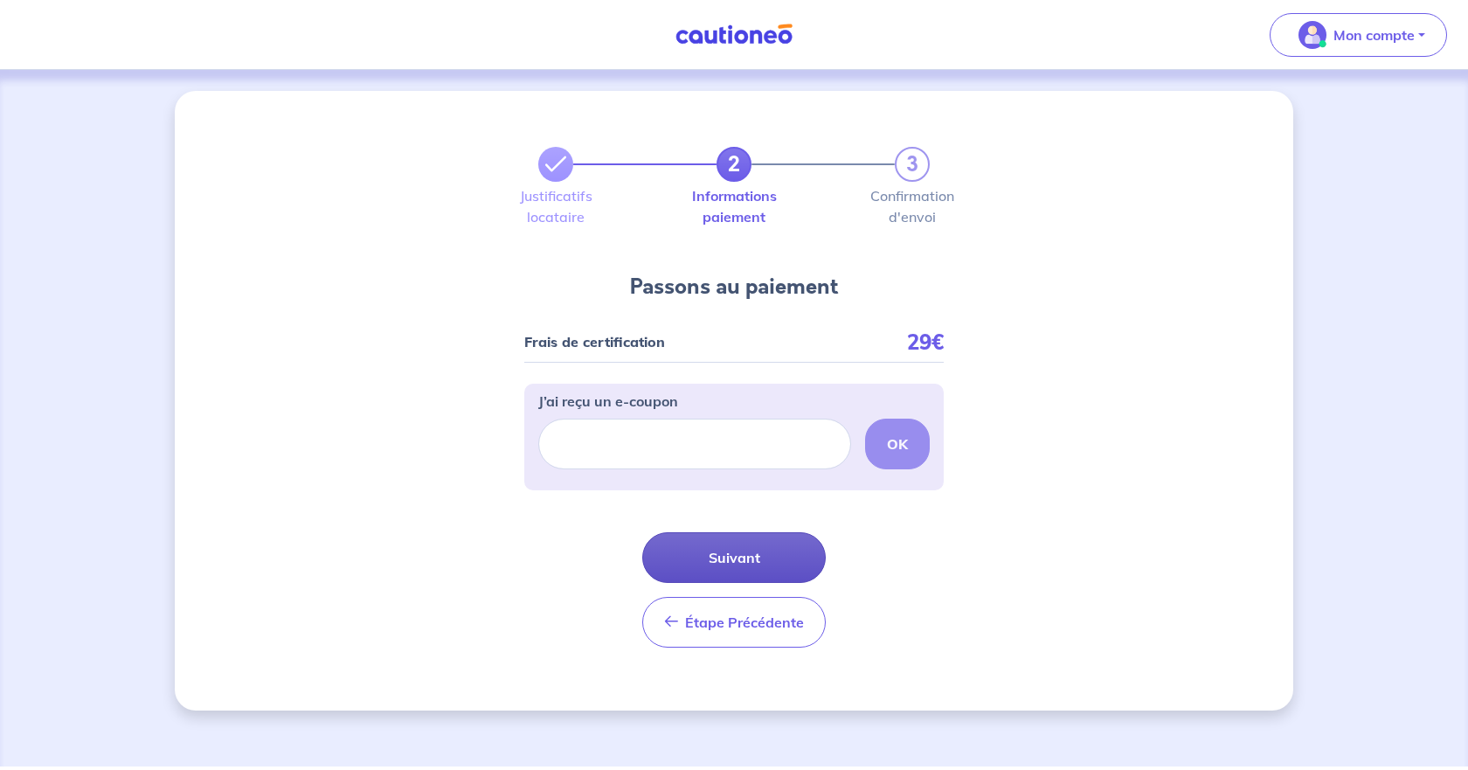
click at [724, 548] on button "Suivant" at bounding box center [734, 557] width 184 height 51
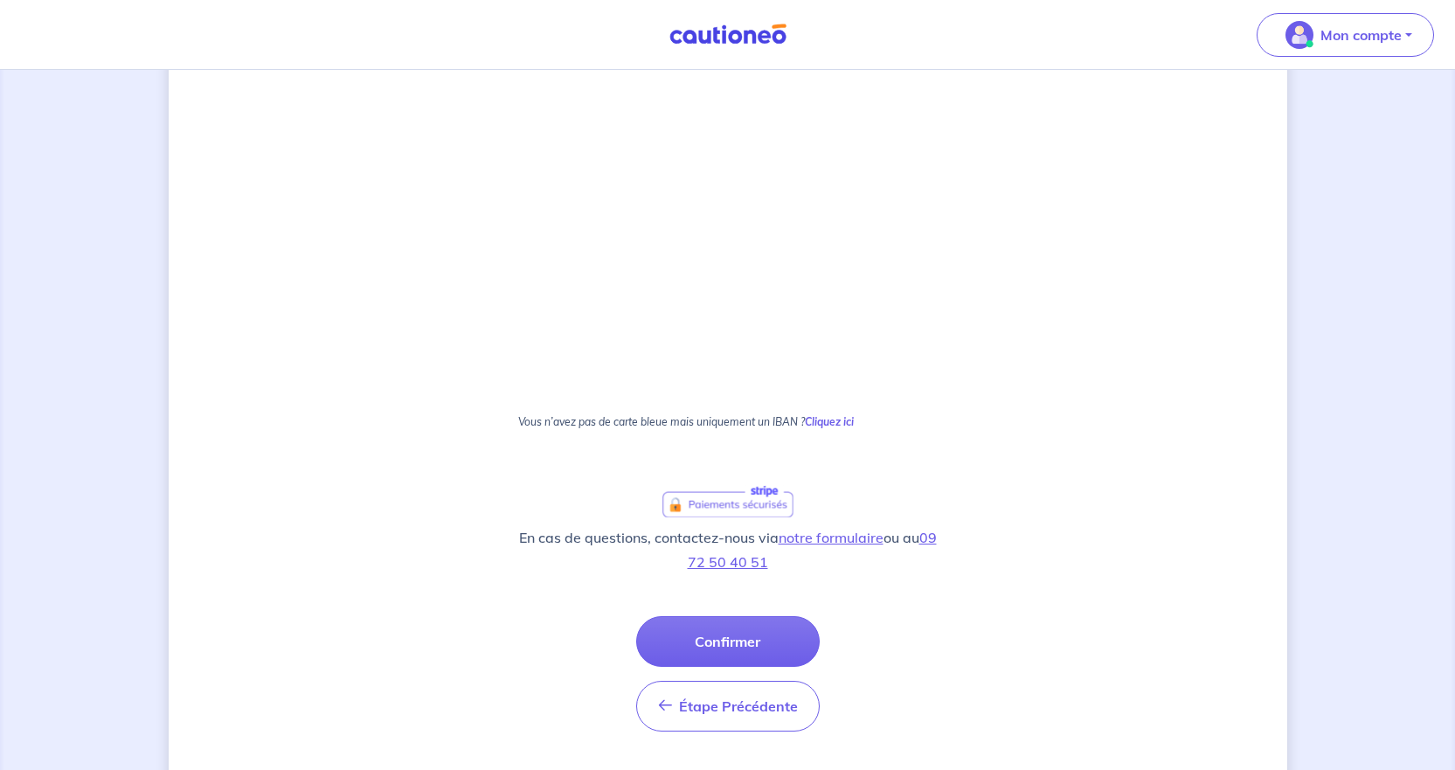
scroll to position [875, 0]
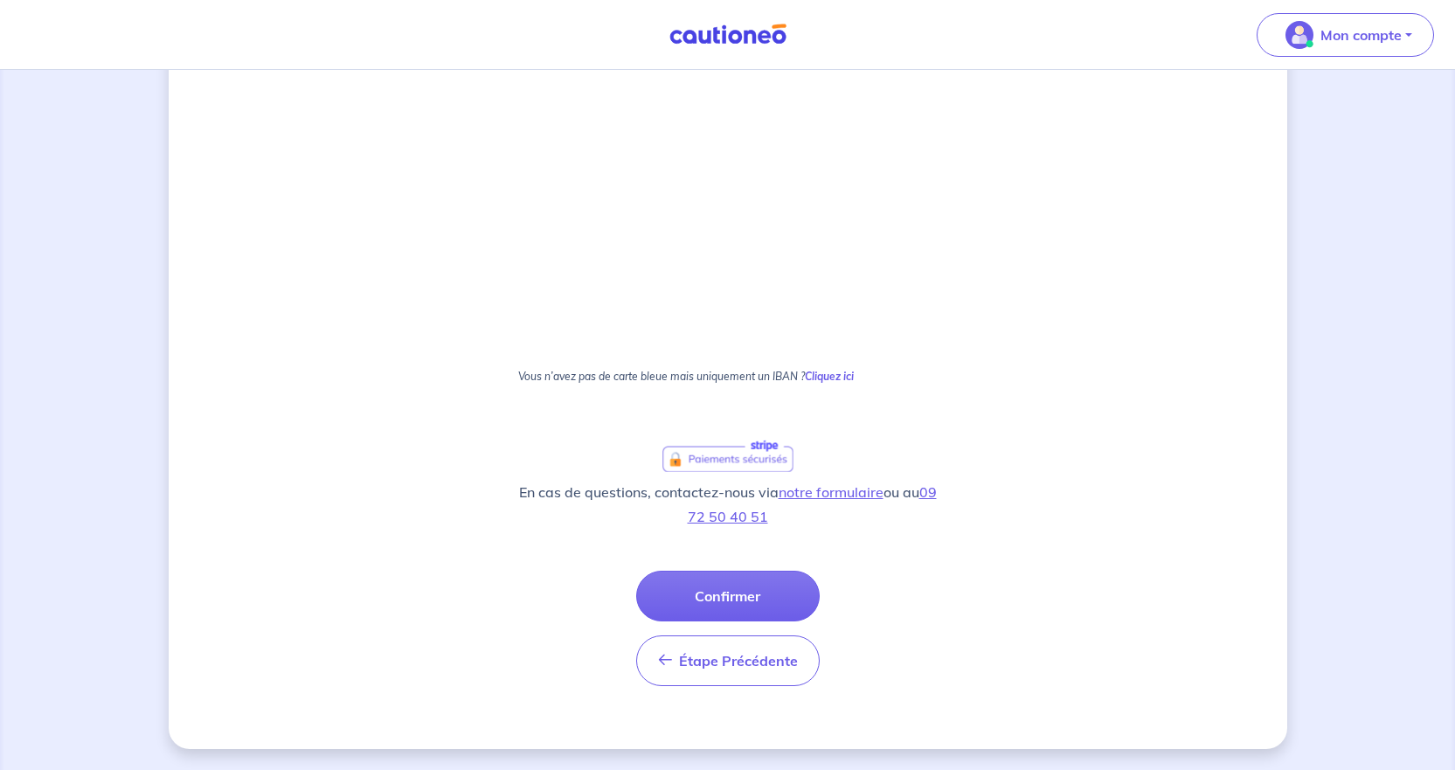
click at [737, 585] on button "Confirmer" at bounding box center [728, 596] width 184 height 51
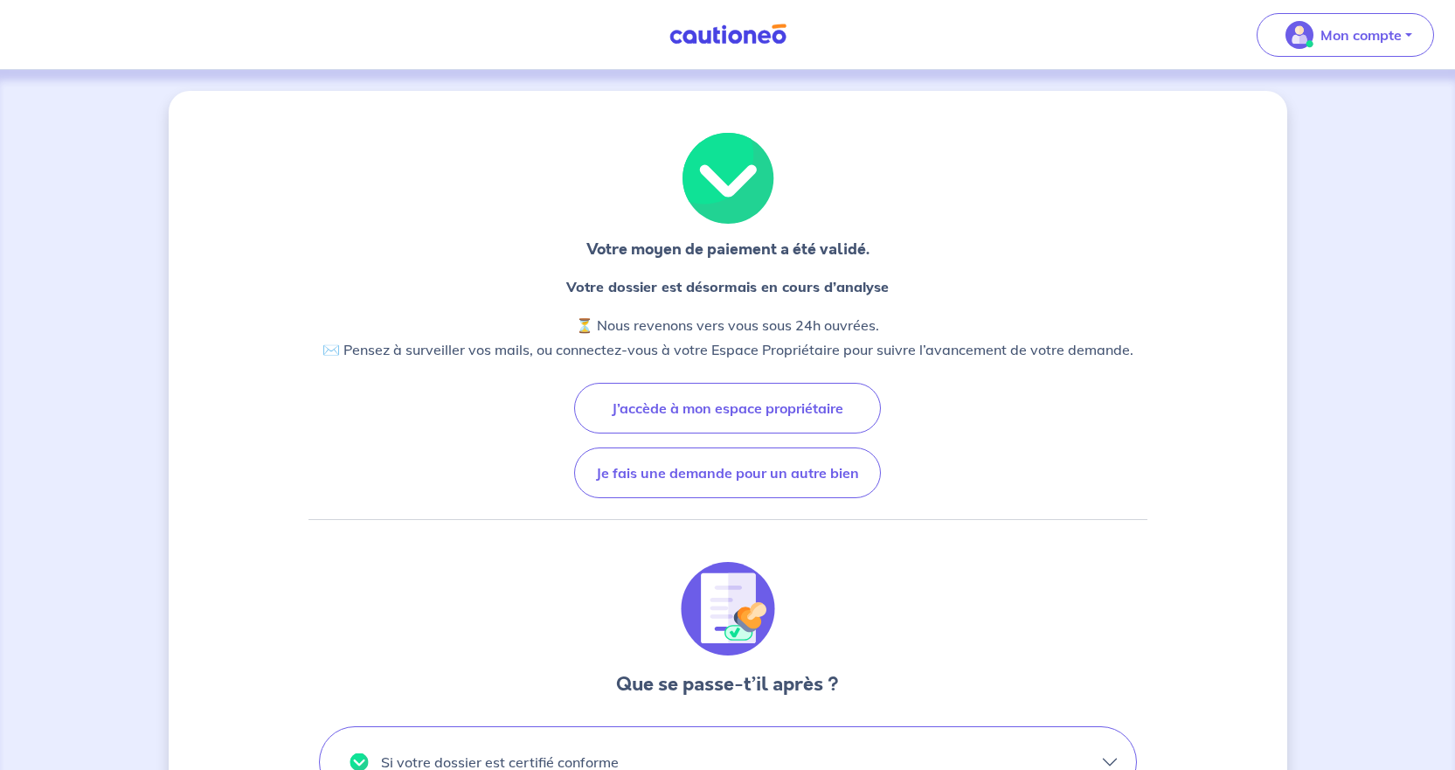
scroll to position [350, 0]
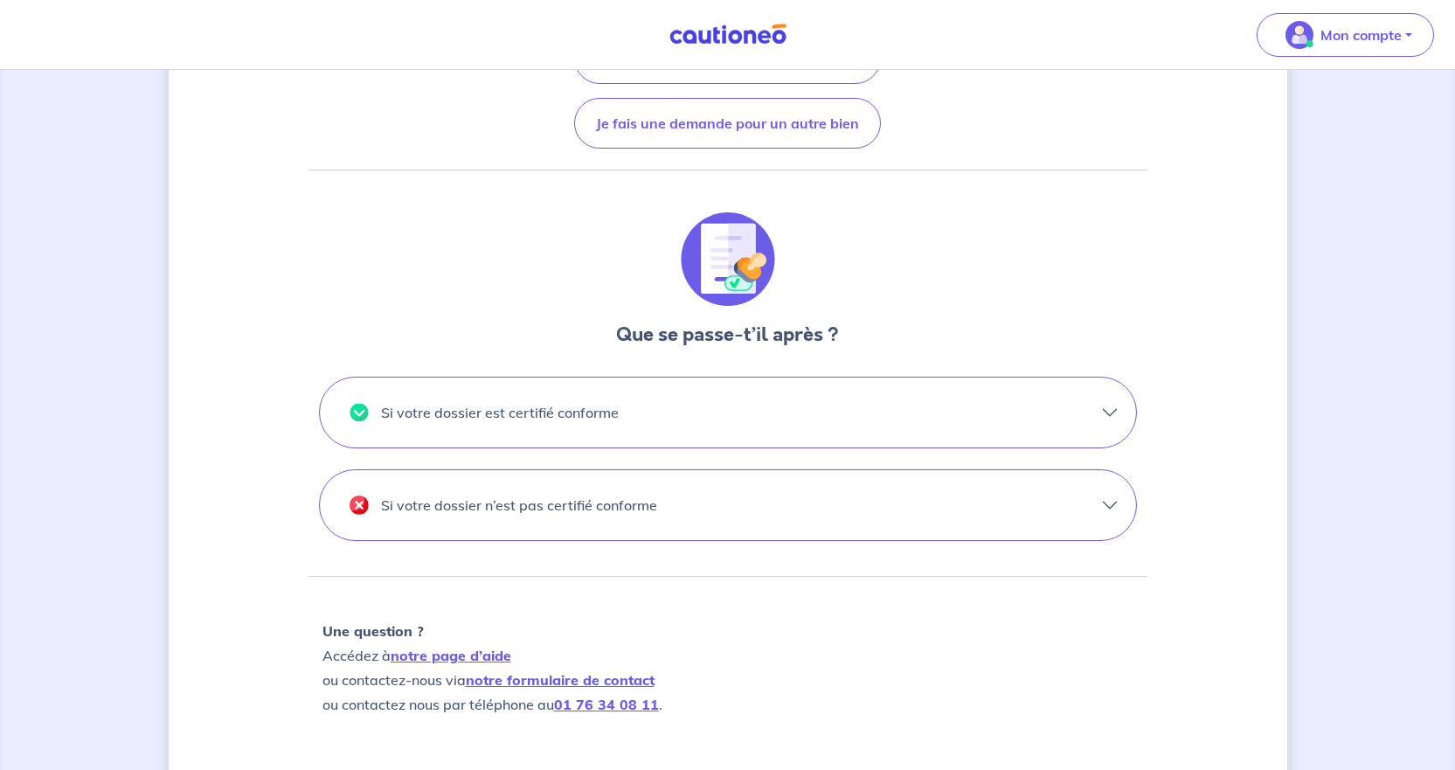
click at [956, 405] on button "Si votre dossier est certifié conforme" at bounding box center [728, 413] width 816 height 70
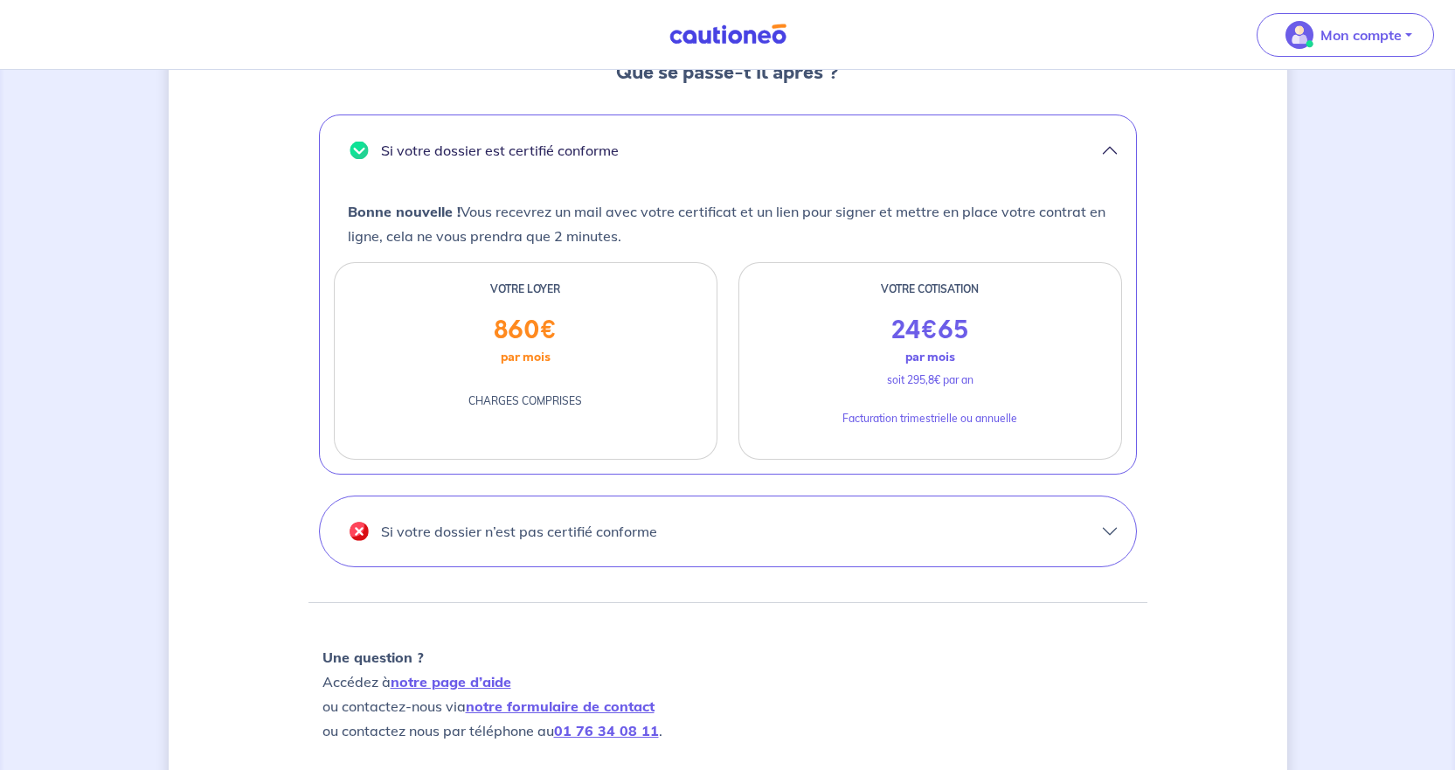
scroll to position [699, 0]
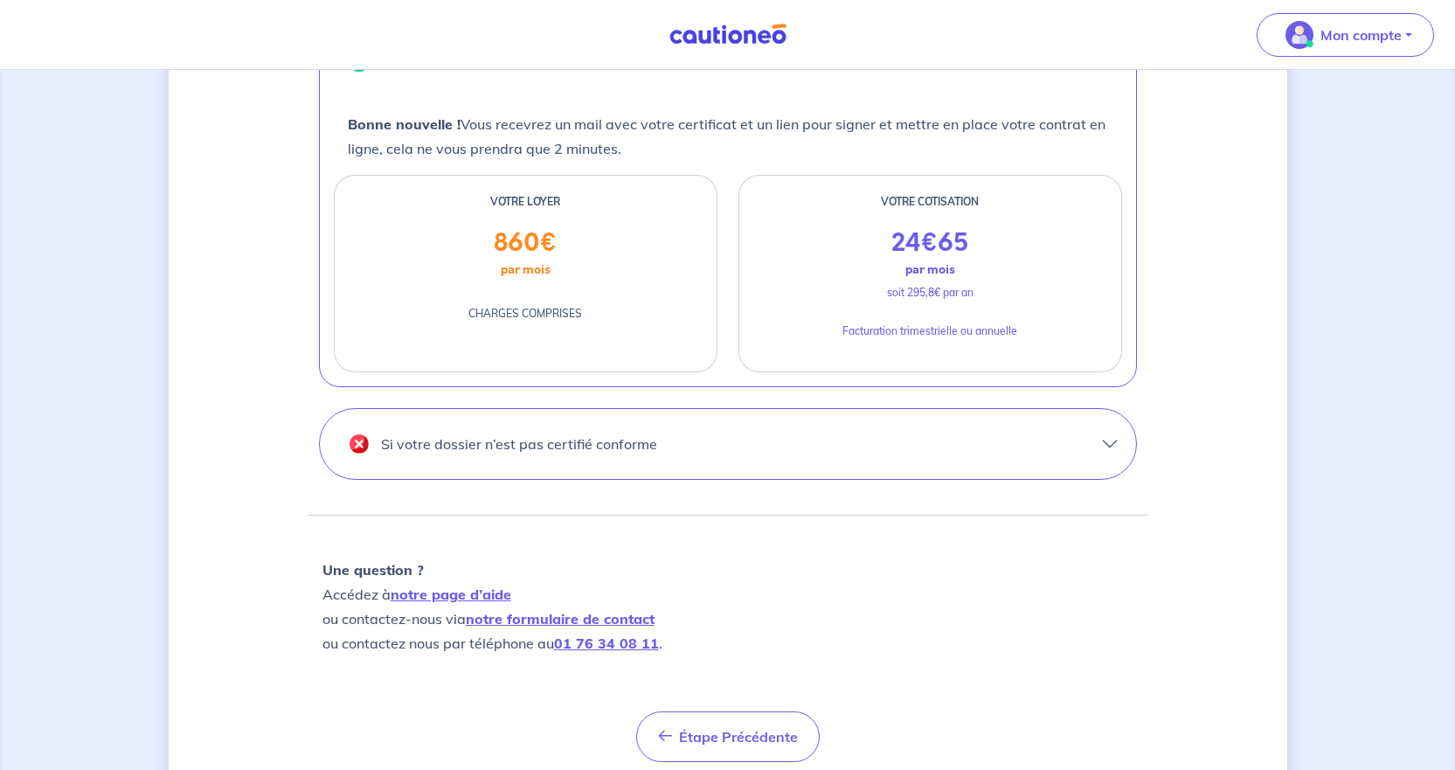
click at [1026, 459] on button "Si votre dossier n’est pas certifié conforme" at bounding box center [728, 444] width 816 height 70
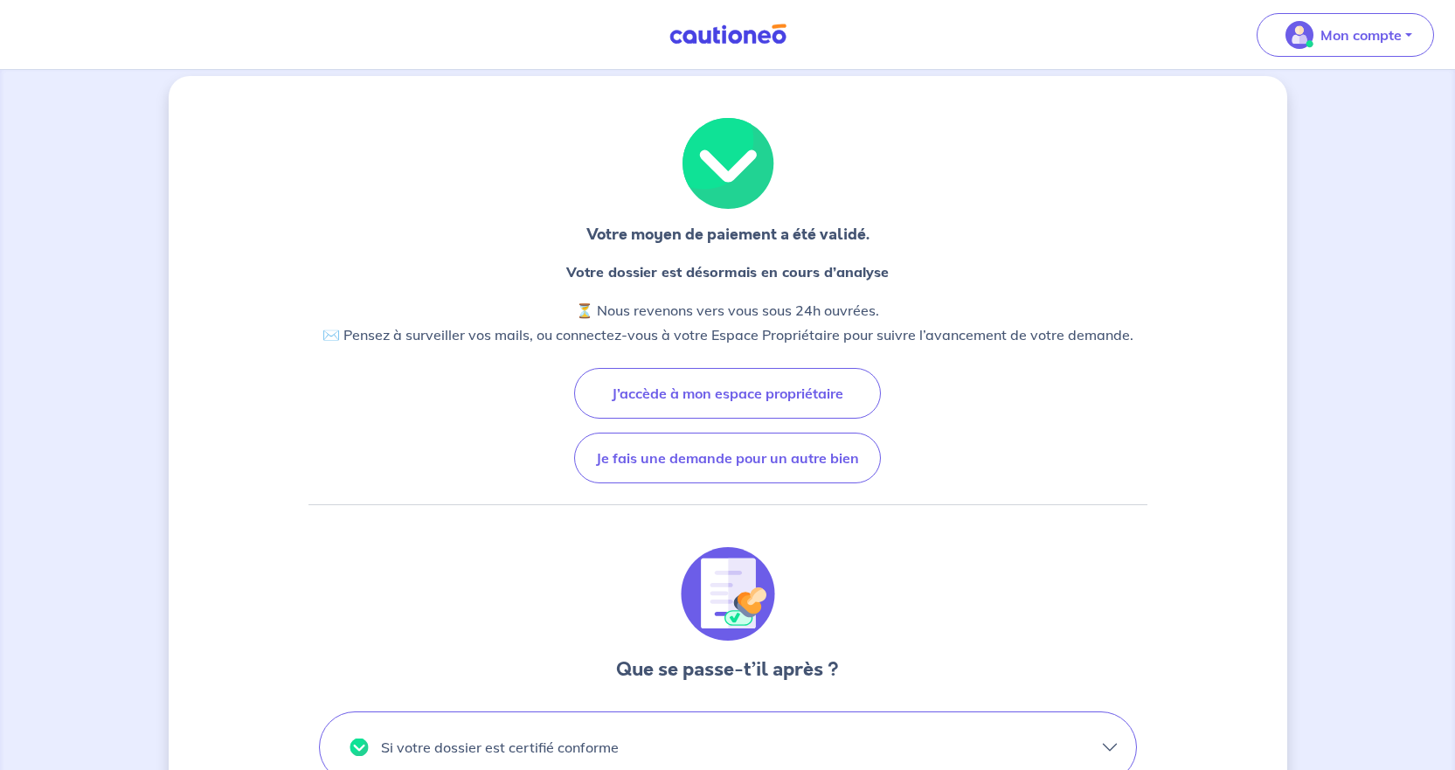
scroll to position [0, 0]
